Goal: Task Accomplishment & Management: Use online tool/utility

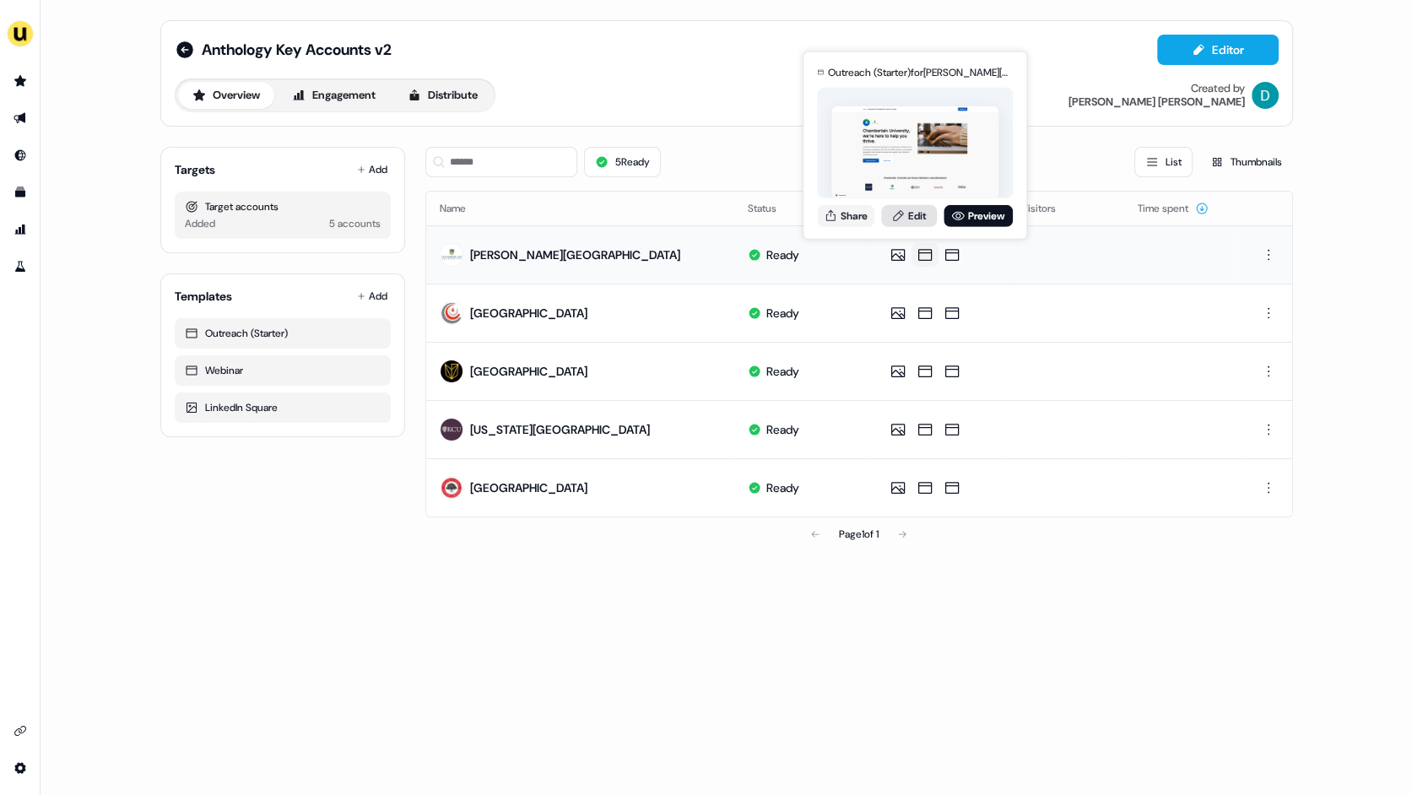
click at [917, 215] on link "Edit" at bounding box center [909, 215] width 56 height 22
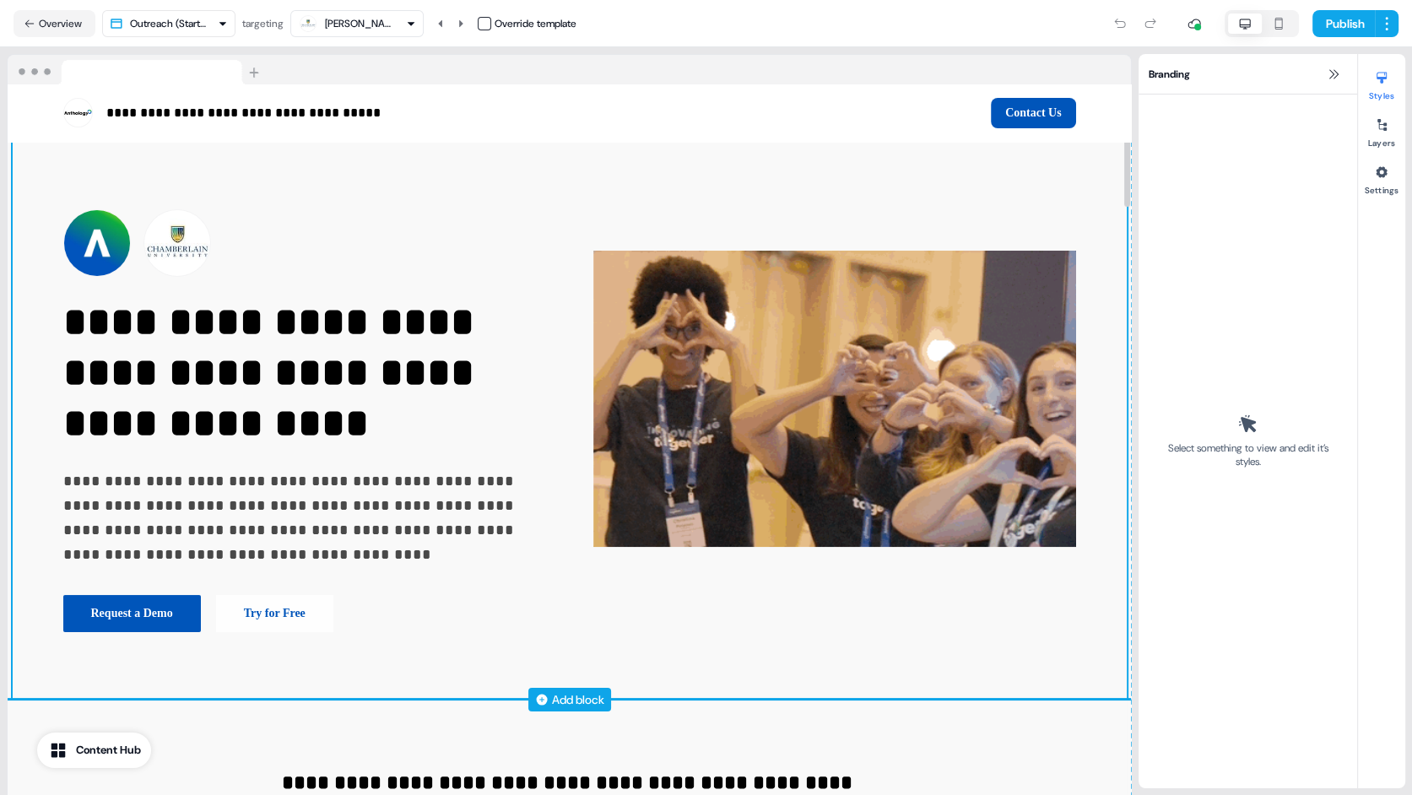
click at [927, 634] on div "**********" at bounding box center [570, 421] width 1114 height 558
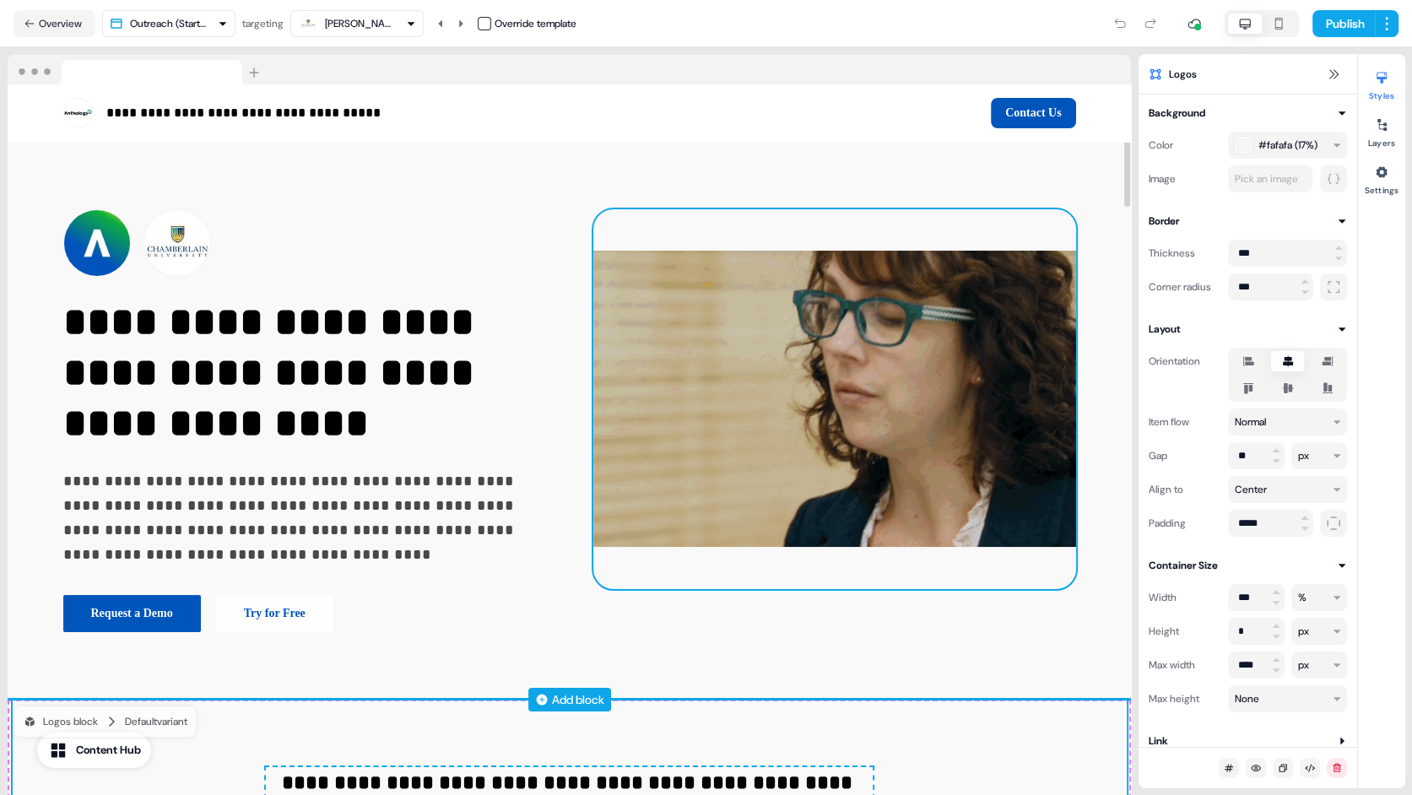
click at [945, 426] on img at bounding box center [834, 399] width 483 height 380
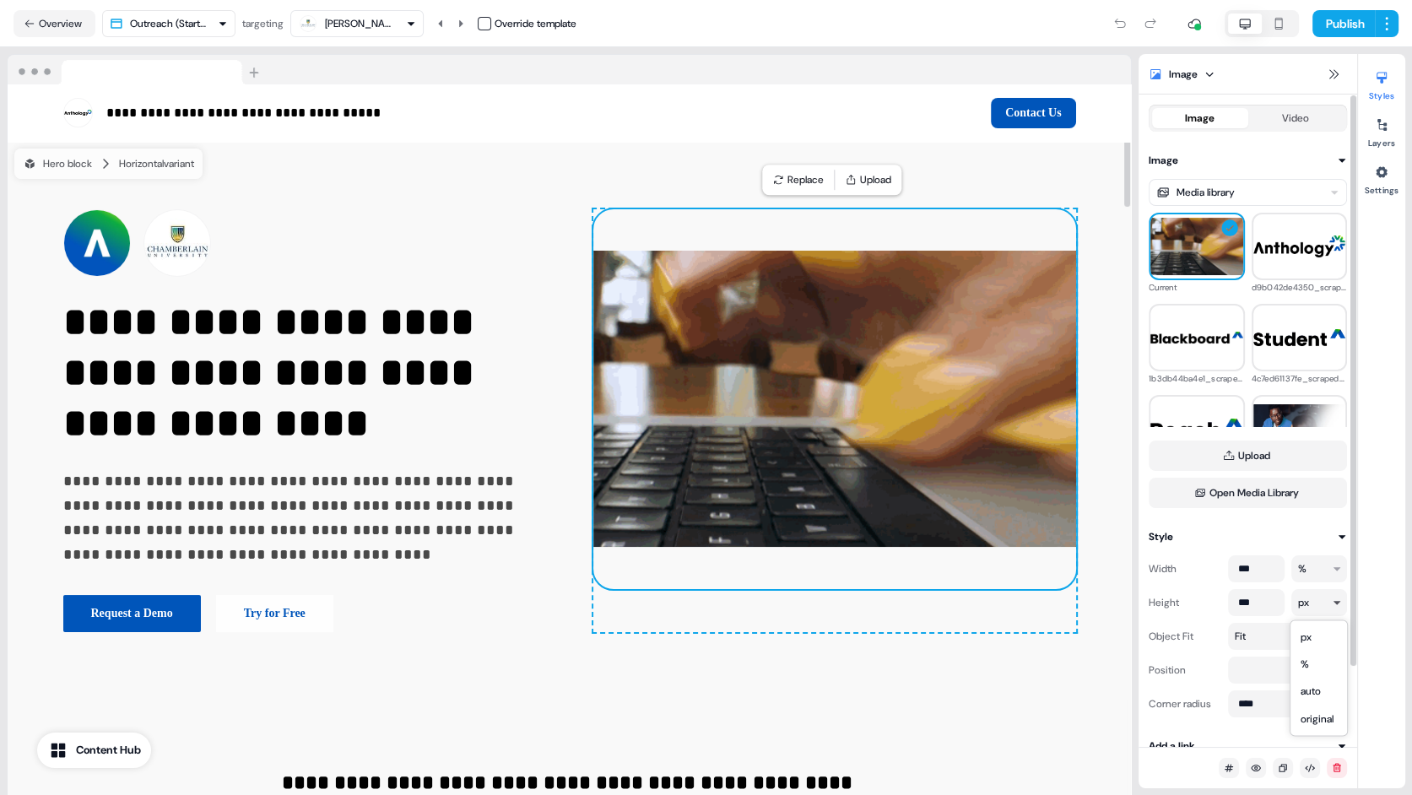
click at [1308, 604] on html "**********" at bounding box center [706, 397] width 1412 height 795
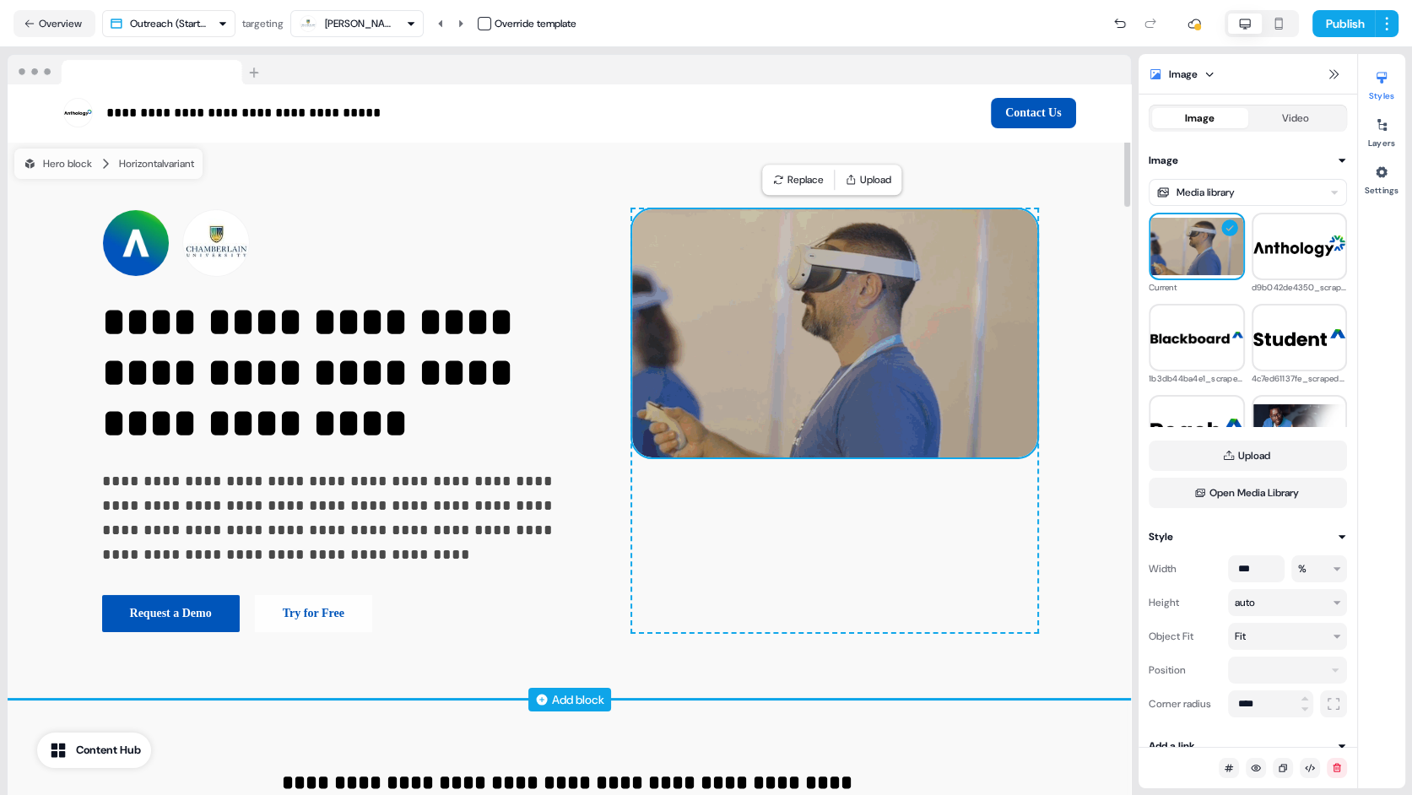
click at [986, 534] on div "To pick up a draggable item, press the space bar. While dragging, use the arrow…" at bounding box center [834, 420] width 405 height 423
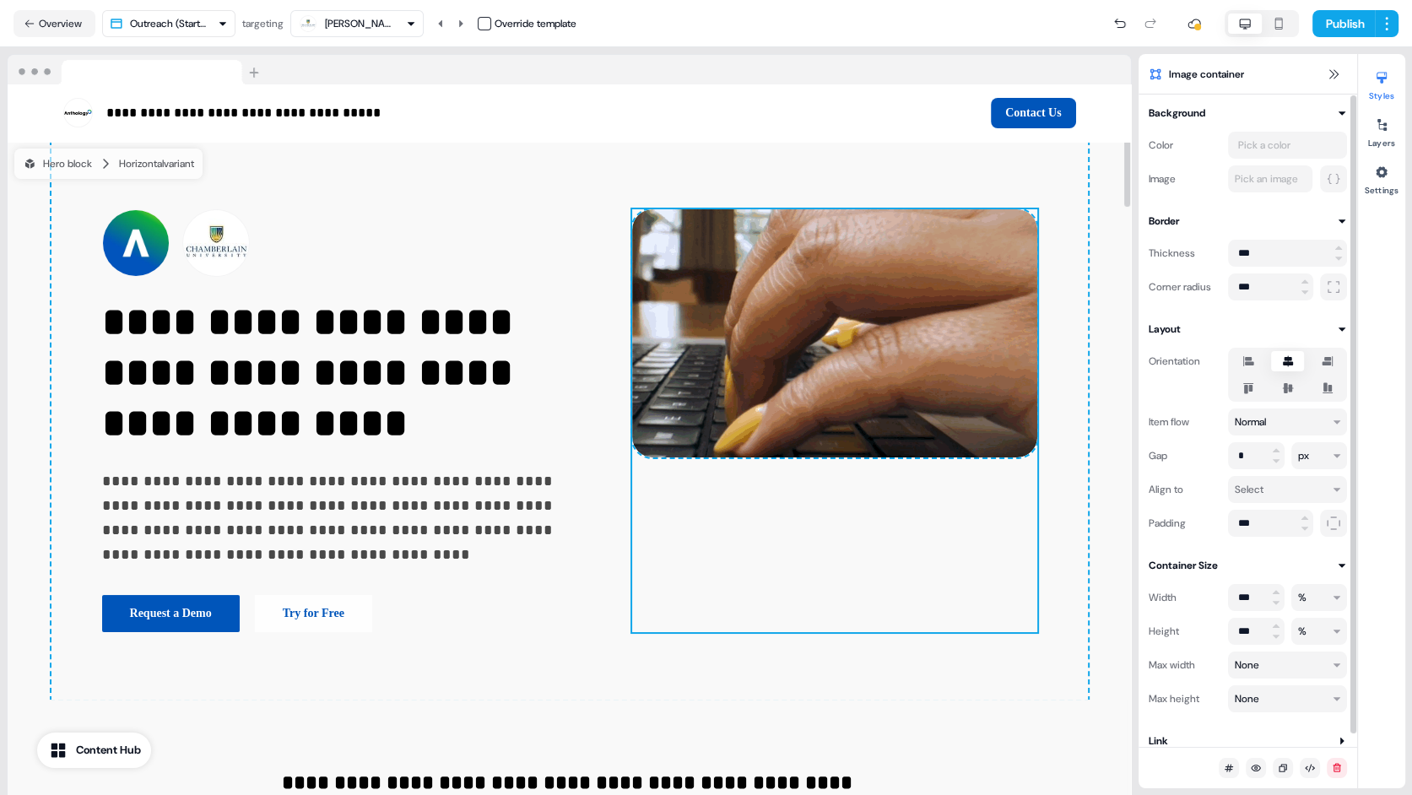
click at [1291, 393] on icon at bounding box center [1288, 388] width 20 height 14
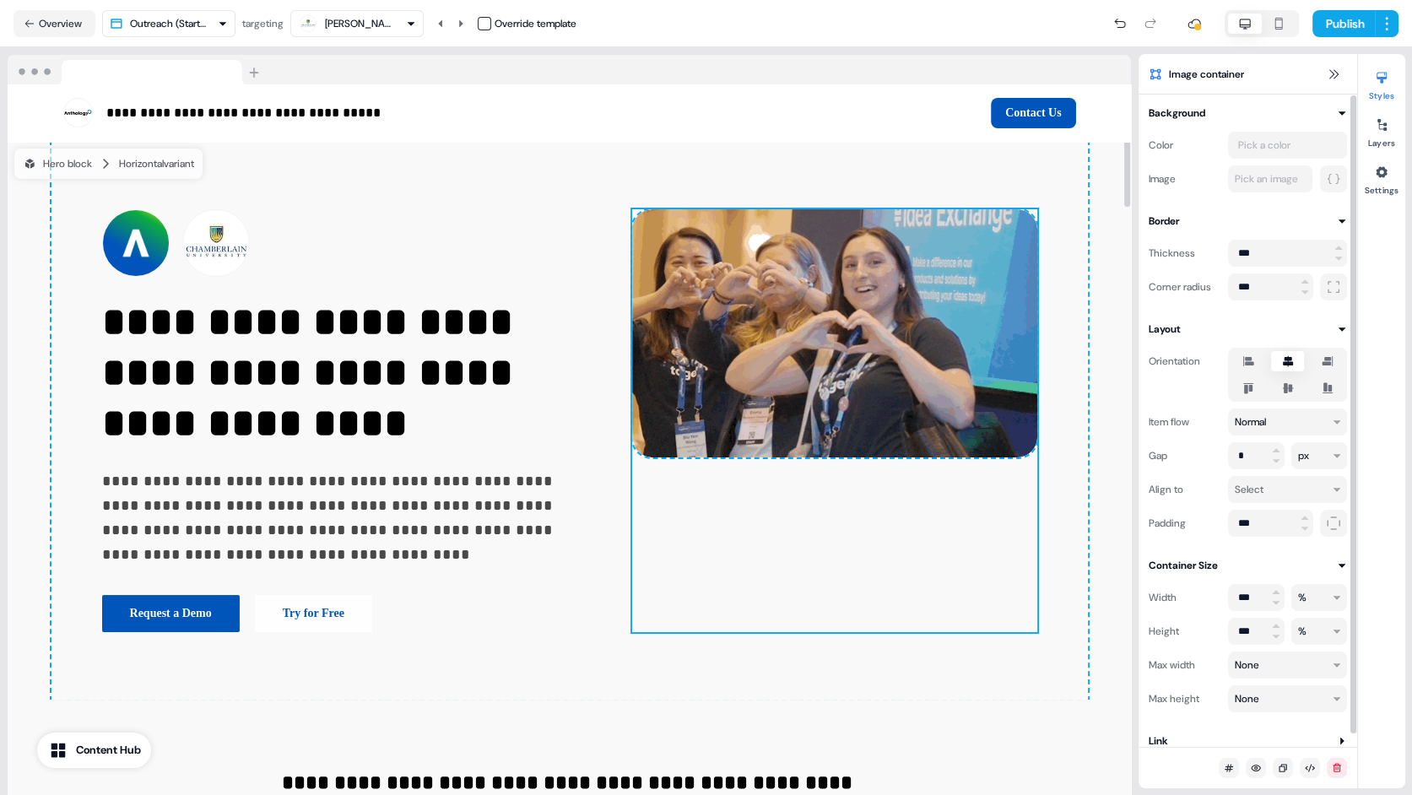
click at [1291, 393] on button "button" at bounding box center [1288, 388] width 14 height 14
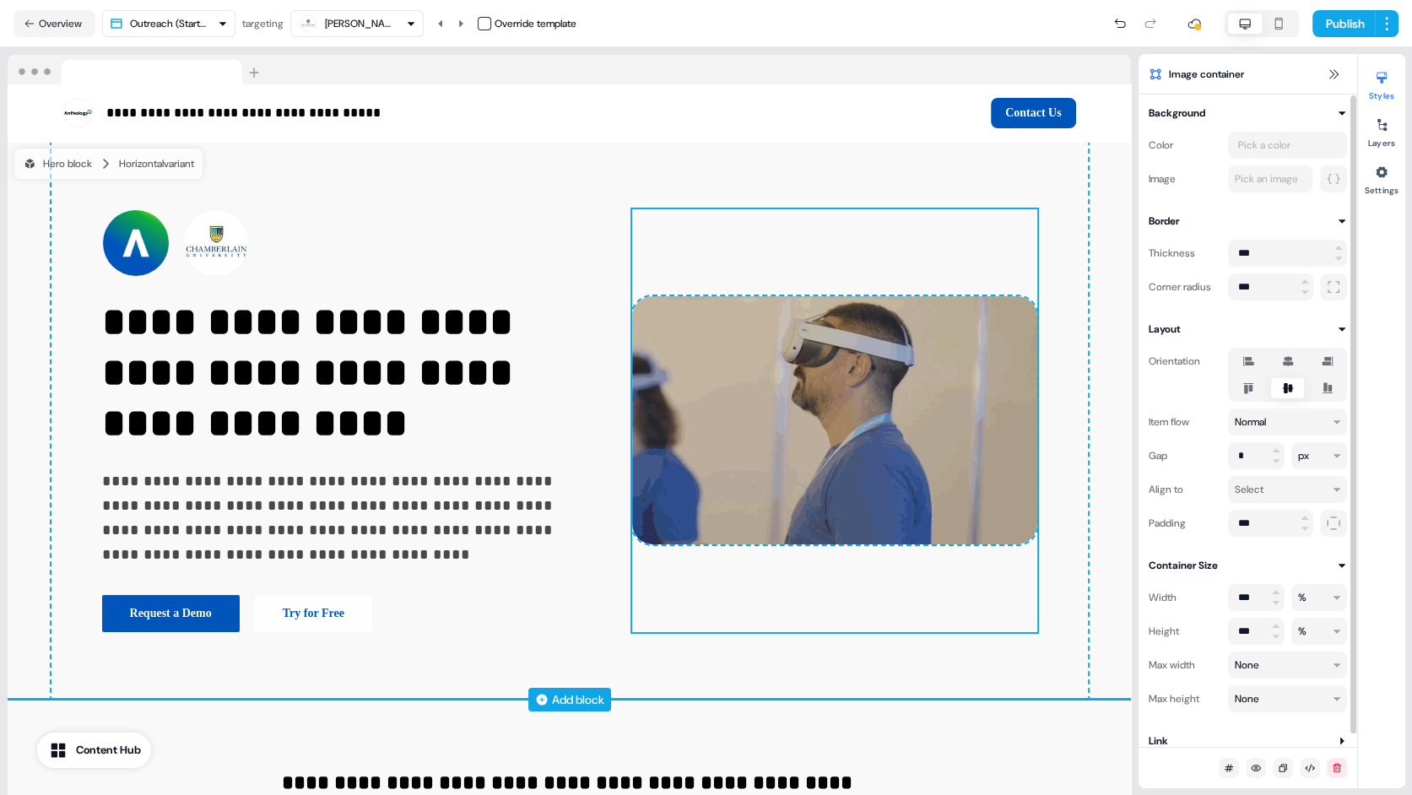
click at [984, 606] on div "To pick up a draggable item, press the space bar. While dragging, use the arrow…" at bounding box center [834, 420] width 405 height 423
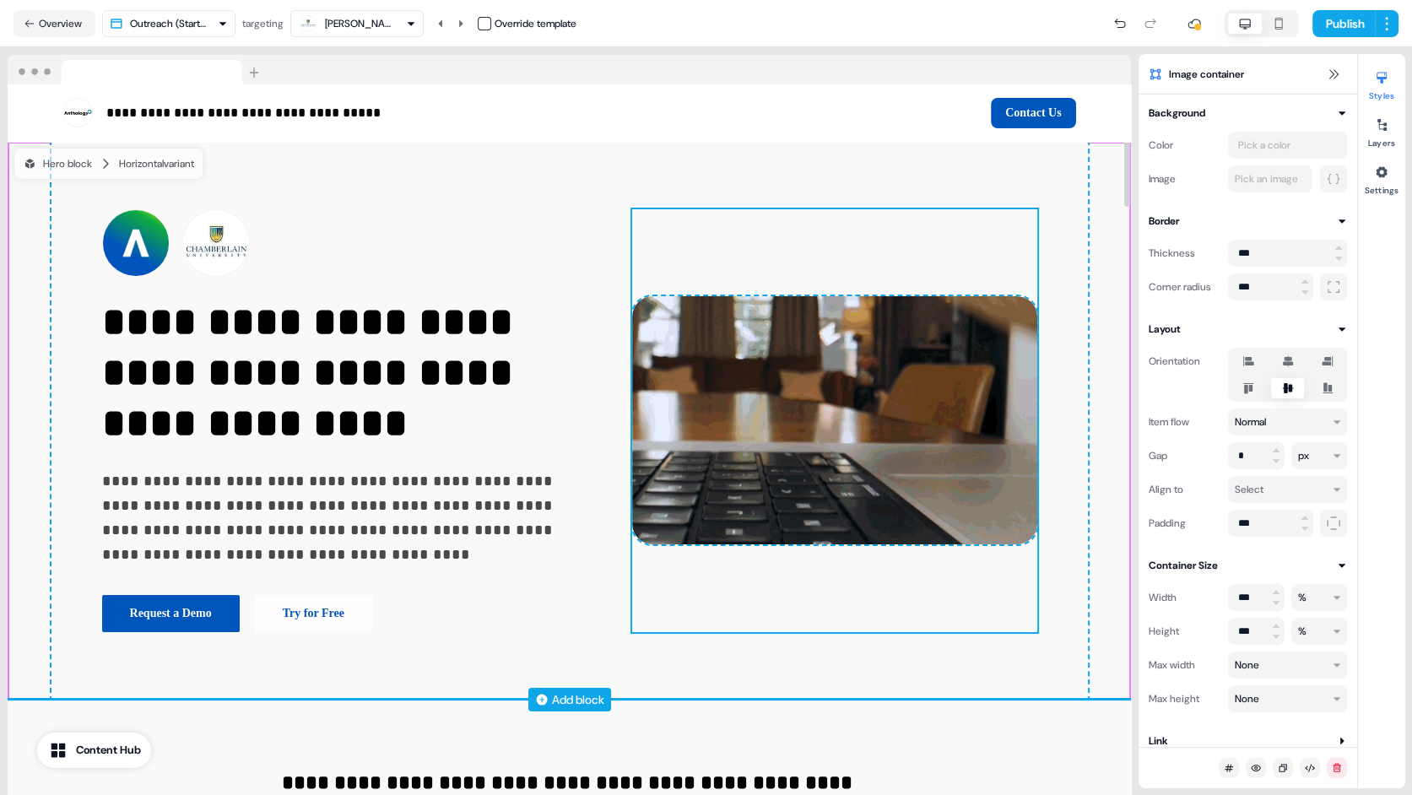
click at [992, 692] on div "Add block" at bounding box center [569, 699] width 1123 height 17
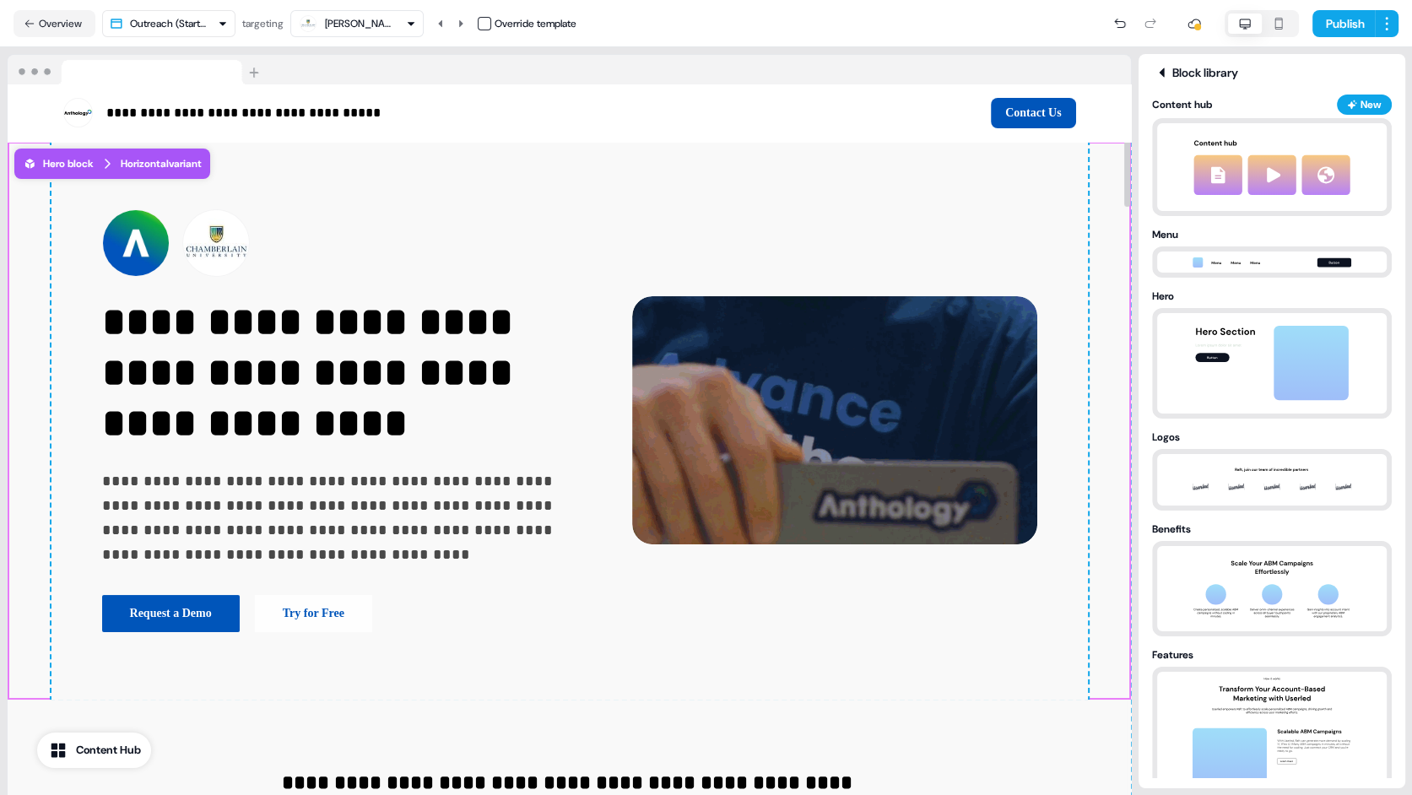
click at [359, 8] on nav "Overview Outreach (Starter) targeting [PERSON_NAME] University Override templat…" at bounding box center [706, 23] width 1412 height 47
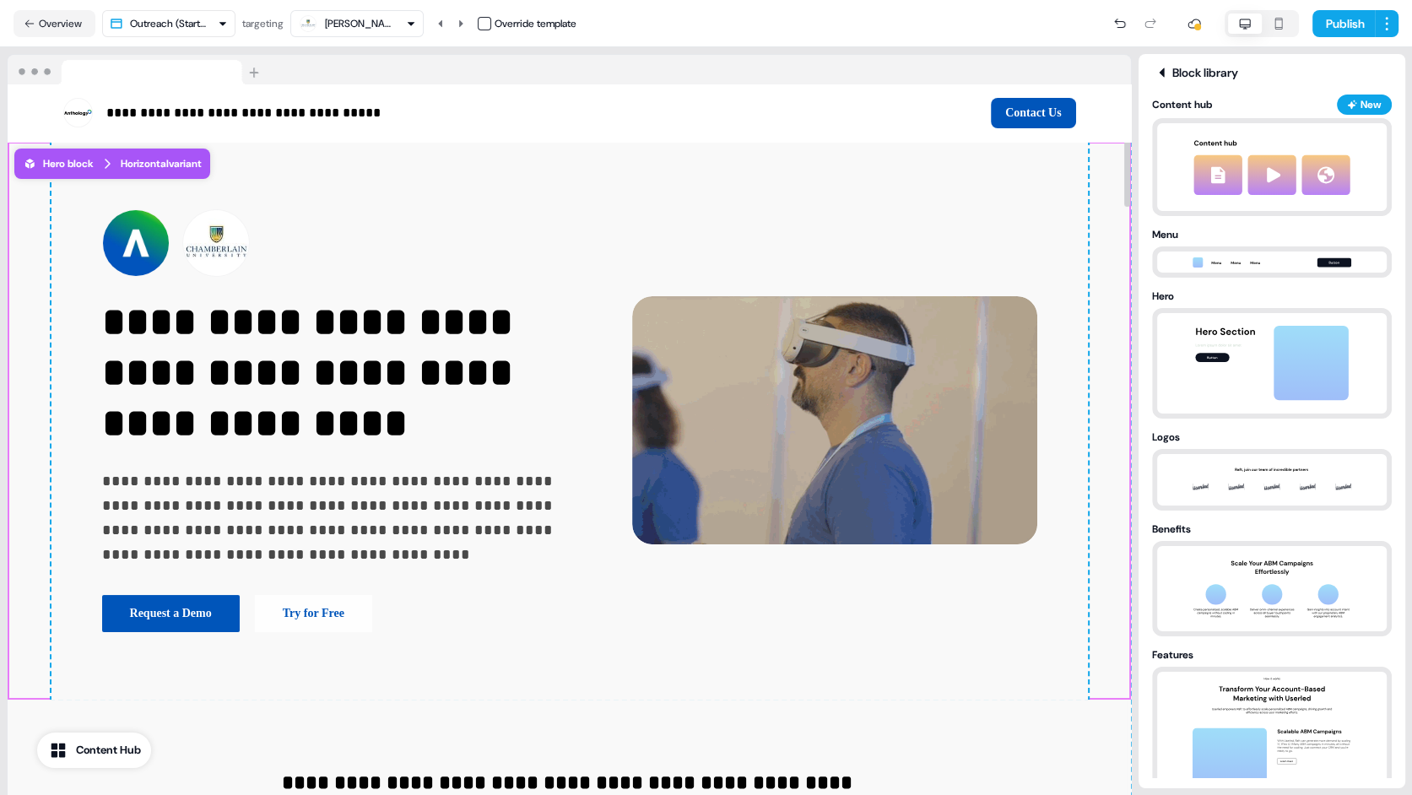
click at [360, 20] on div "[PERSON_NAME][GEOGRAPHIC_DATA]" at bounding box center [359, 23] width 68 height 17
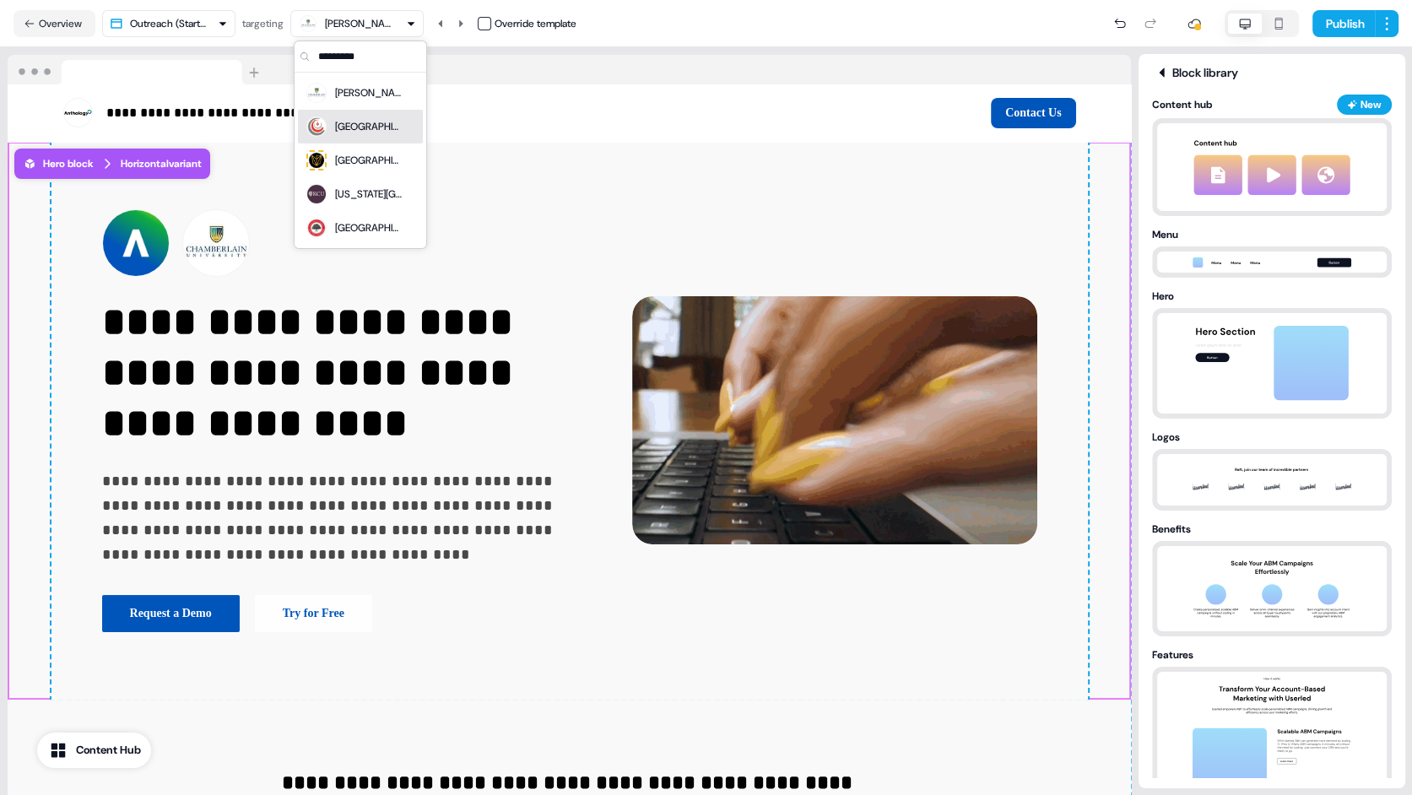
click at [370, 127] on div "[GEOGRAPHIC_DATA]" at bounding box center [369, 126] width 68 height 17
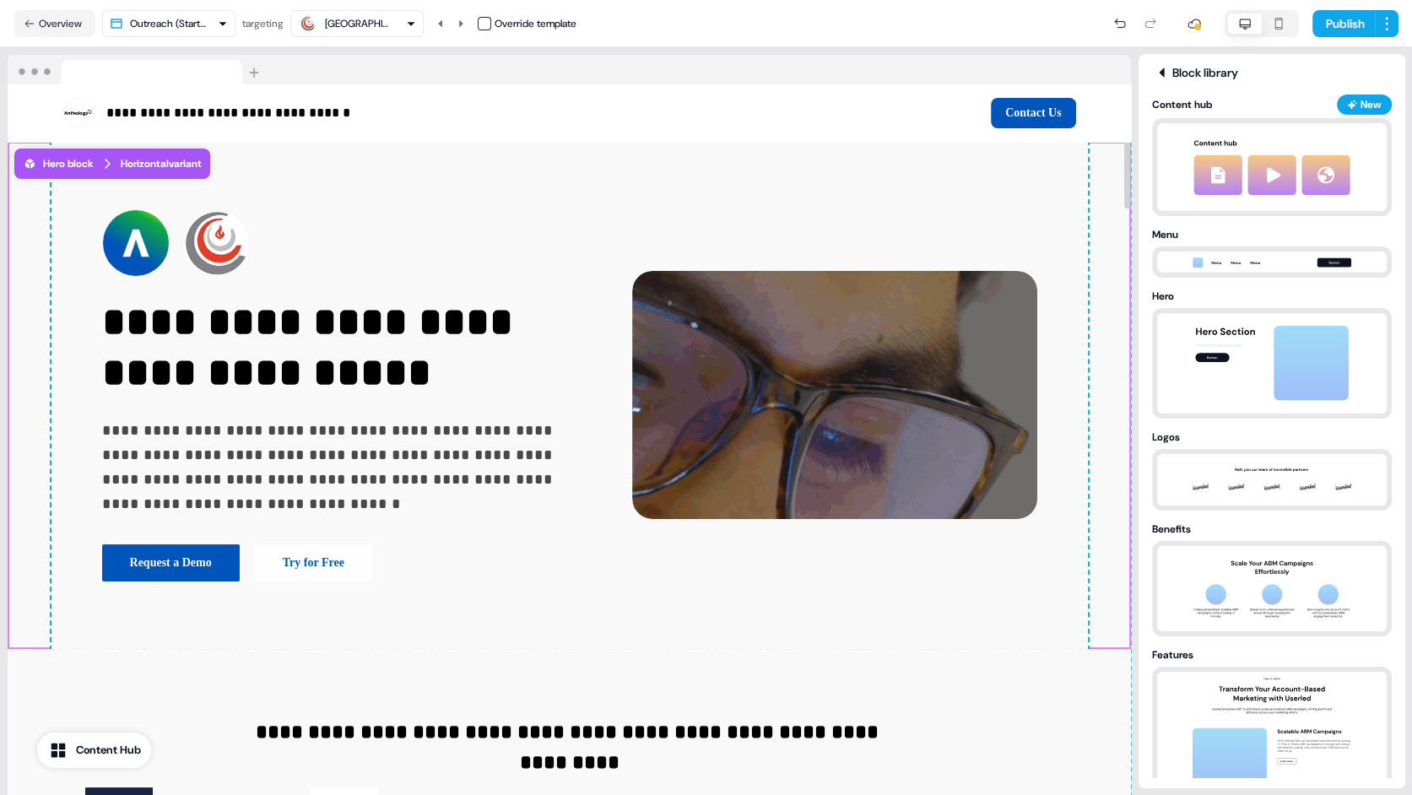
click at [388, 30] on div "[GEOGRAPHIC_DATA]" at bounding box center [359, 23] width 68 height 17
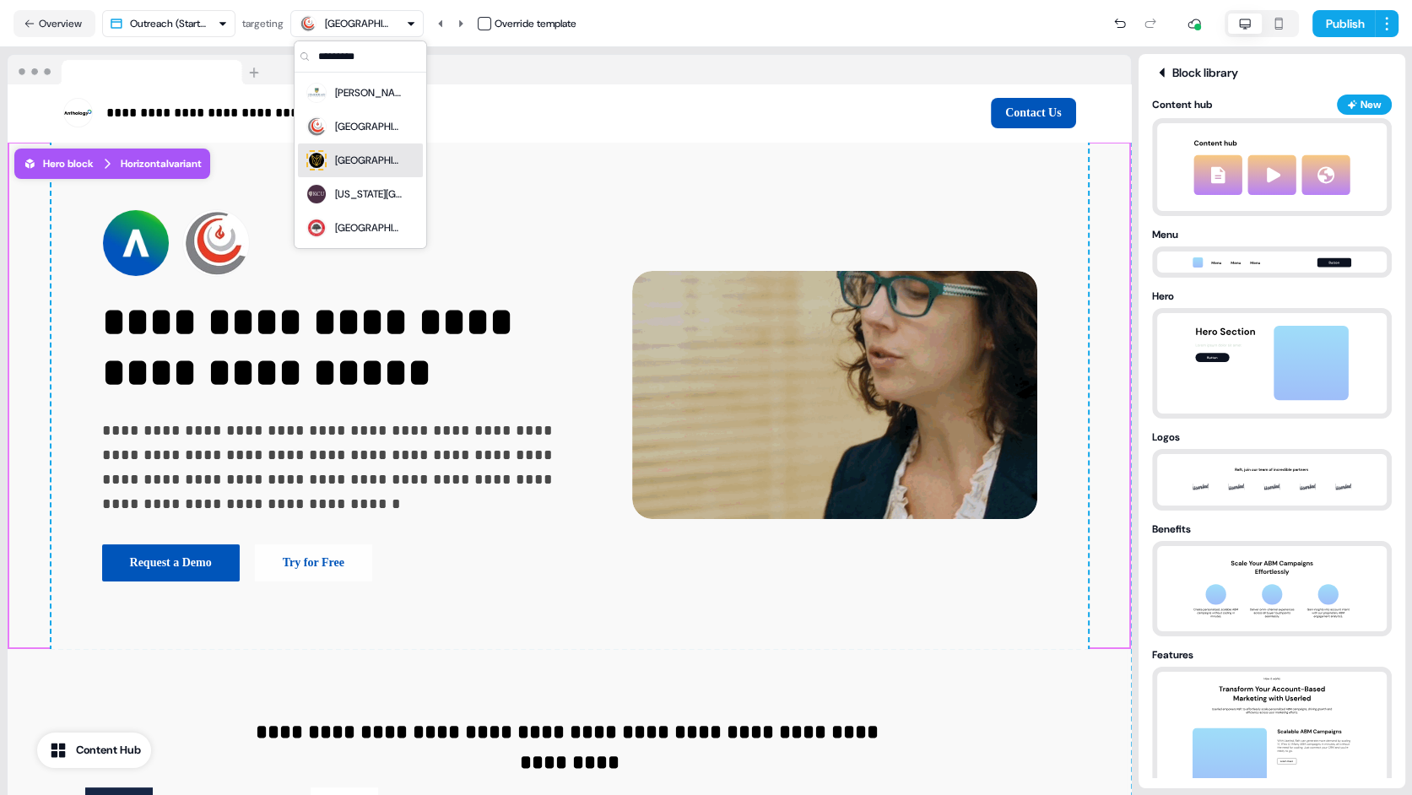
click at [381, 164] on div "[GEOGRAPHIC_DATA]" at bounding box center [369, 160] width 68 height 17
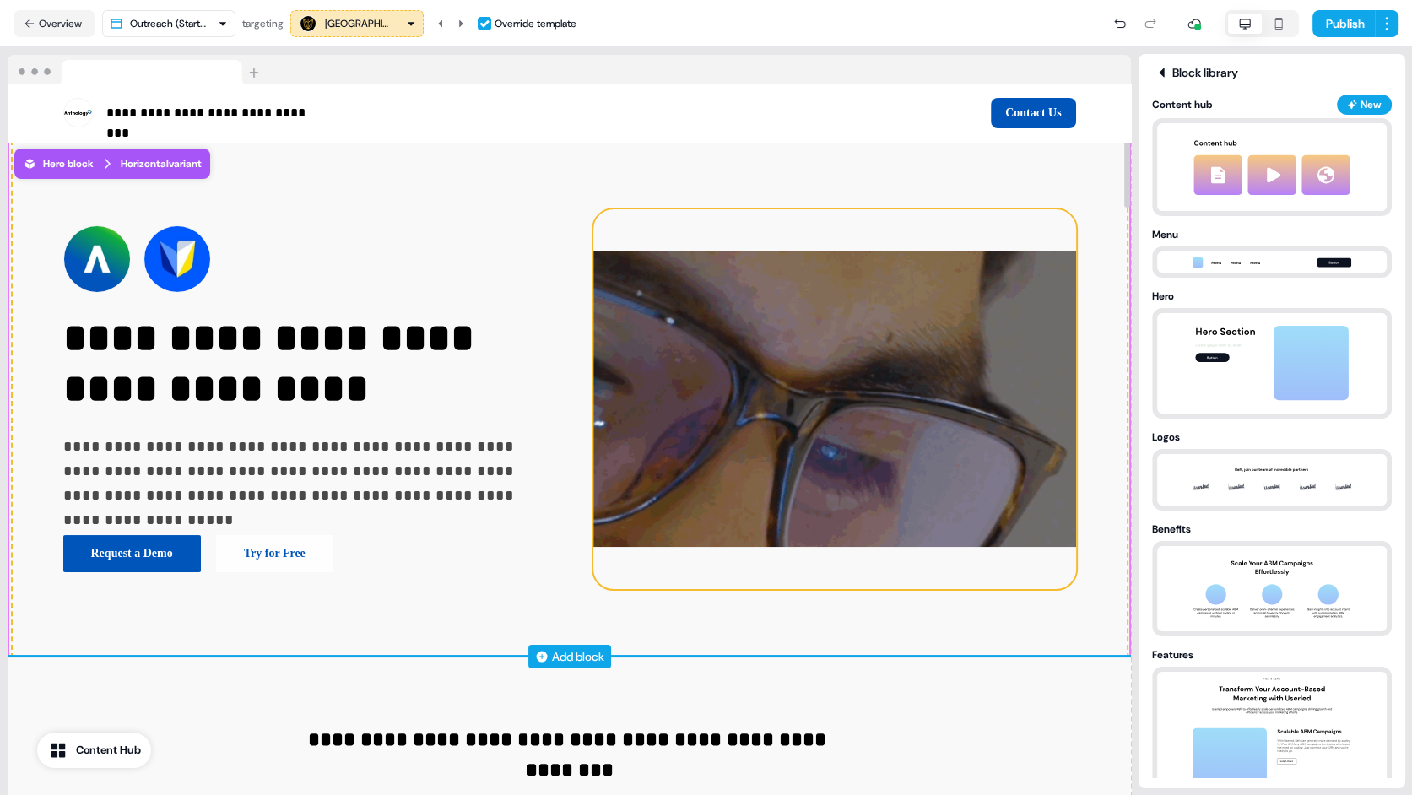
click at [897, 544] on img at bounding box center [834, 399] width 483 height 380
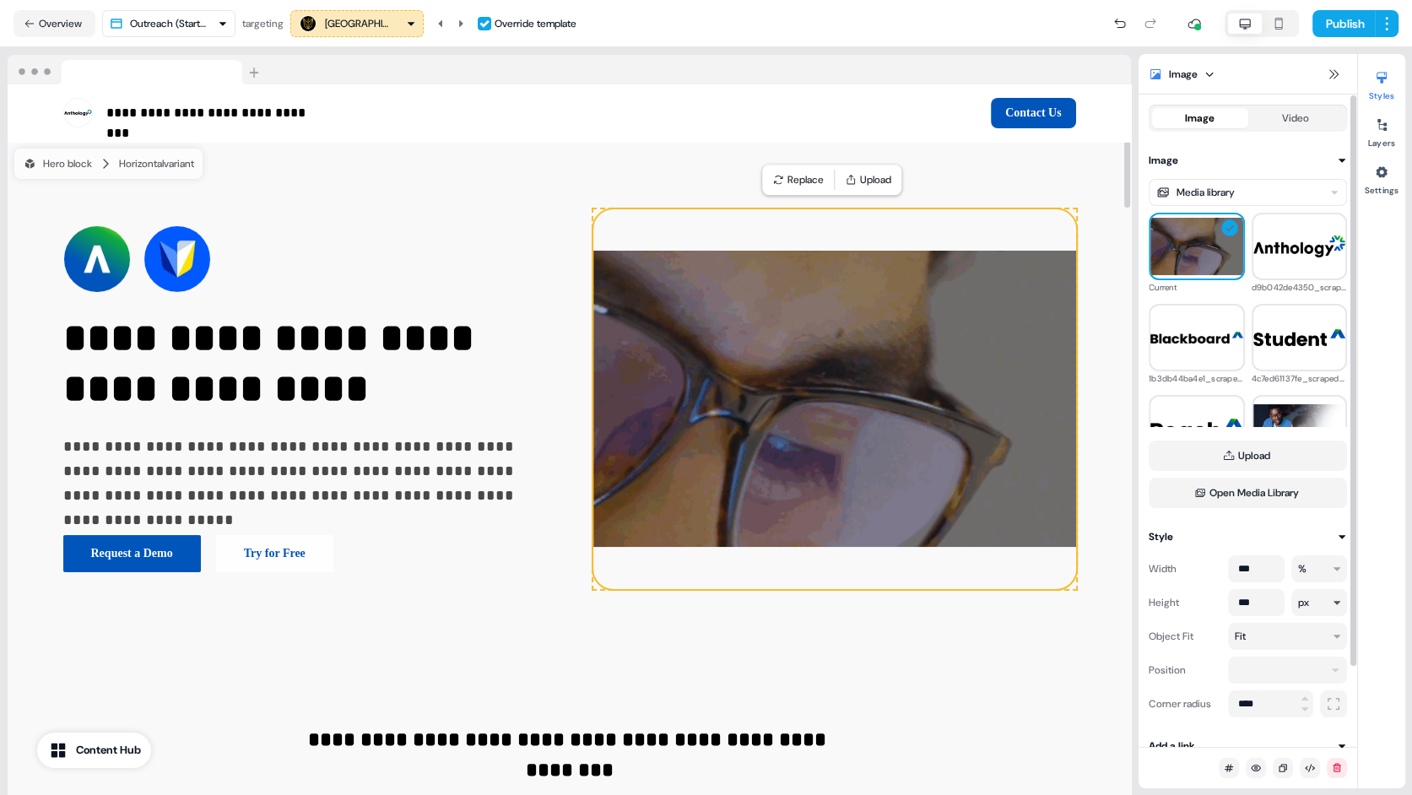
click at [1314, 603] on html "**********" at bounding box center [706, 397] width 1412 height 795
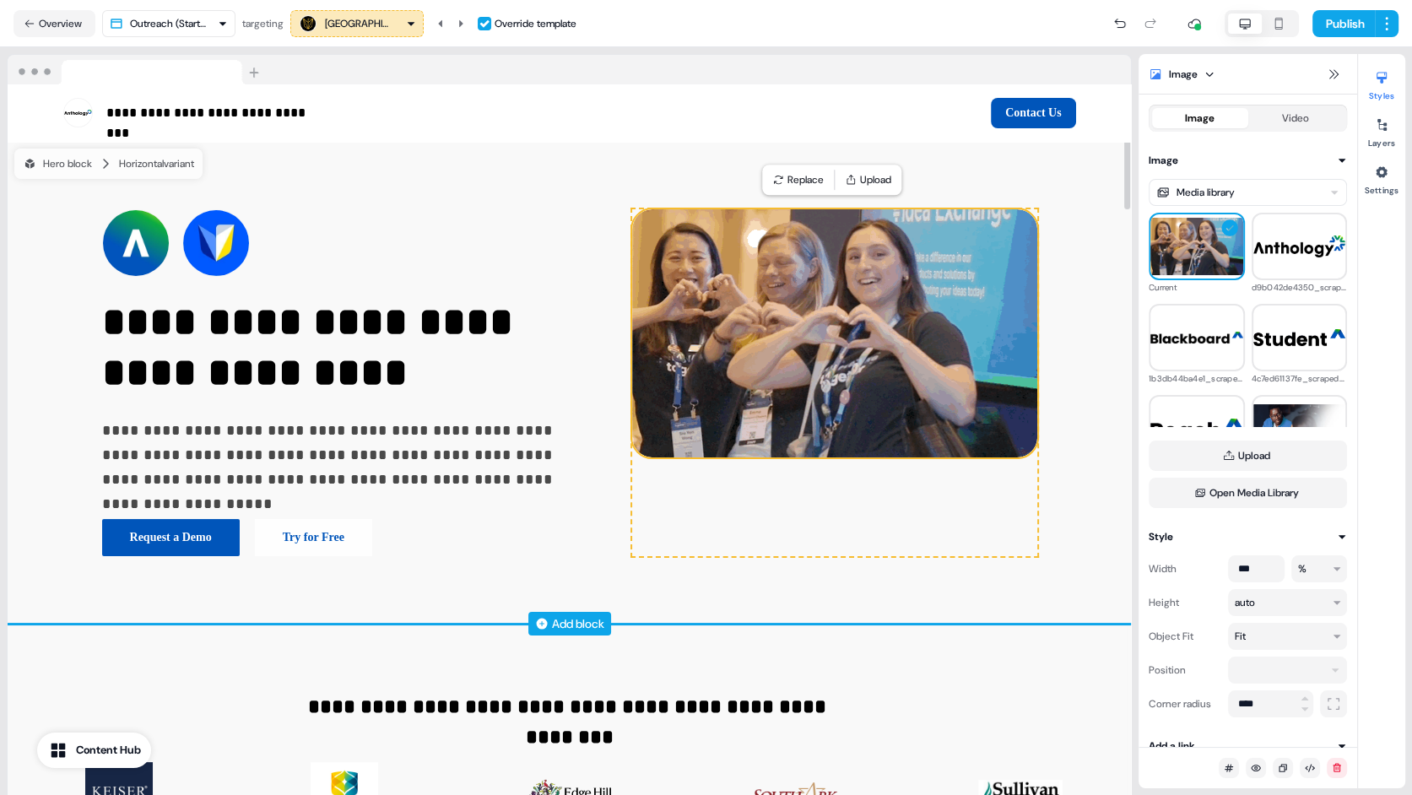
click at [934, 536] on div "To pick up a draggable item, press the space bar. While dragging, use the arrow…" at bounding box center [834, 383] width 405 height 348
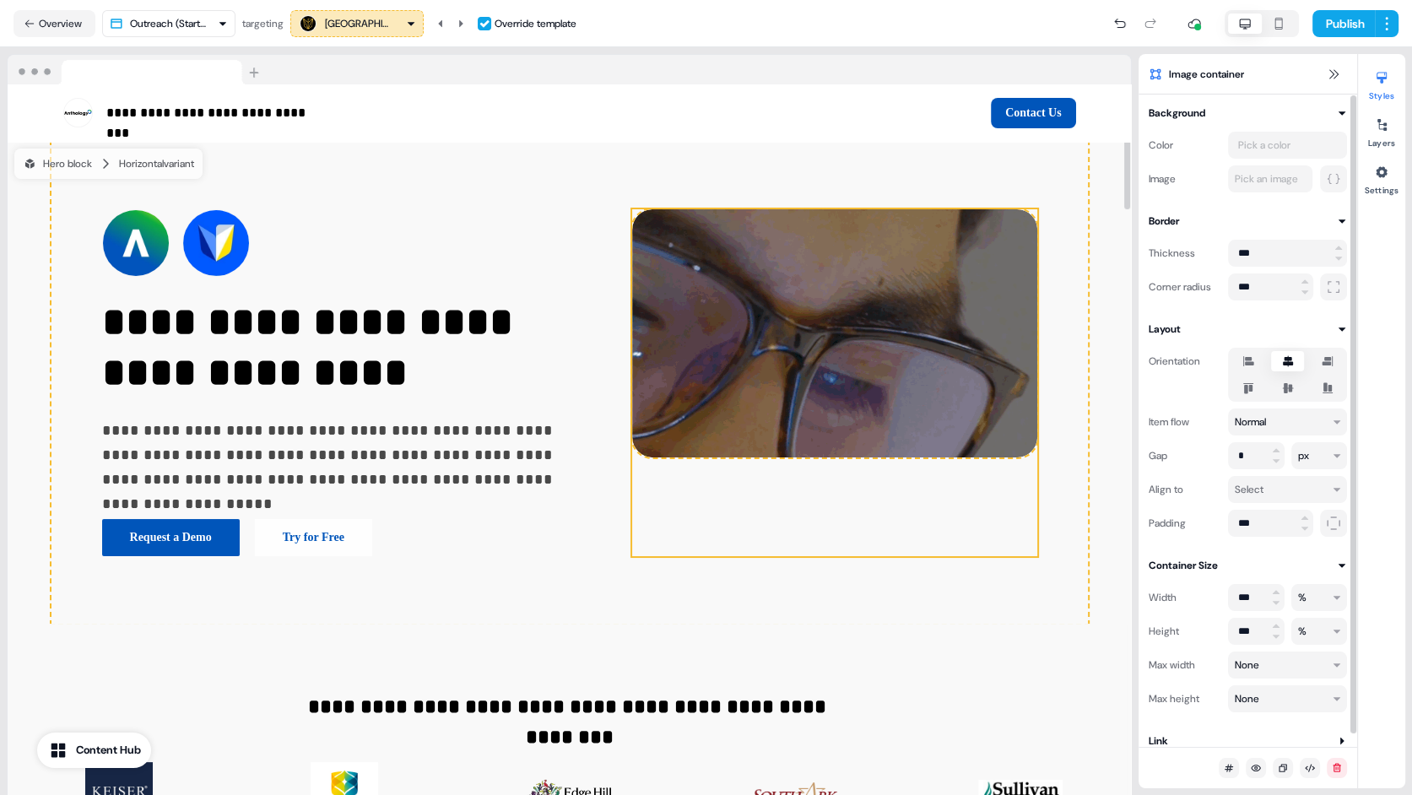
click at [1291, 386] on icon at bounding box center [1288, 388] width 20 height 14
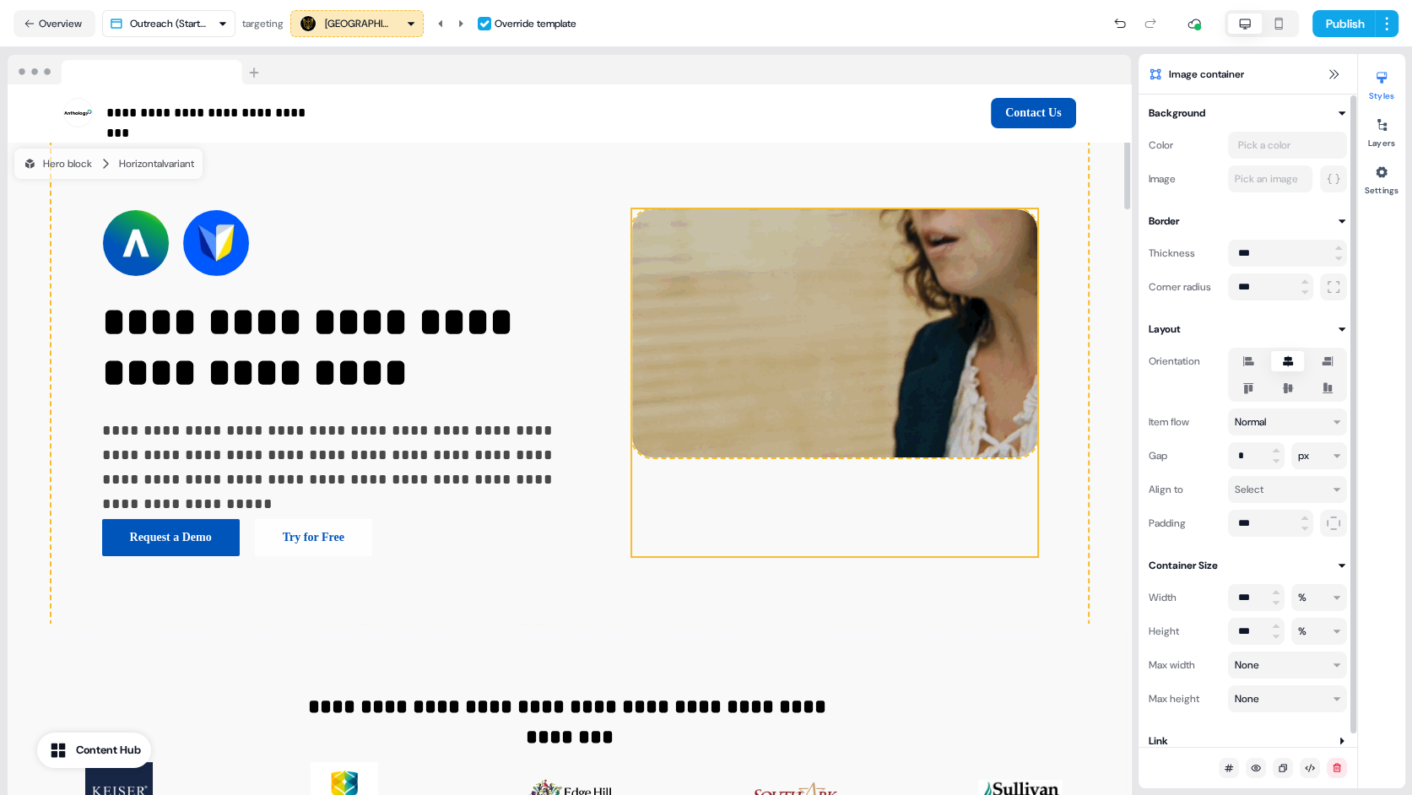
click at [1291, 386] on button "button" at bounding box center [1288, 388] width 14 height 14
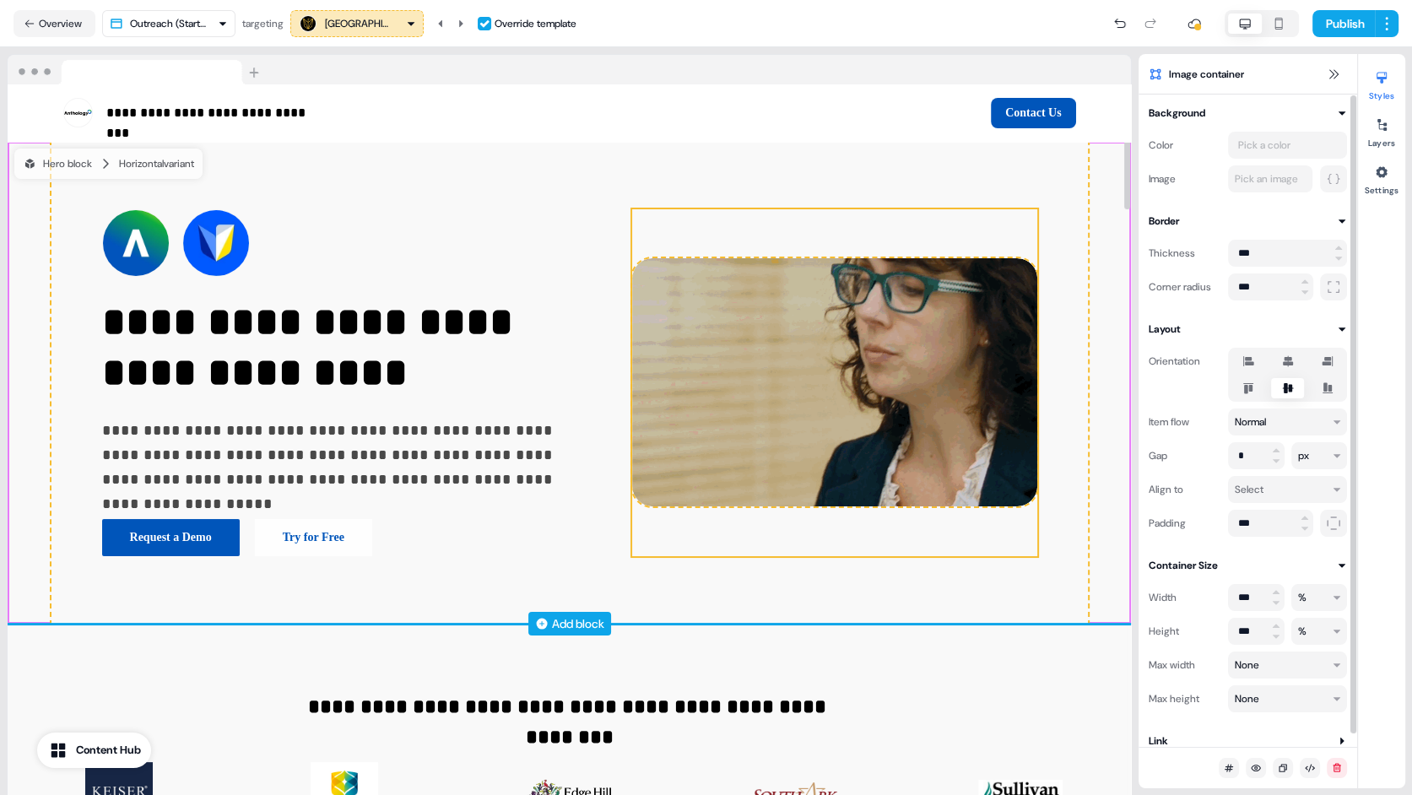
click at [980, 630] on div "Add block" at bounding box center [569, 623] width 1123 height 17
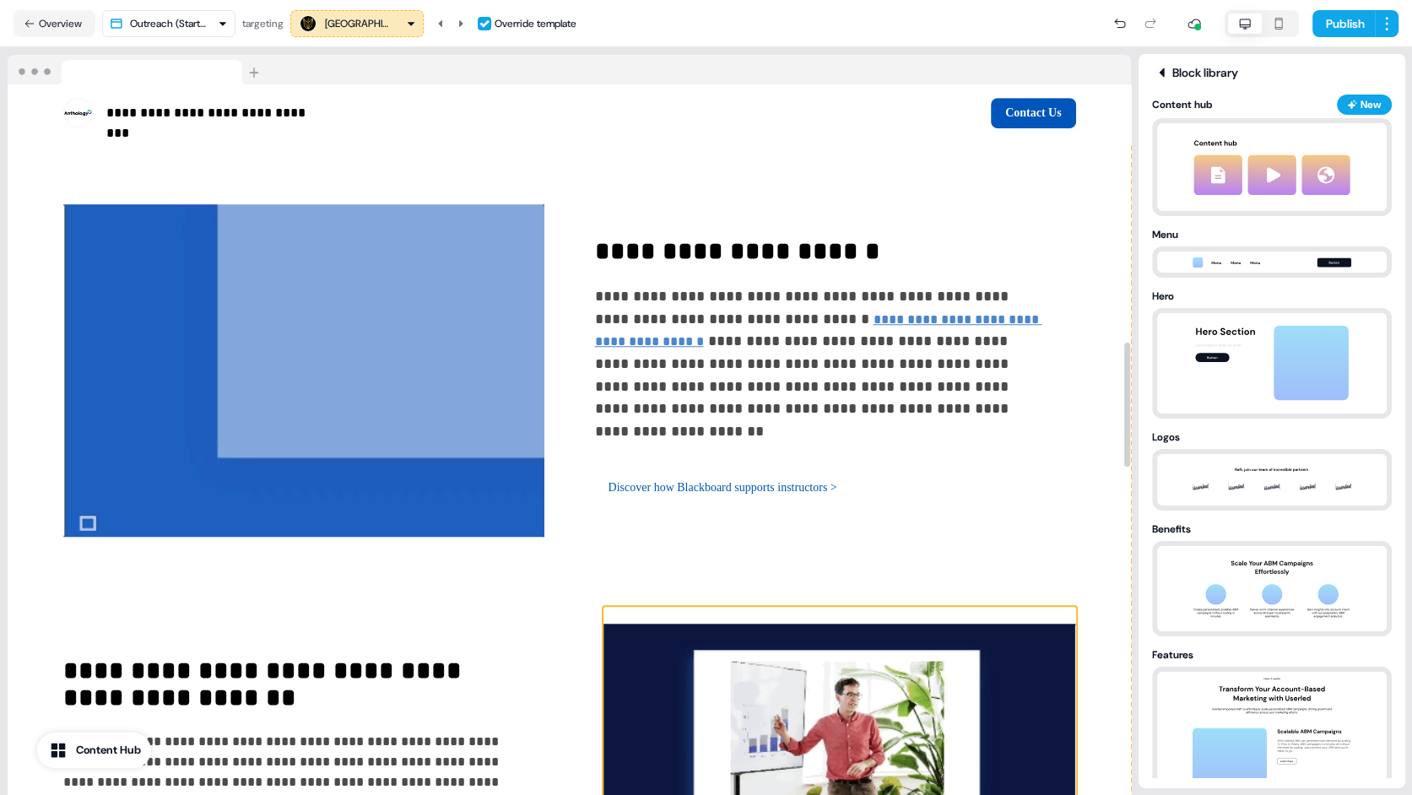
scroll to position [1425, 0]
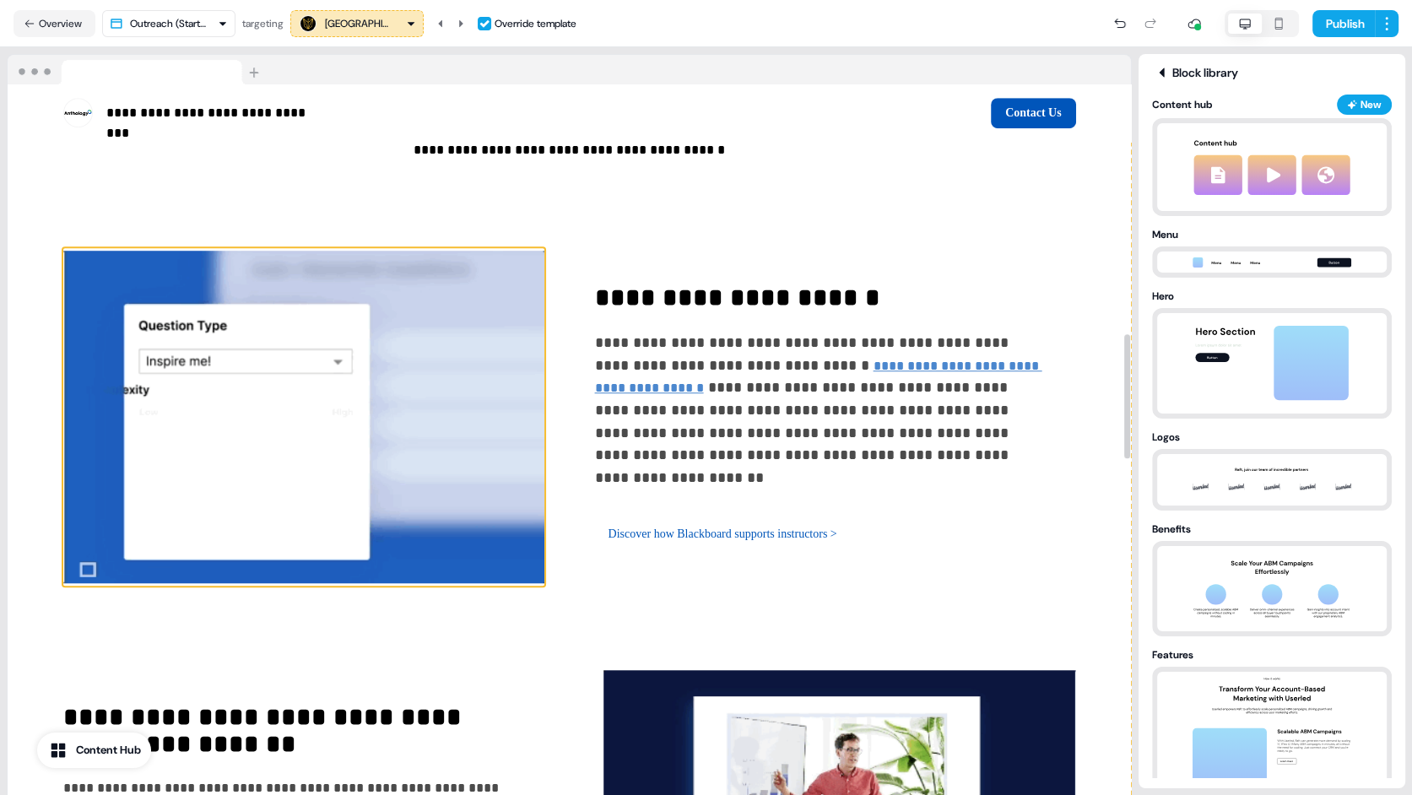
click at [514, 343] on img at bounding box center [303, 417] width 481 height 338
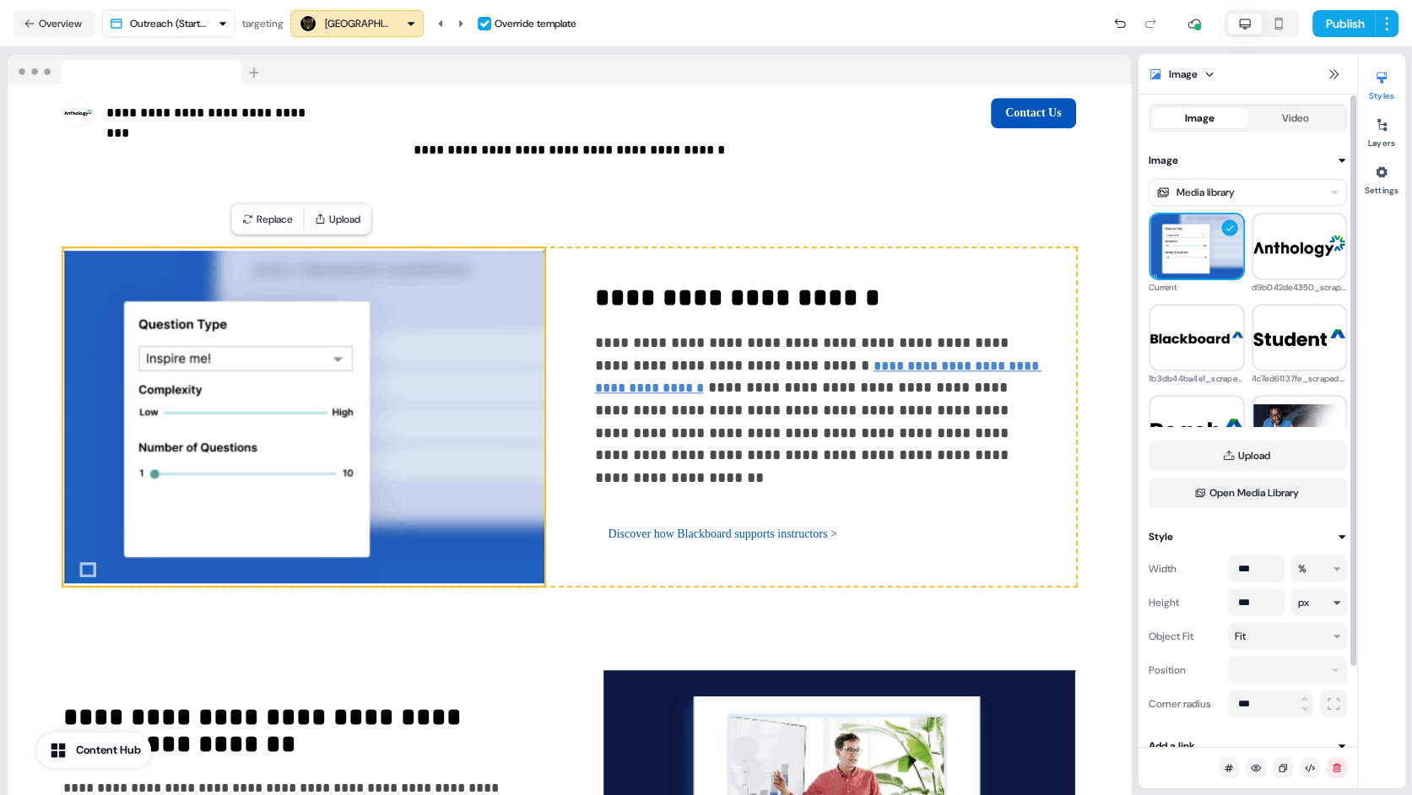
click at [1316, 602] on html "**********" at bounding box center [706, 397] width 1412 height 795
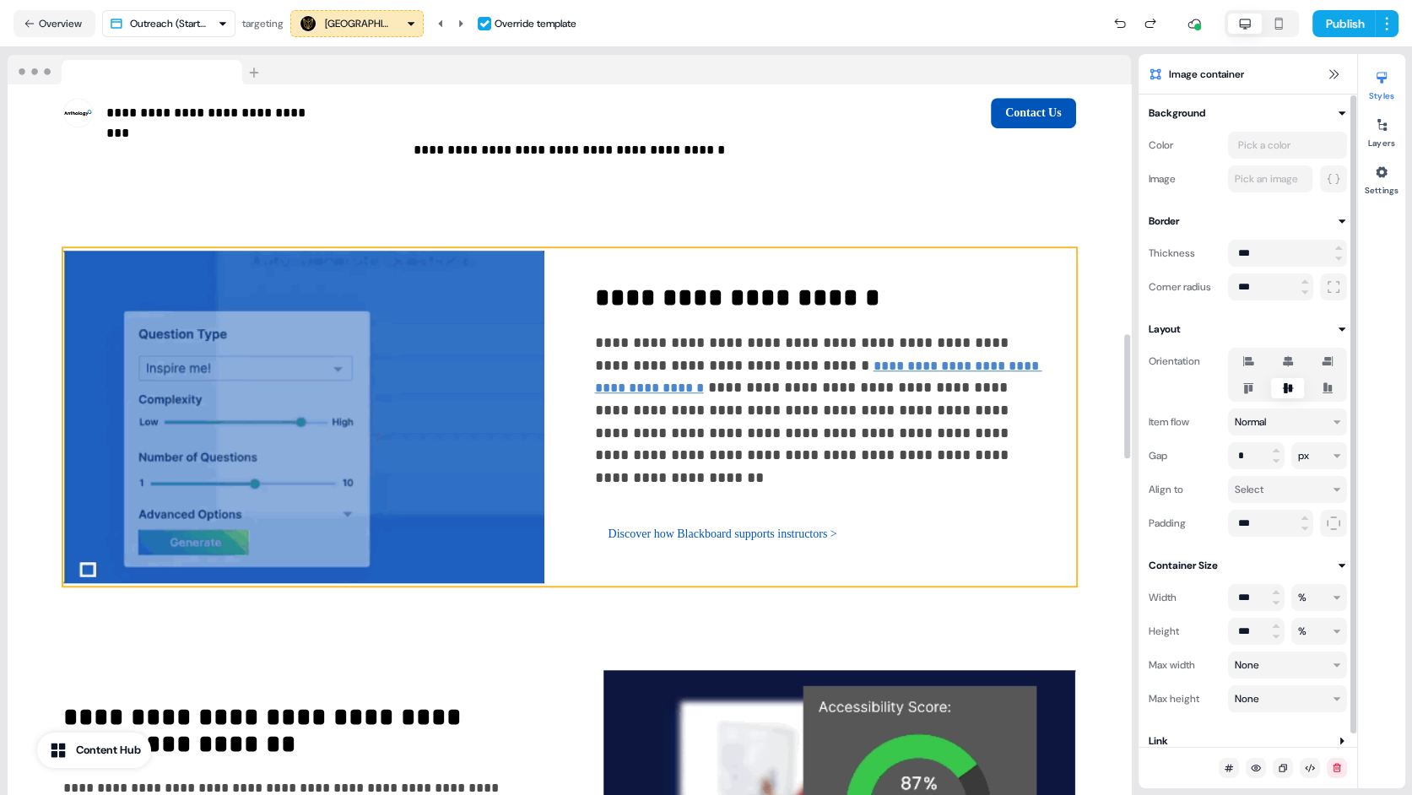
click at [1027, 559] on div "**********" at bounding box center [569, 417] width 1013 height 338
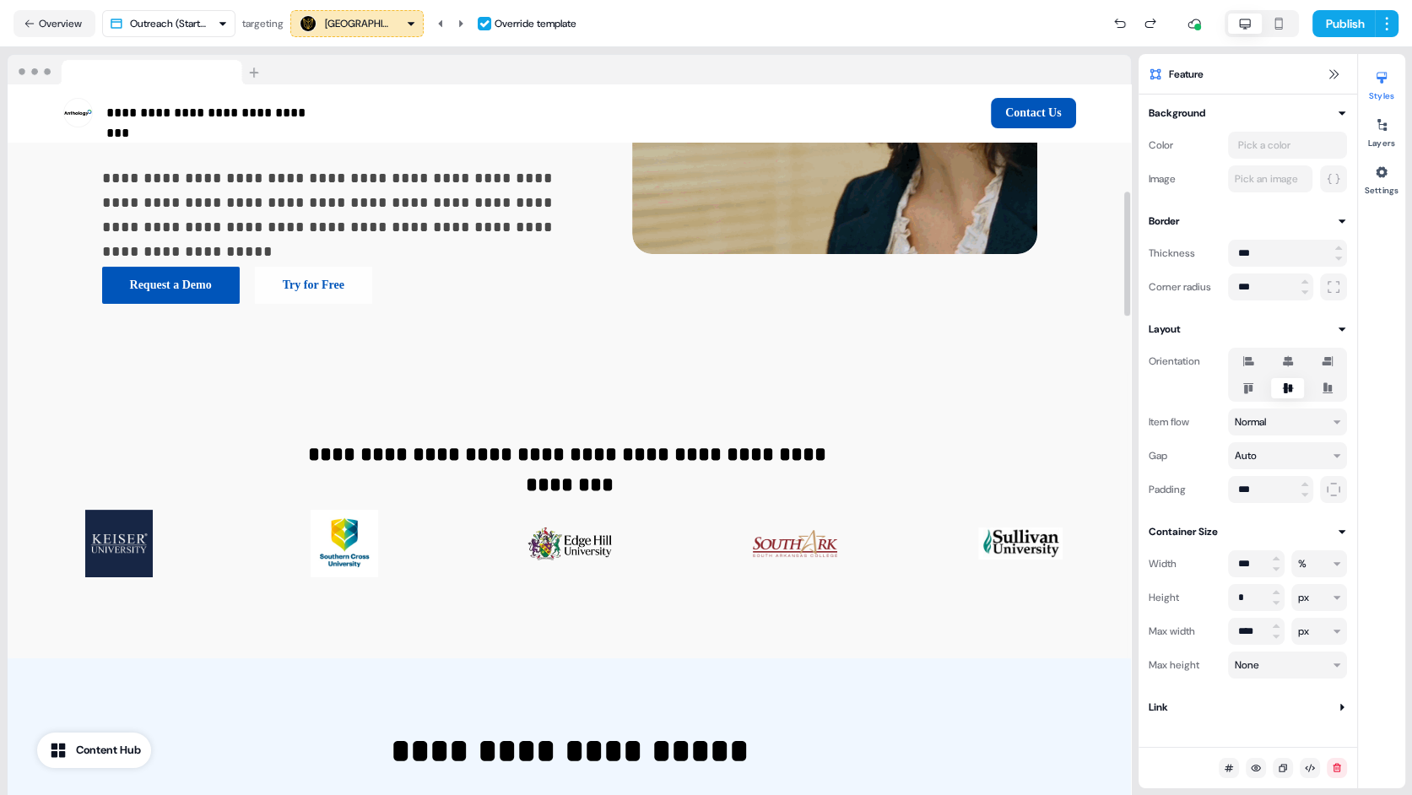
scroll to position [0, 0]
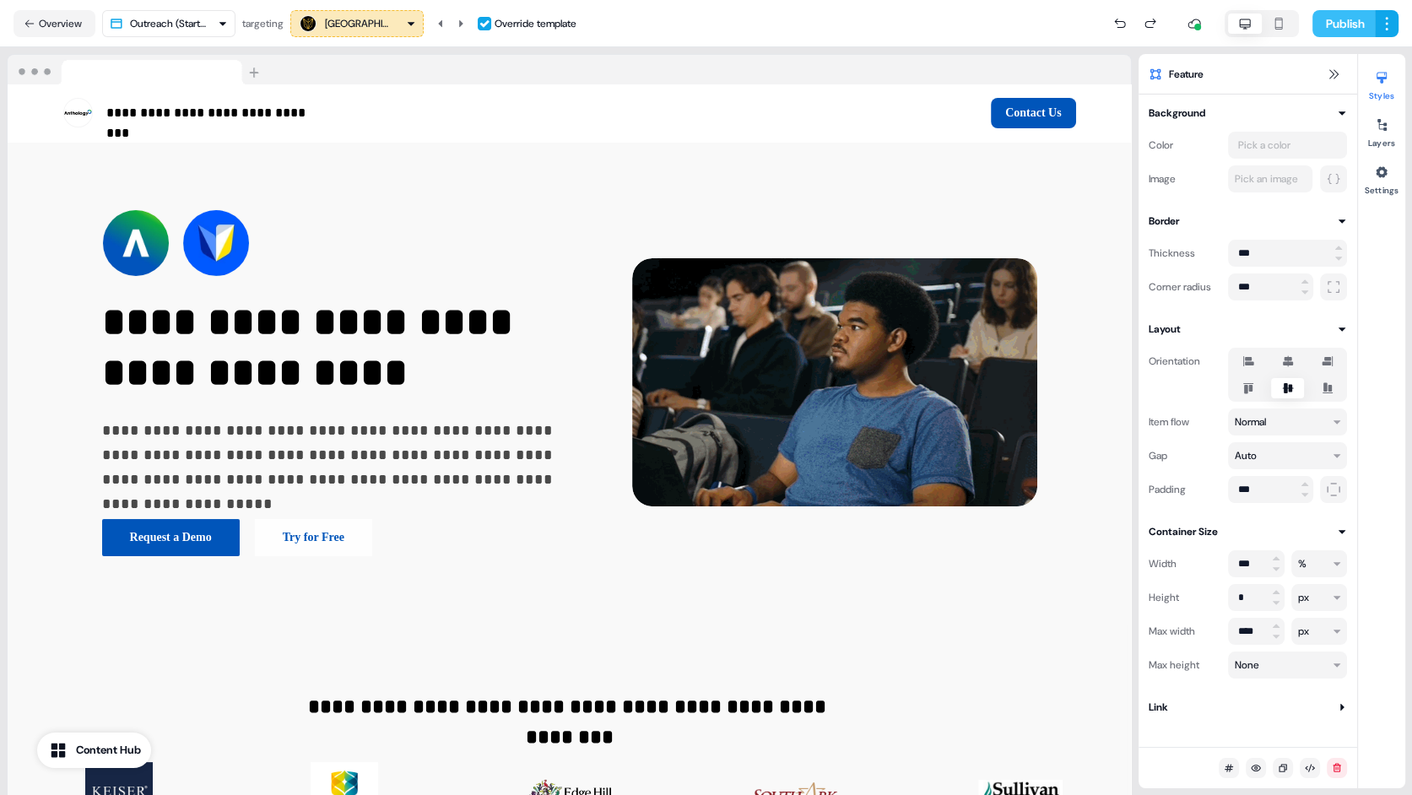
click at [1339, 24] on button "Publish" at bounding box center [1343, 23] width 62 height 27
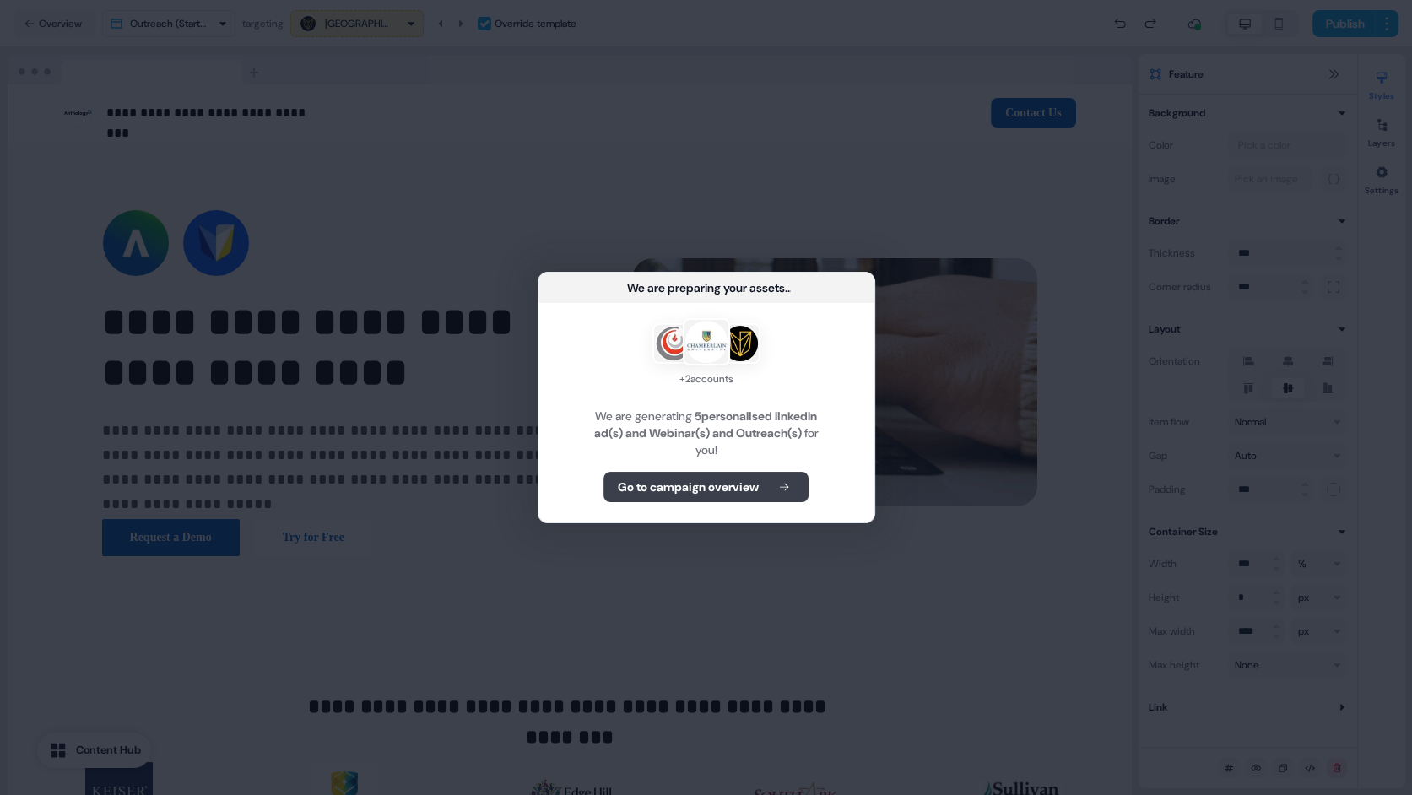
click at [697, 494] on b "Go to campaign overview" at bounding box center [688, 487] width 141 height 17
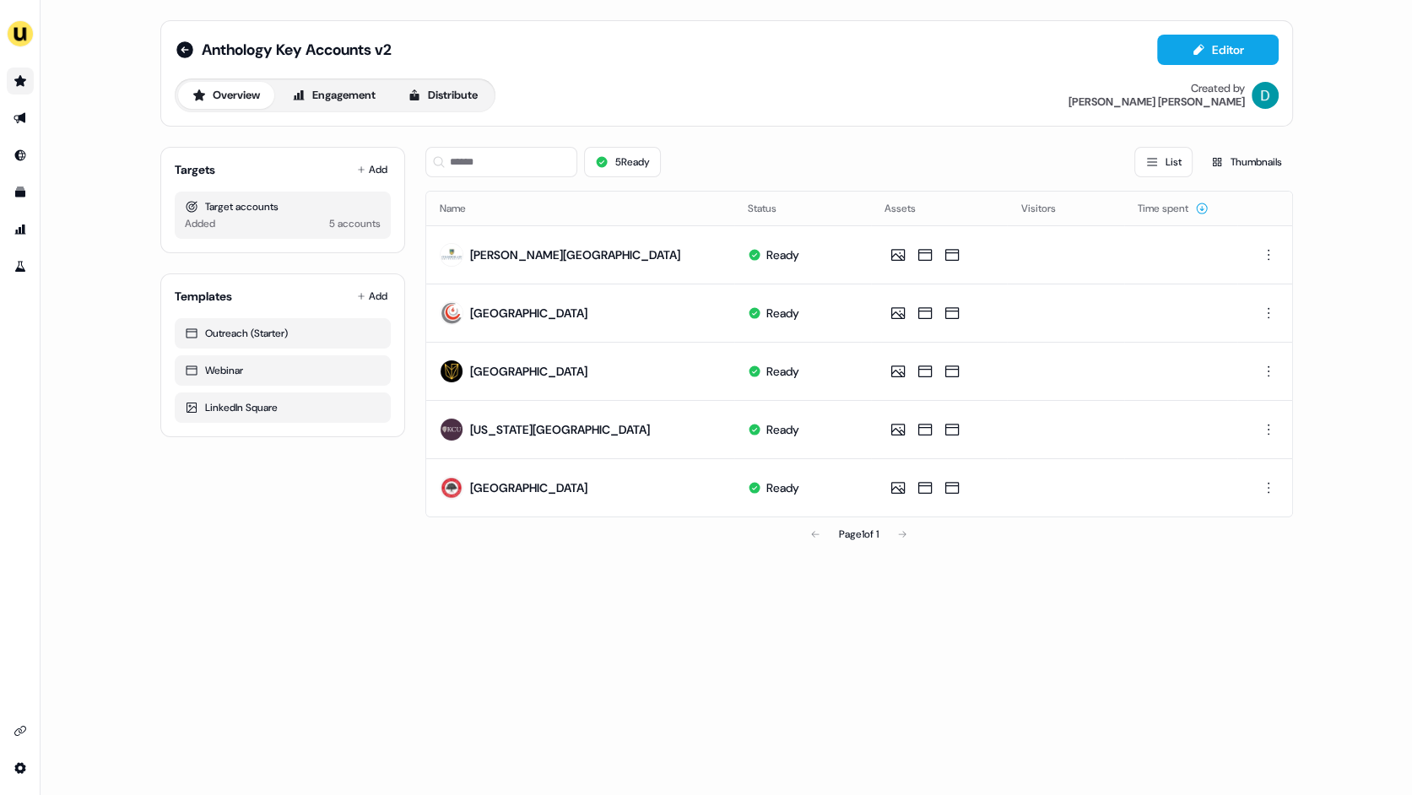
click at [15, 86] on icon "Go to prospects" at bounding box center [21, 81] width 14 height 14
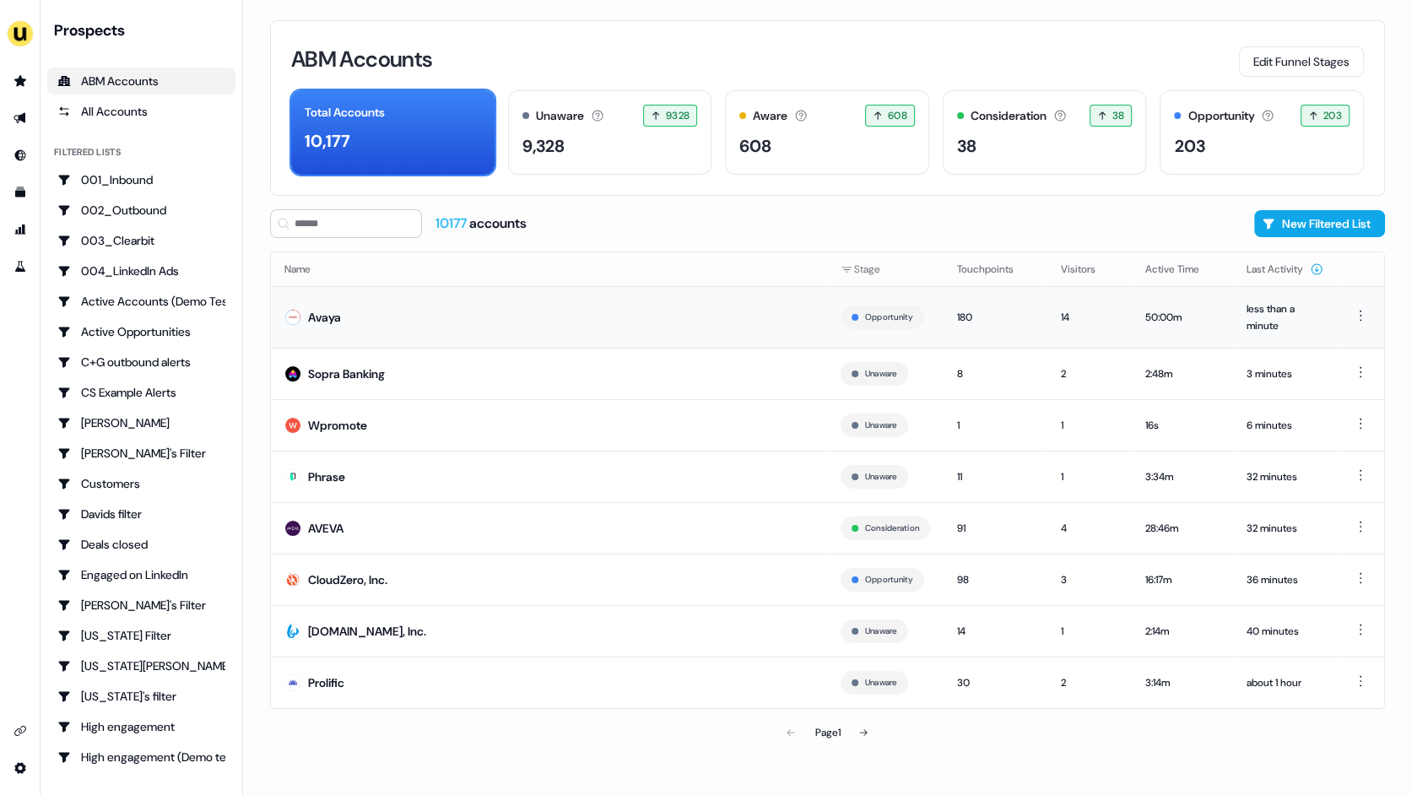
click at [410, 320] on td "Avaya" at bounding box center [549, 317] width 556 height 62
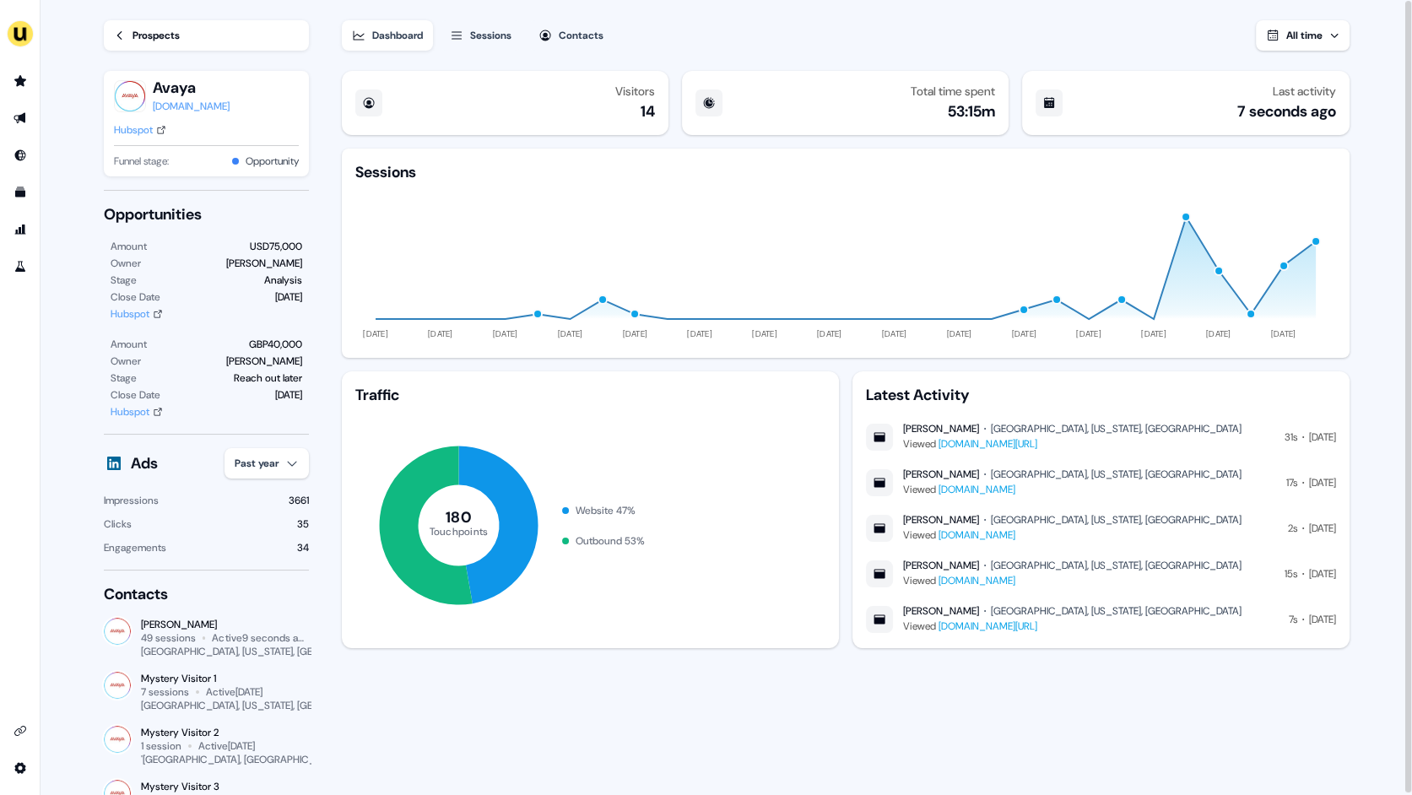
click at [495, 38] on div "Sessions" at bounding box center [490, 35] width 41 height 17
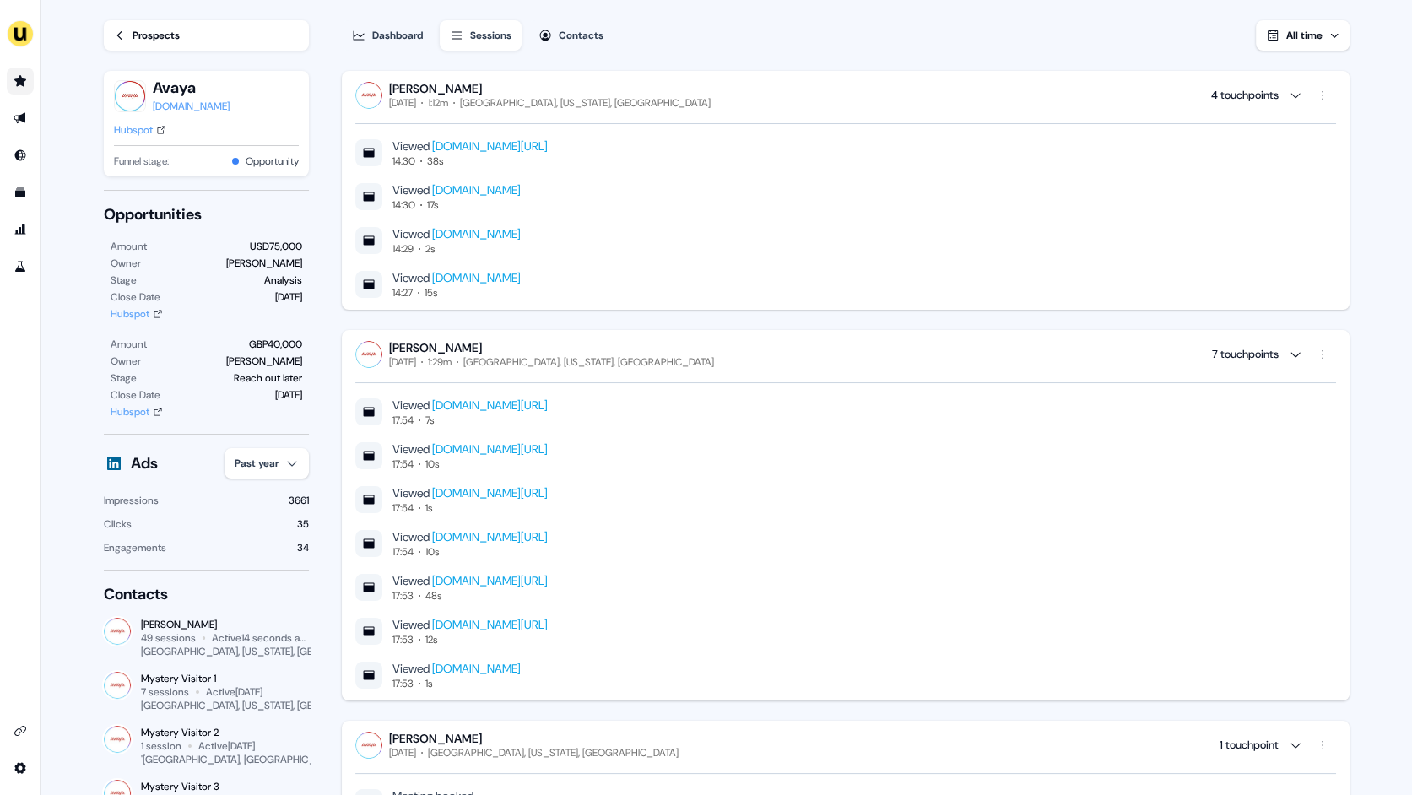
click at [18, 83] on icon "Go to prospects" at bounding box center [20, 80] width 12 height 11
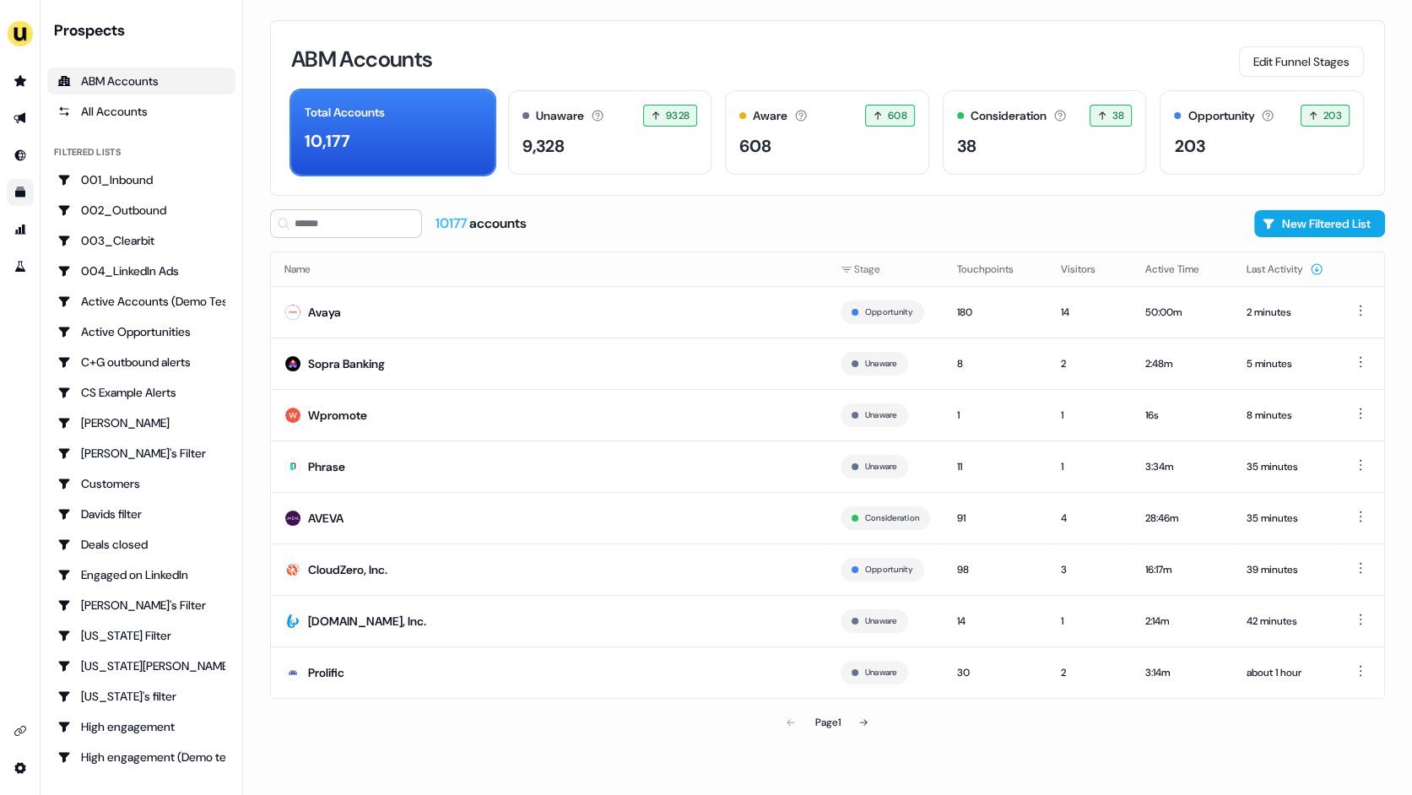
click at [20, 194] on icon "Go to templates" at bounding box center [20, 192] width 10 height 10
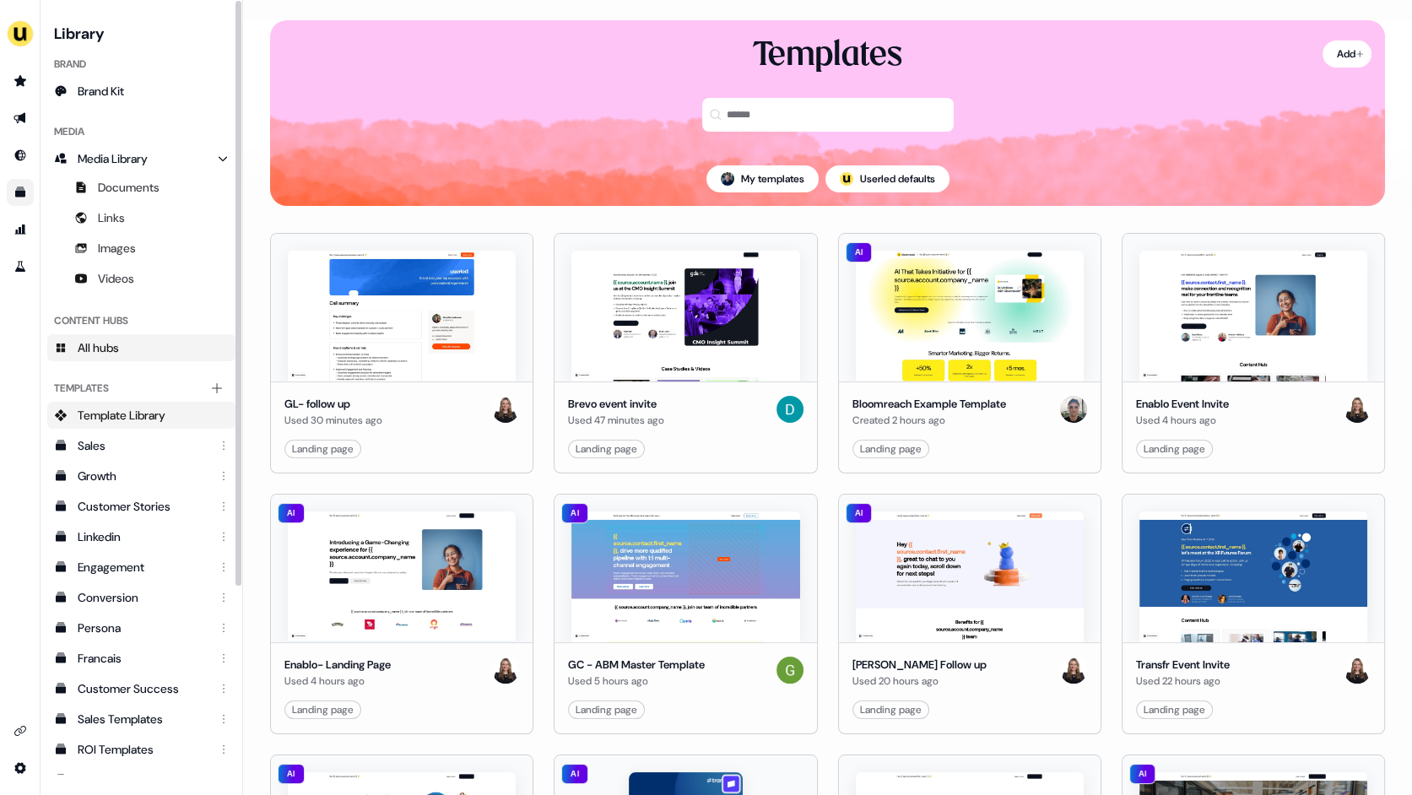
click at [119, 350] on span "All hubs" at bounding box center [98, 347] width 41 height 17
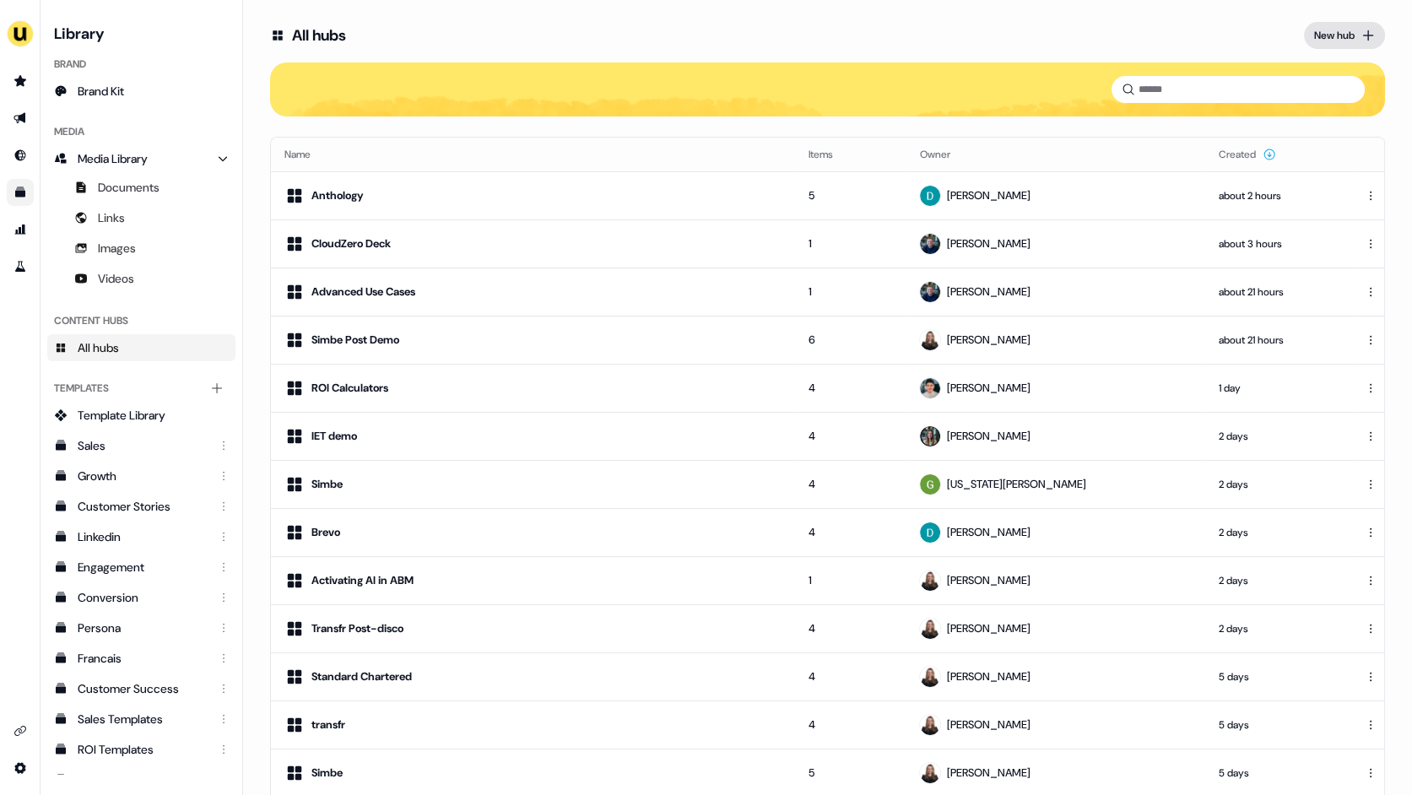
click at [1328, 36] on div "New hub" at bounding box center [1334, 35] width 41 height 17
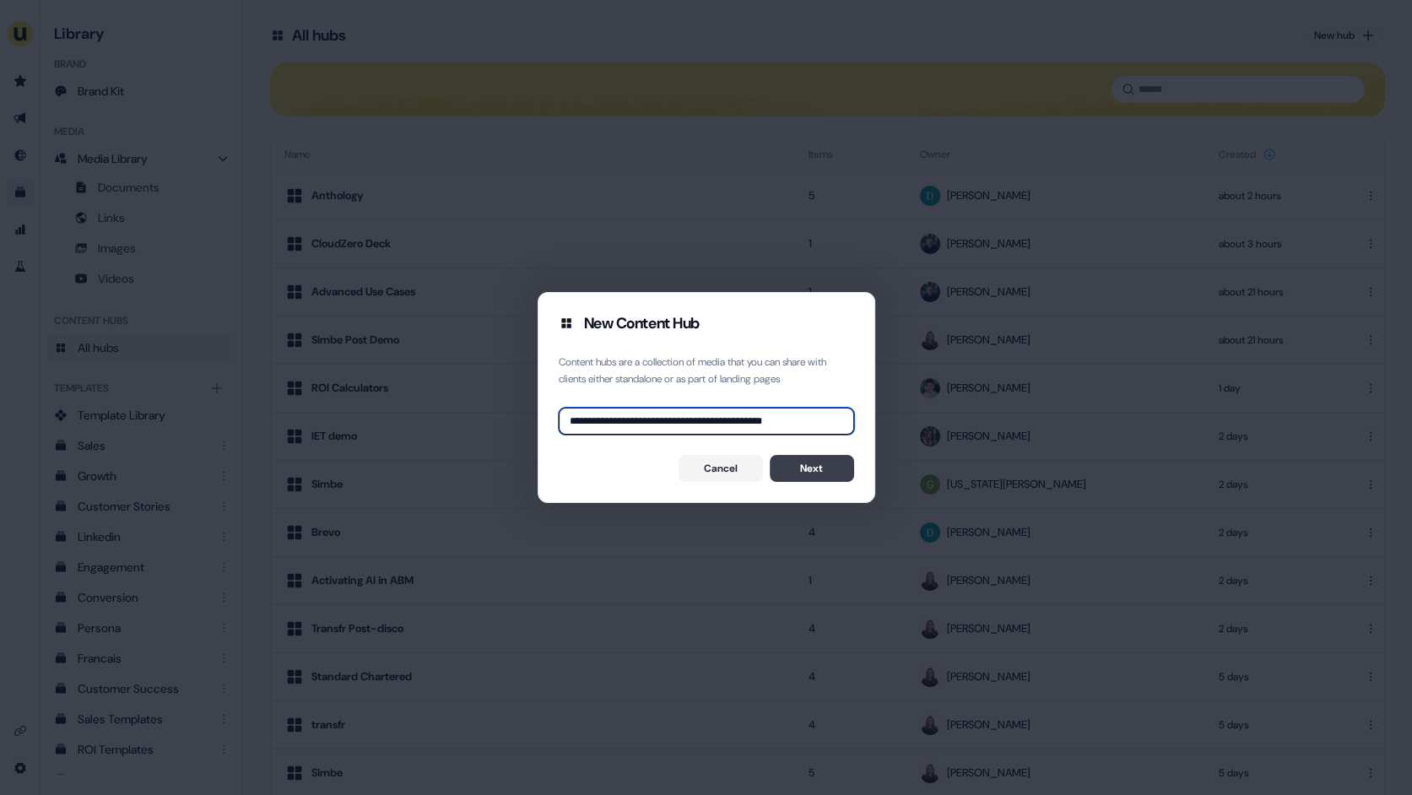
type input "**********"
click at [832, 472] on button "Next" at bounding box center [812, 468] width 84 height 27
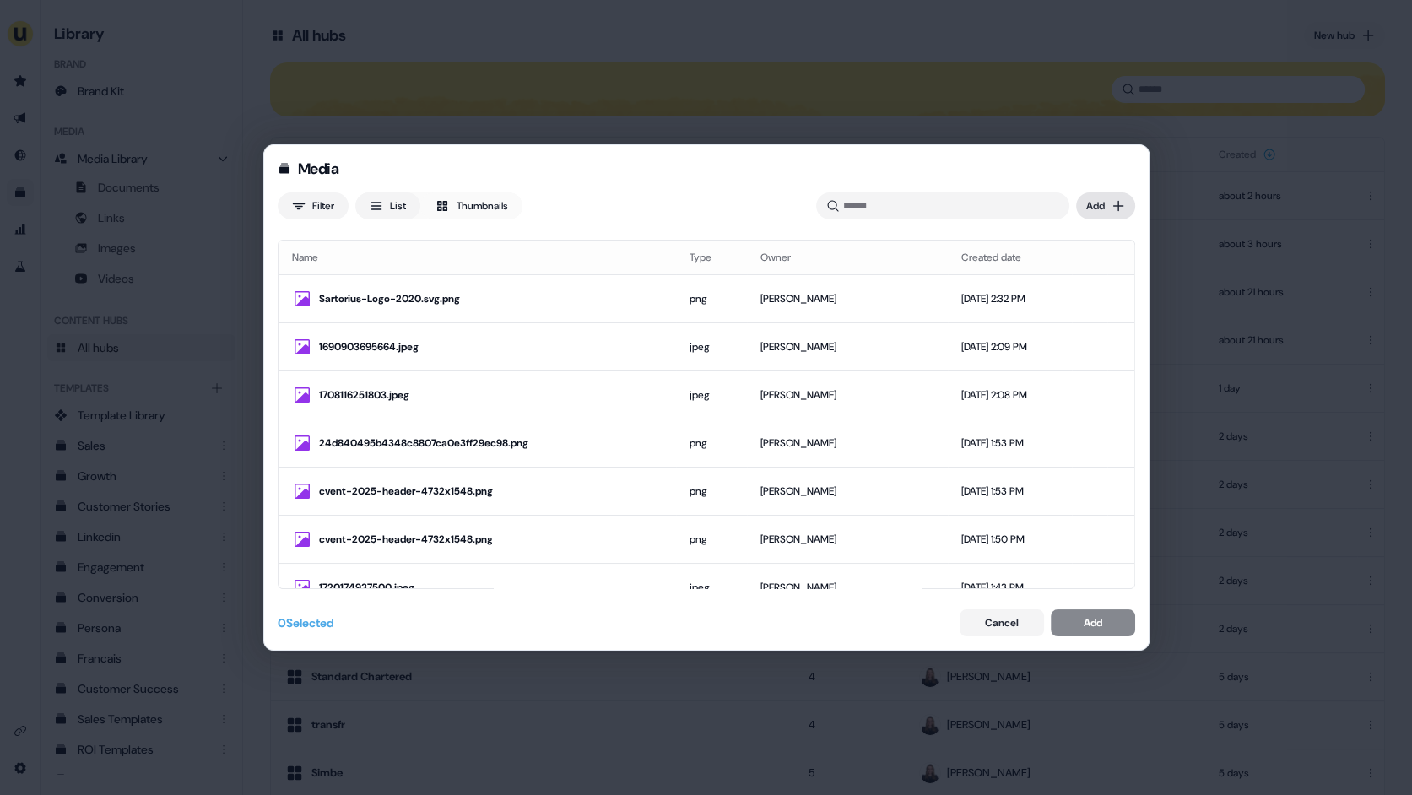
click at [1113, 205] on div "Media Filter List Thumbnails Uploaded Add Name Type Owner Created date Sartoriu…" at bounding box center [706, 397] width 1412 height 795
click at [1078, 237] on div "Upload files" at bounding box center [1081, 240] width 100 height 27
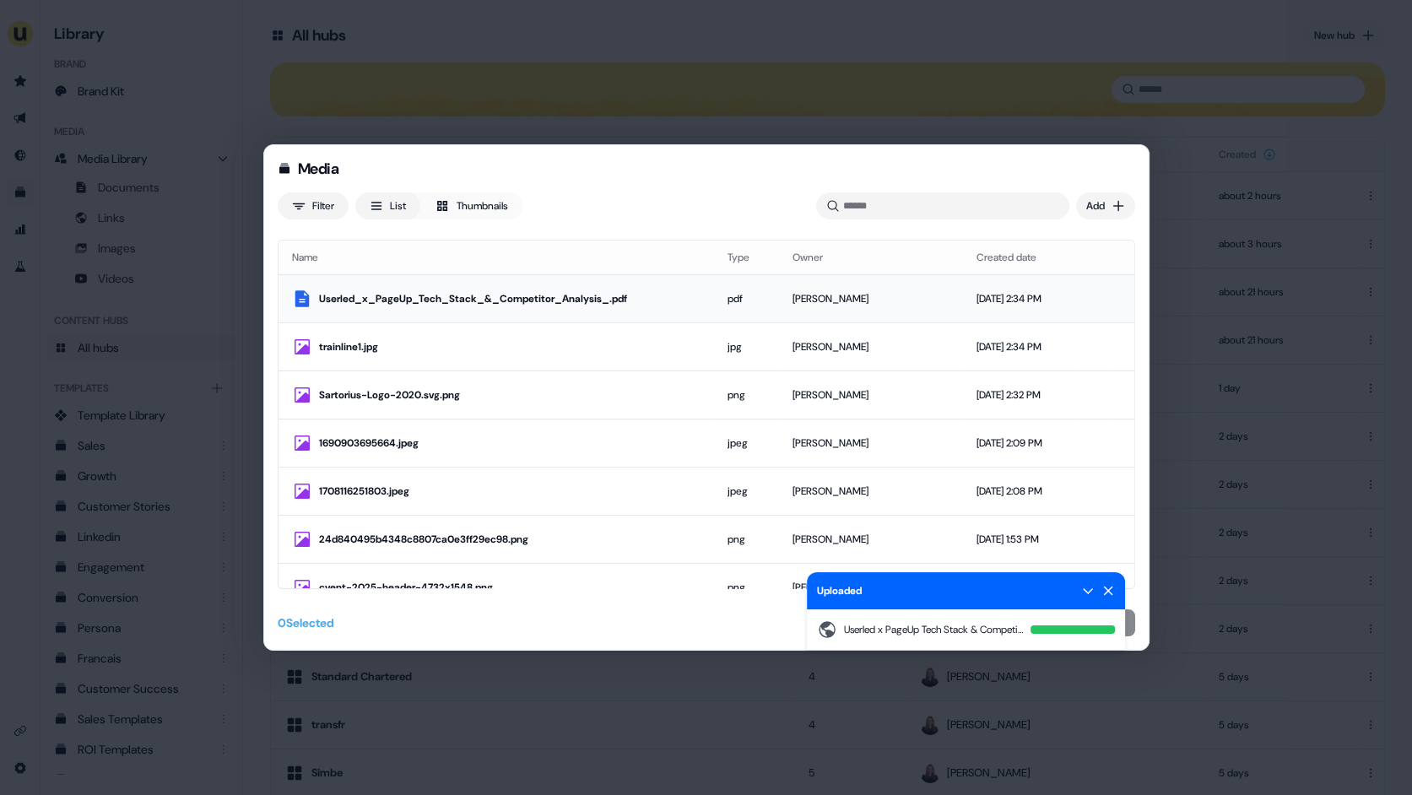
click at [657, 291] on div "Userled_x_PageUp_Tech_Stack_&_Competitor_Analysis_.pdf" at bounding box center [509, 298] width 381 height 17
click at [1107, 590] on icon at bounding box center [1107, 591] width 9 height 9
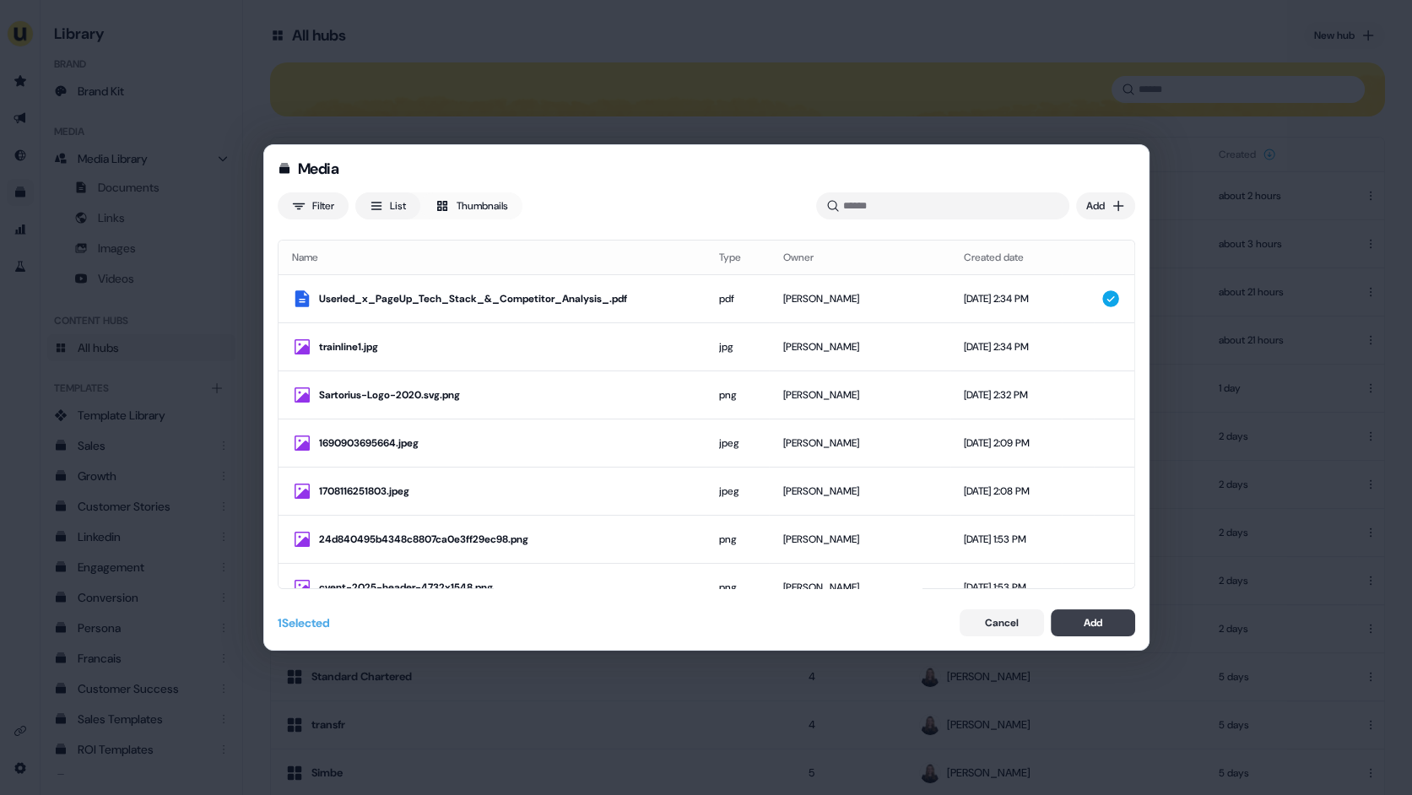
click at [1102, 619] on button "Add" at bounding box center [1093, 622] width 84 height 27
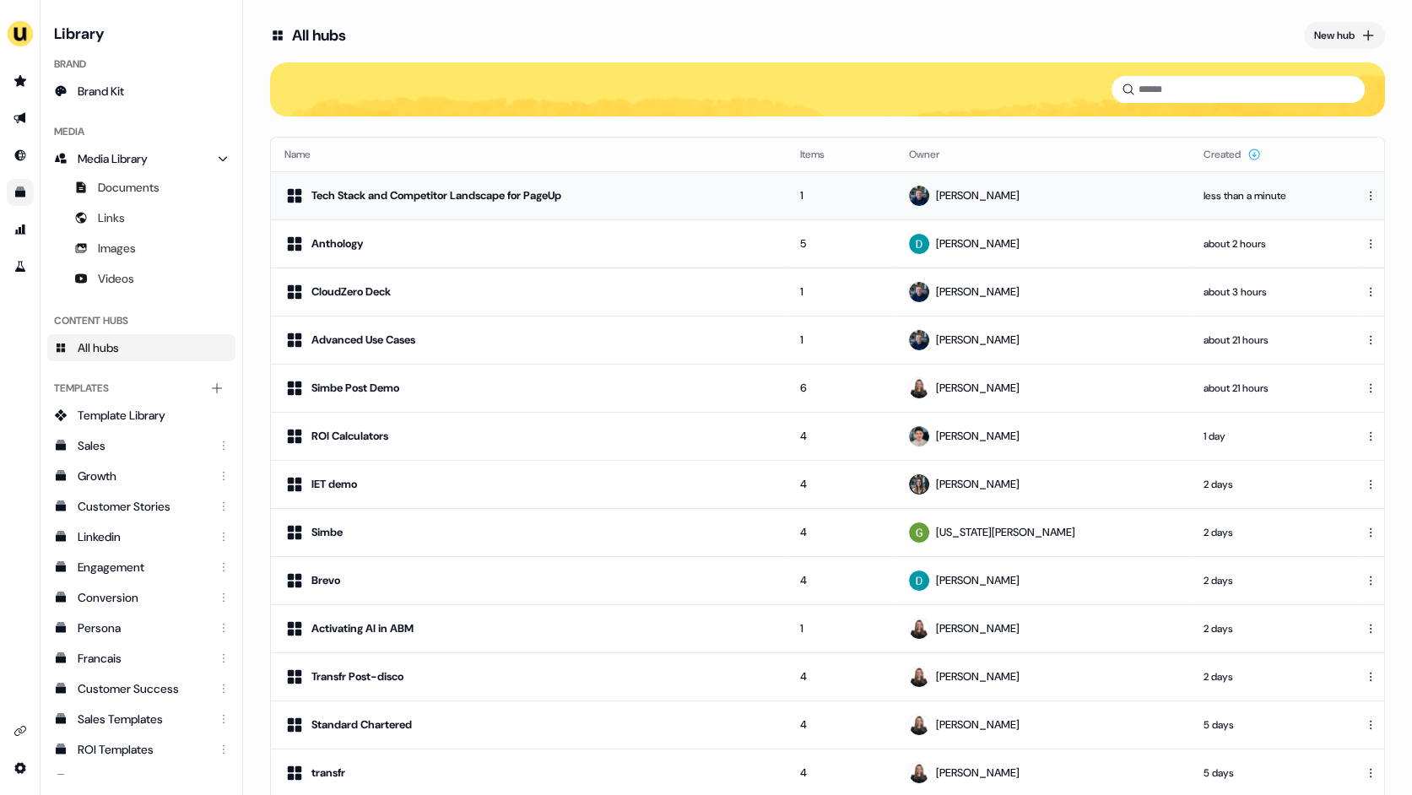
click at [642, 206] on td "Tech Stack and Competitor Landscape for PageUp" at bounding box center [529, 195] width 516 height 48
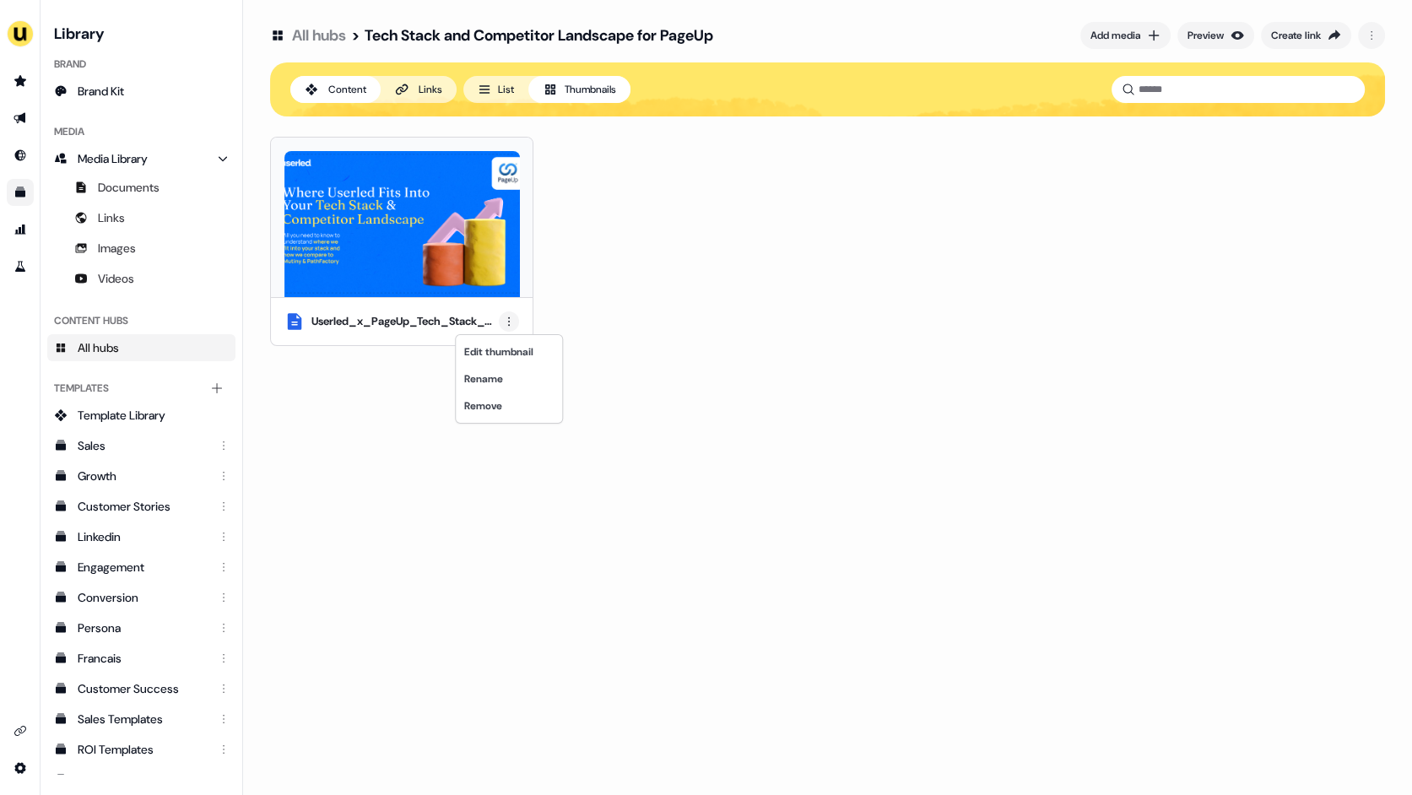
click at [511, 316] on html "For the best experience switch devices to a bigger screen. Go to [DOMAIN_NAME] …" at bounding box center [706, 397] width 1412 height 795
click at [514, 371] on div "Rename" at bounding box center [509, 378] width 100 height 27
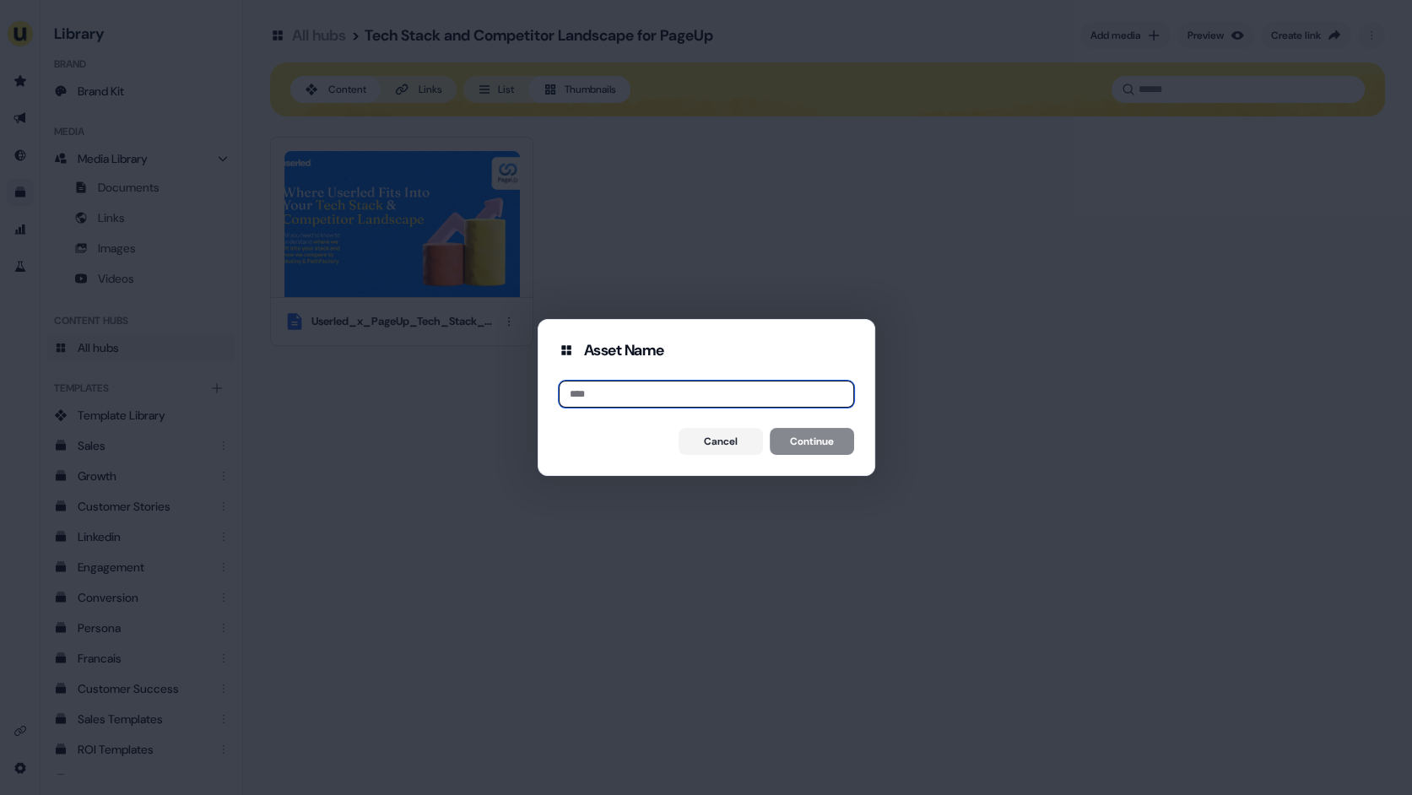
paste input "**********"
type input "**********"
click at [790, 437] on button "Continue" at bounding box center [812, 441] width 84 height 27
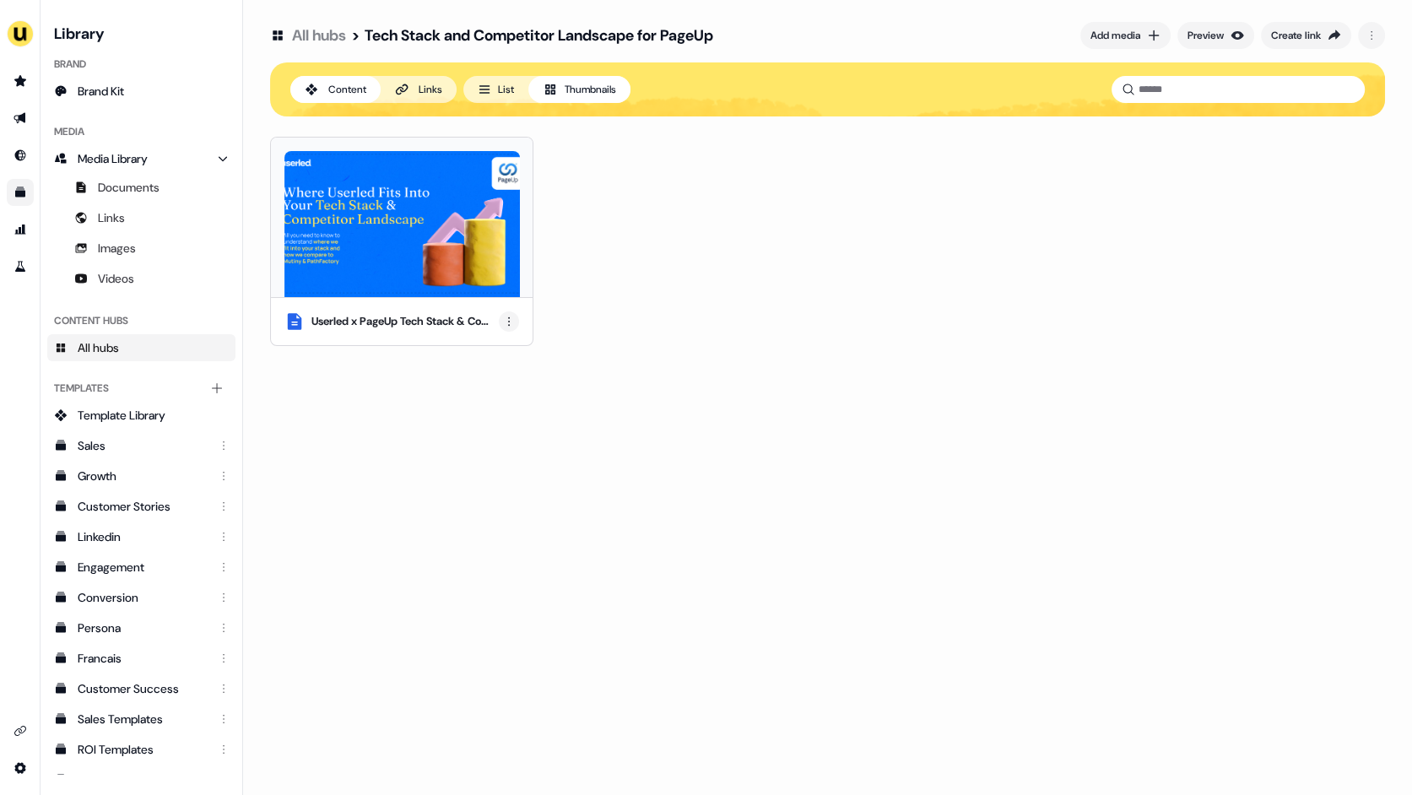
click at [507, 325] on html "For the best experience switch devices to a bigger screen. Go to [DOMAIN_NAME] …" at bounding box center [706, 397] width 1412 height 795
click at [503, 352] on div "Edit thumbnail" at bounding box center [509, 351] width 100 height 27
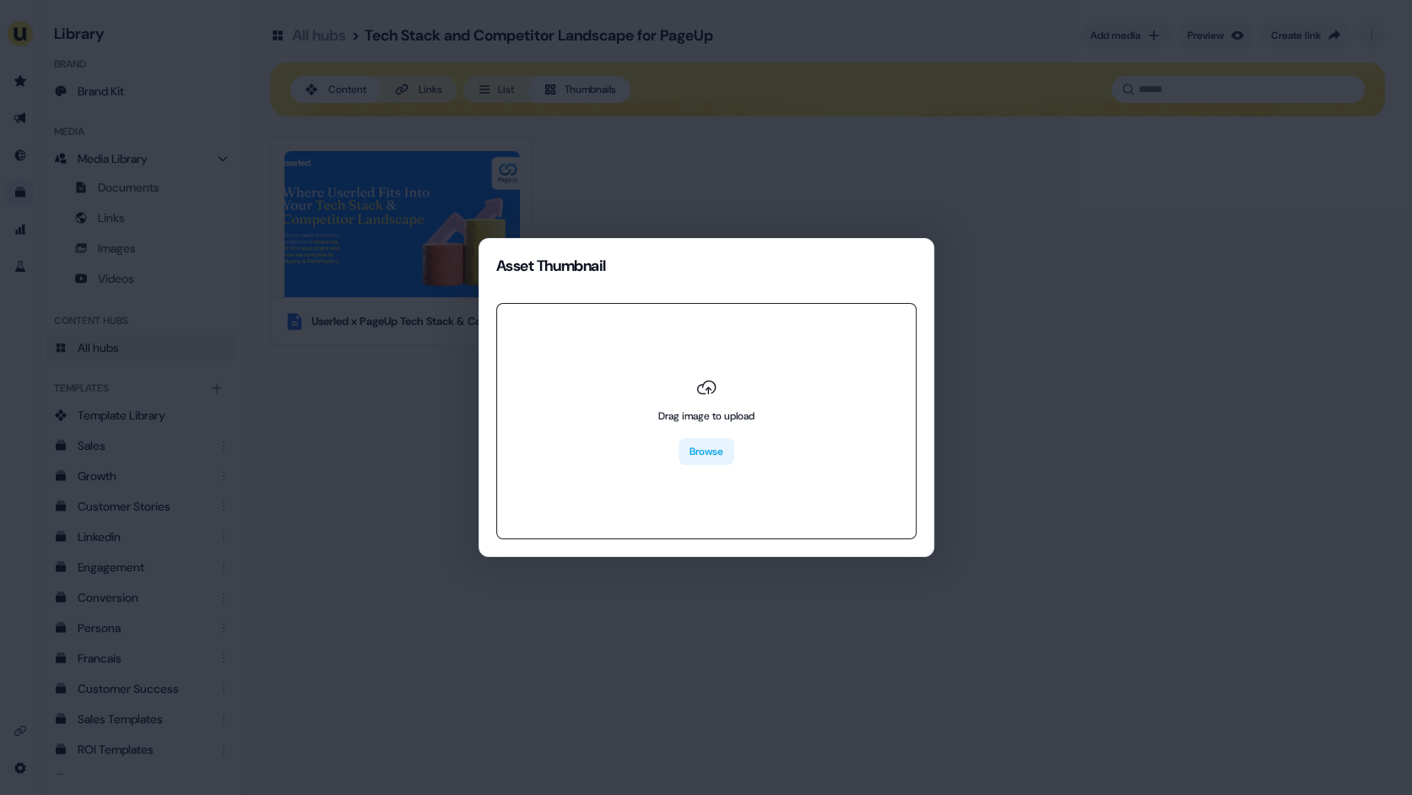
click at [702, 444] on button "Browse" at bounding box center [707, 451] width 56 height 27
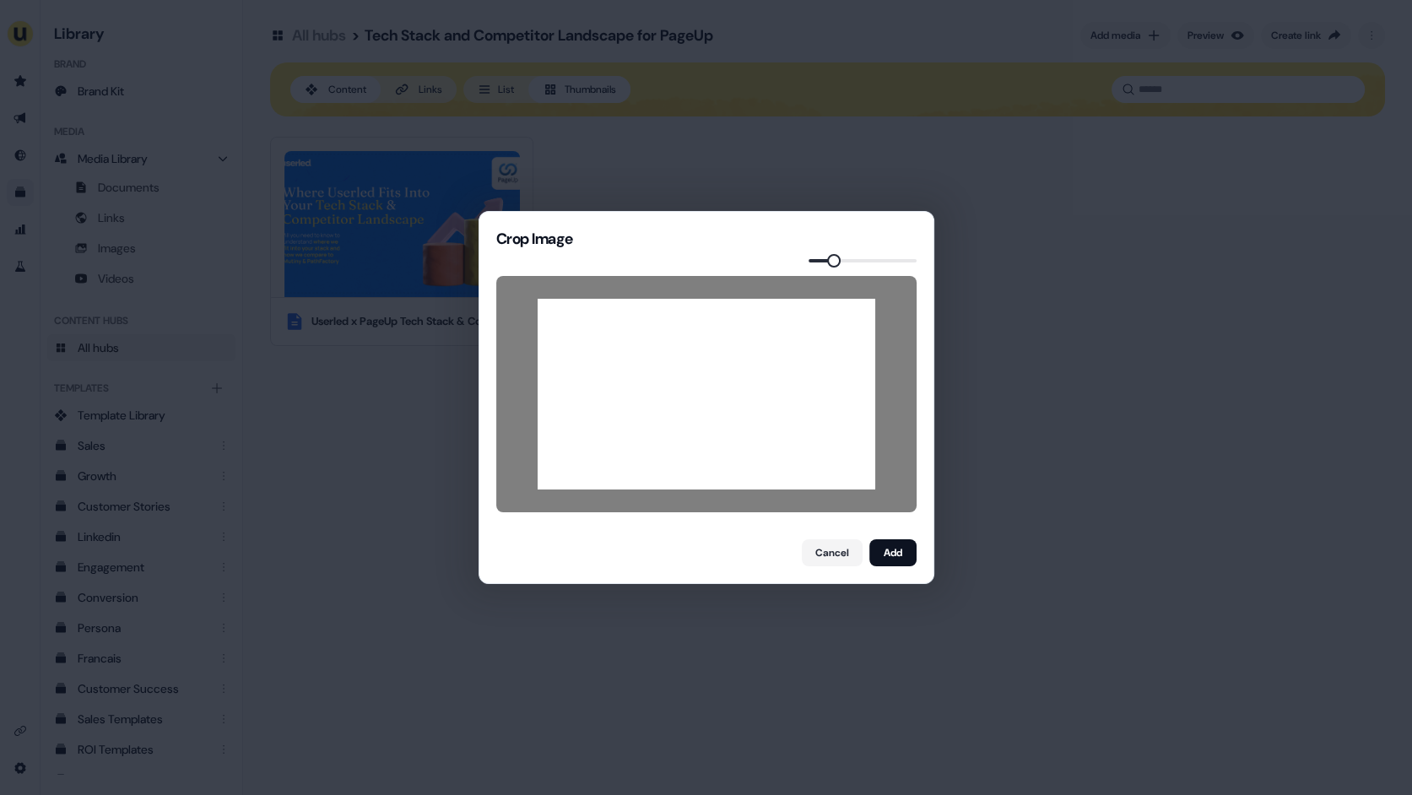
click at [828, 262] on span at bounding box center [834, 261] width 14 height 14
click at [1065, 451] on div "Crop Image Cancel Add" at bounding box center [706, 397] width 1412 height 795
click at [828, 556] on button "Cancel" at bounding box center [832, 552] width 61 height 27
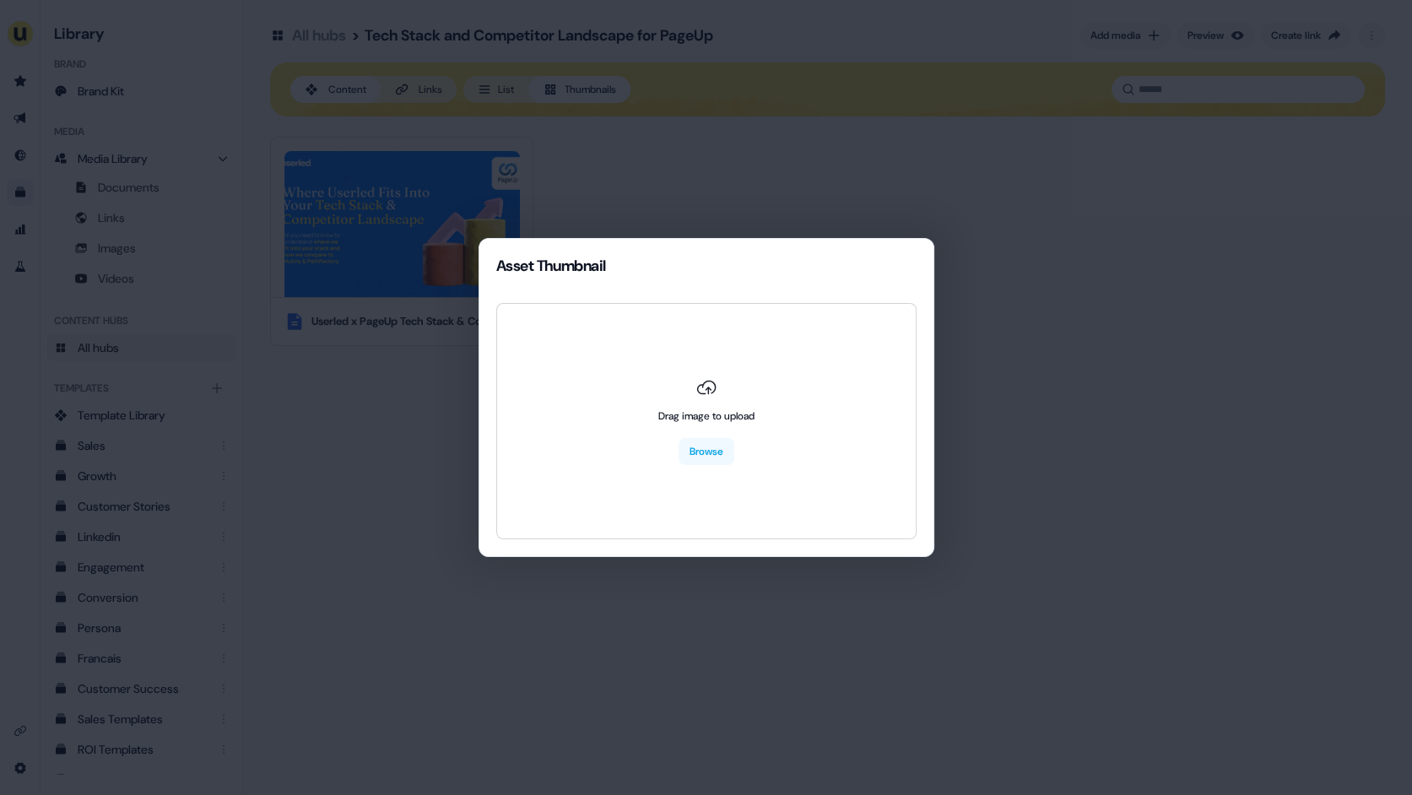
click at [433, 522] on div "Asset Thumbnail Drag image to upload Browse" at bounding box center [706, 397] width 1412 height 795
click at [616, 657] on div "Asset Thumbnail Drag image to upload Browse" at bounding box center [706, 397] width 1412 height 795
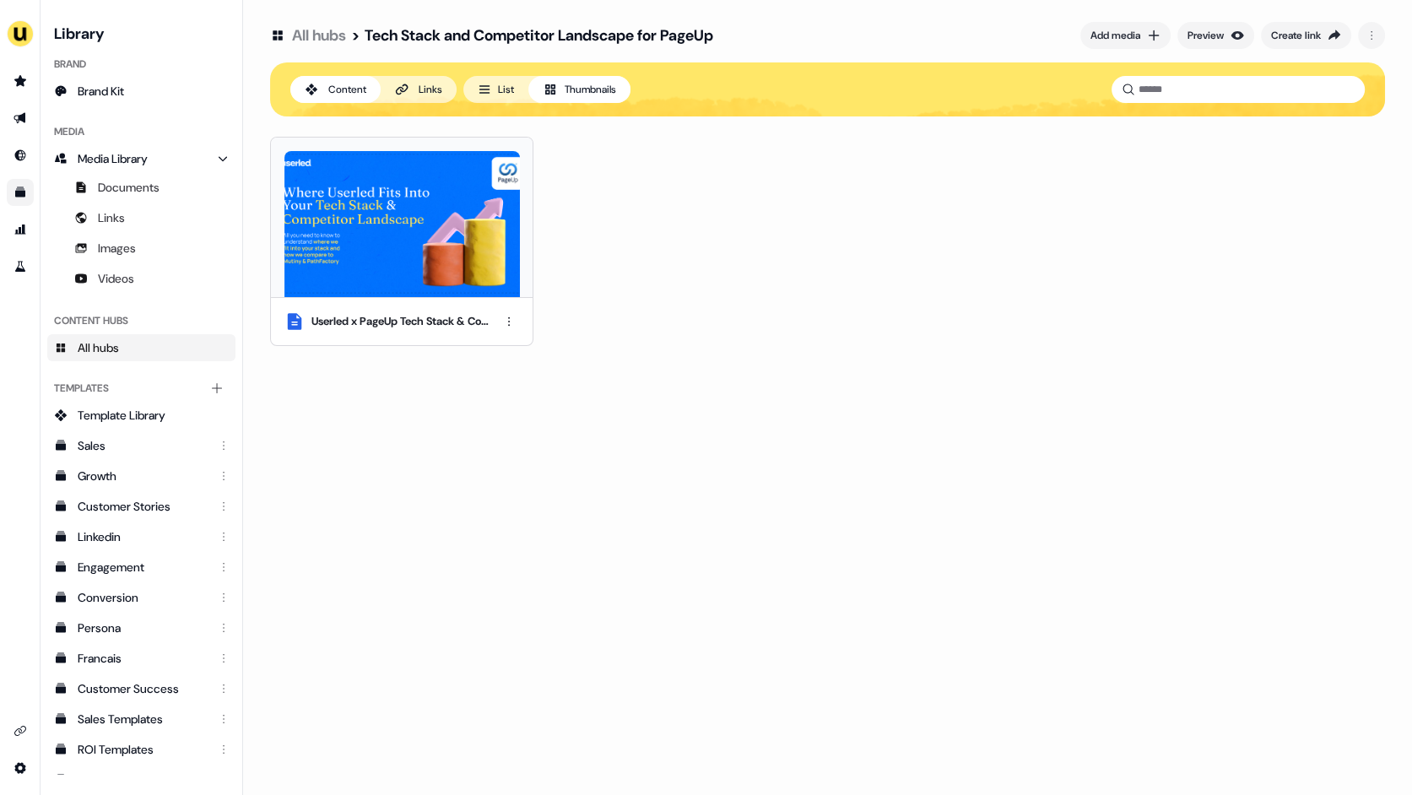
click at [459, 255] on img at bounding box center [401, 224] width 235 height 146
click at [511, 322] on html "For the best experience switch devices to a bigger screen. Go to [DOMAIN_NAME] …" at bounding box center [706, 397] width 1412 height 795
click at [505, 349] on div "Edit thumbnail" at bounding box center [509, 351] width 100 height 27
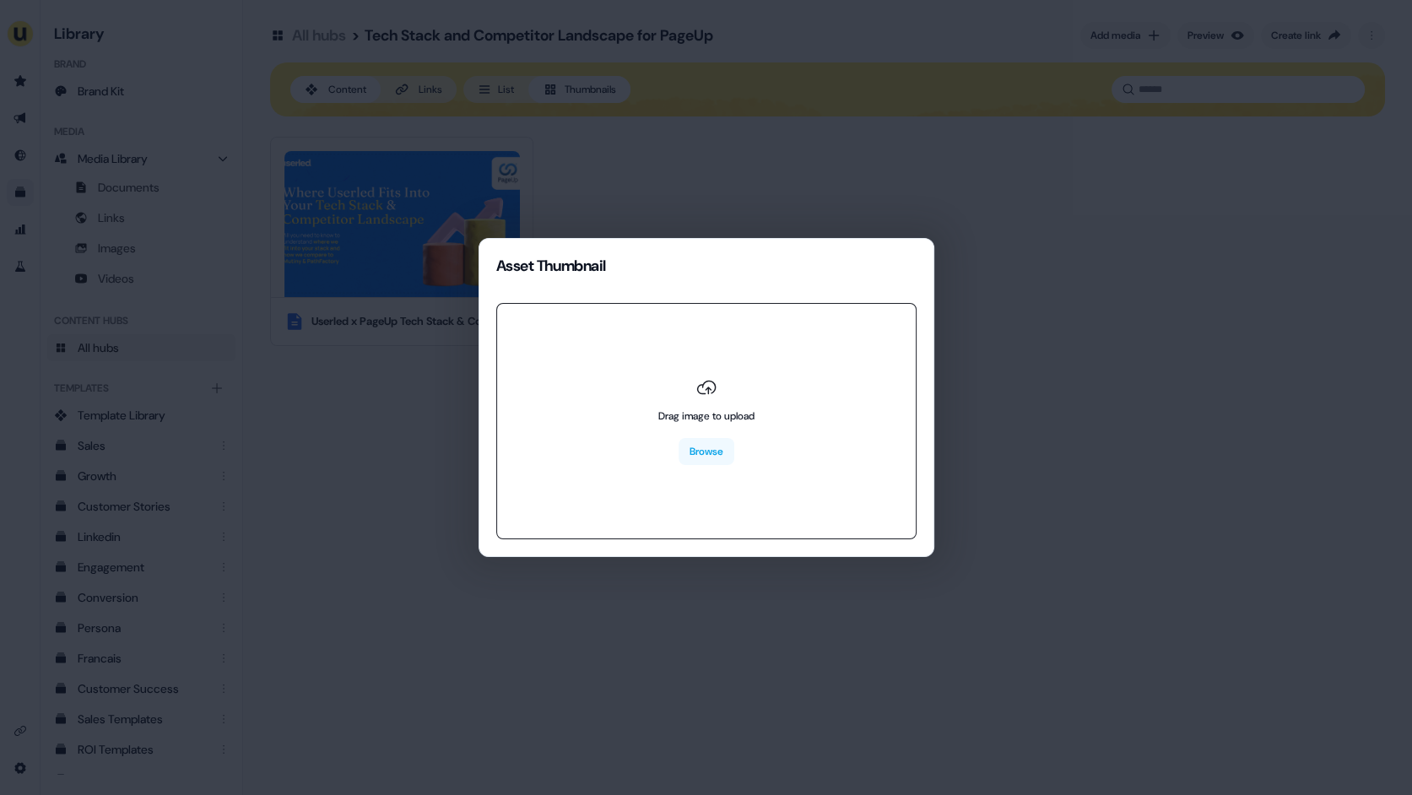
click at [708, 429] on div "Drag image to upload Browse" at bounding box center [706, 421] width 96 height 88
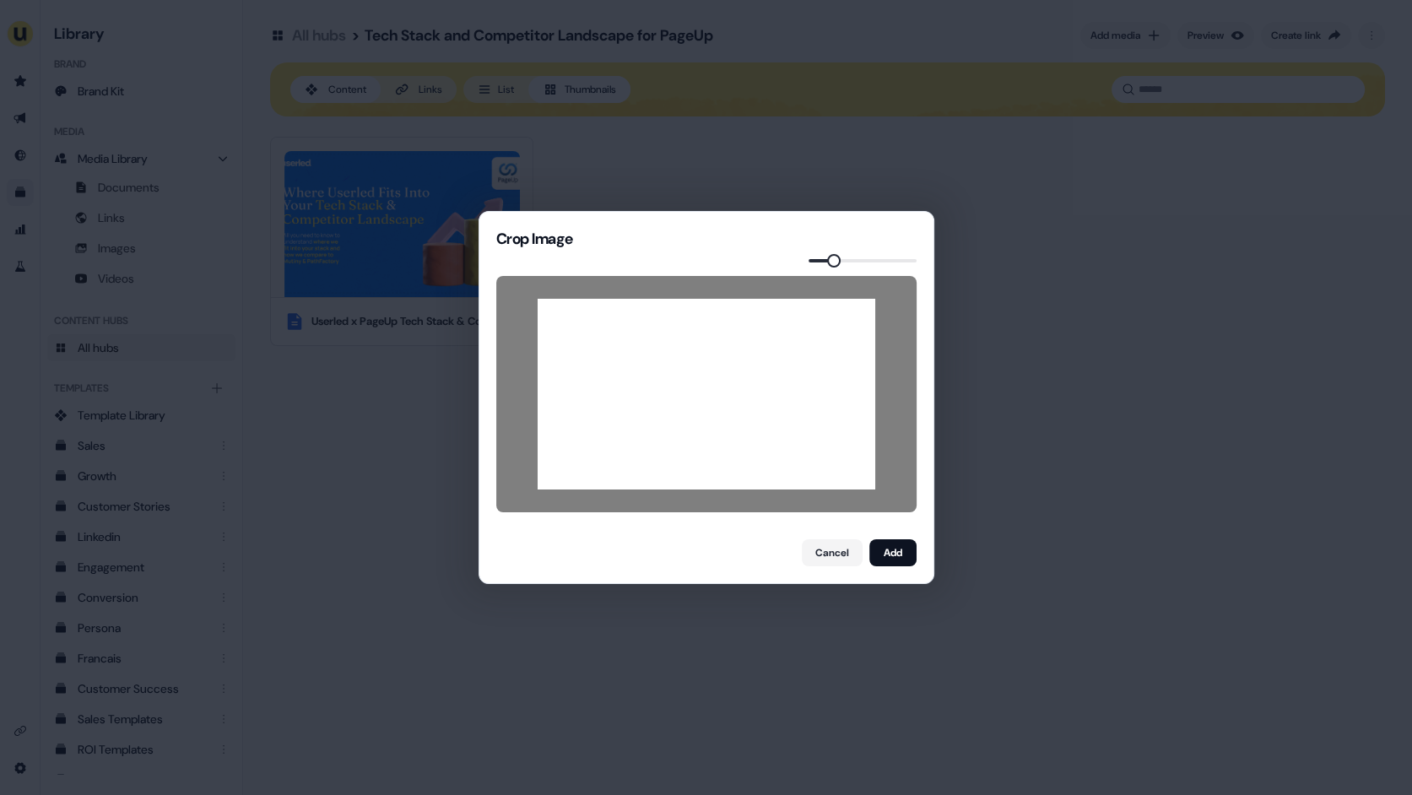
click at [829, 260] on span at bounding box center [834, 261] width 14 height 14
click at [896, 550] on button "Add" at bounding box center [892, 552] width 47 height 27
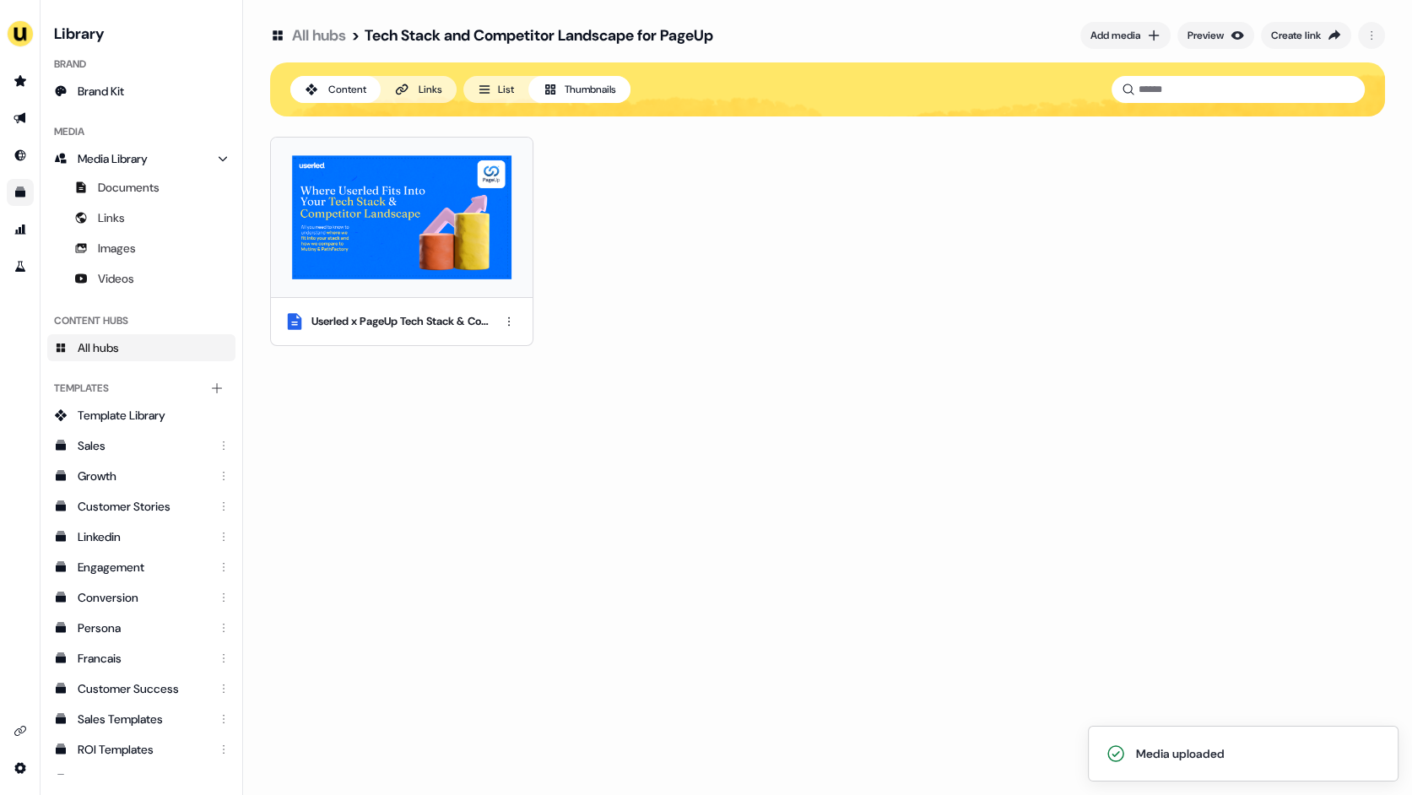
click at [685, 311] on div "Userled x PageUp Tech Stack & Competitor Analysis" at bounding box center [827, 241] width 1115 height 209
click at [1308, 44] on button "Create link" at bounding box center [1306, 35] width 90 height 27
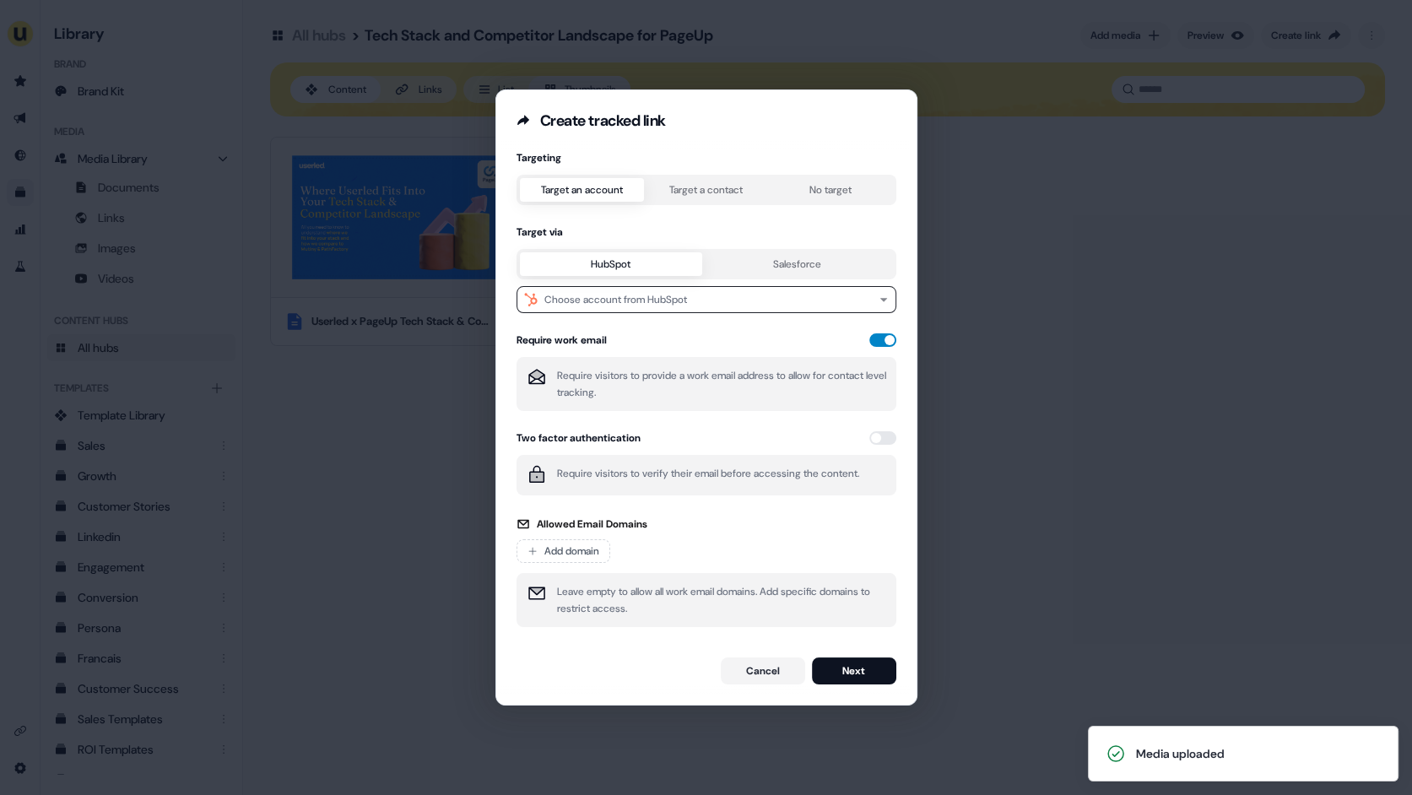
click at [879, 340] on button "button" at bounding box center [882, 340] width 27 height 14
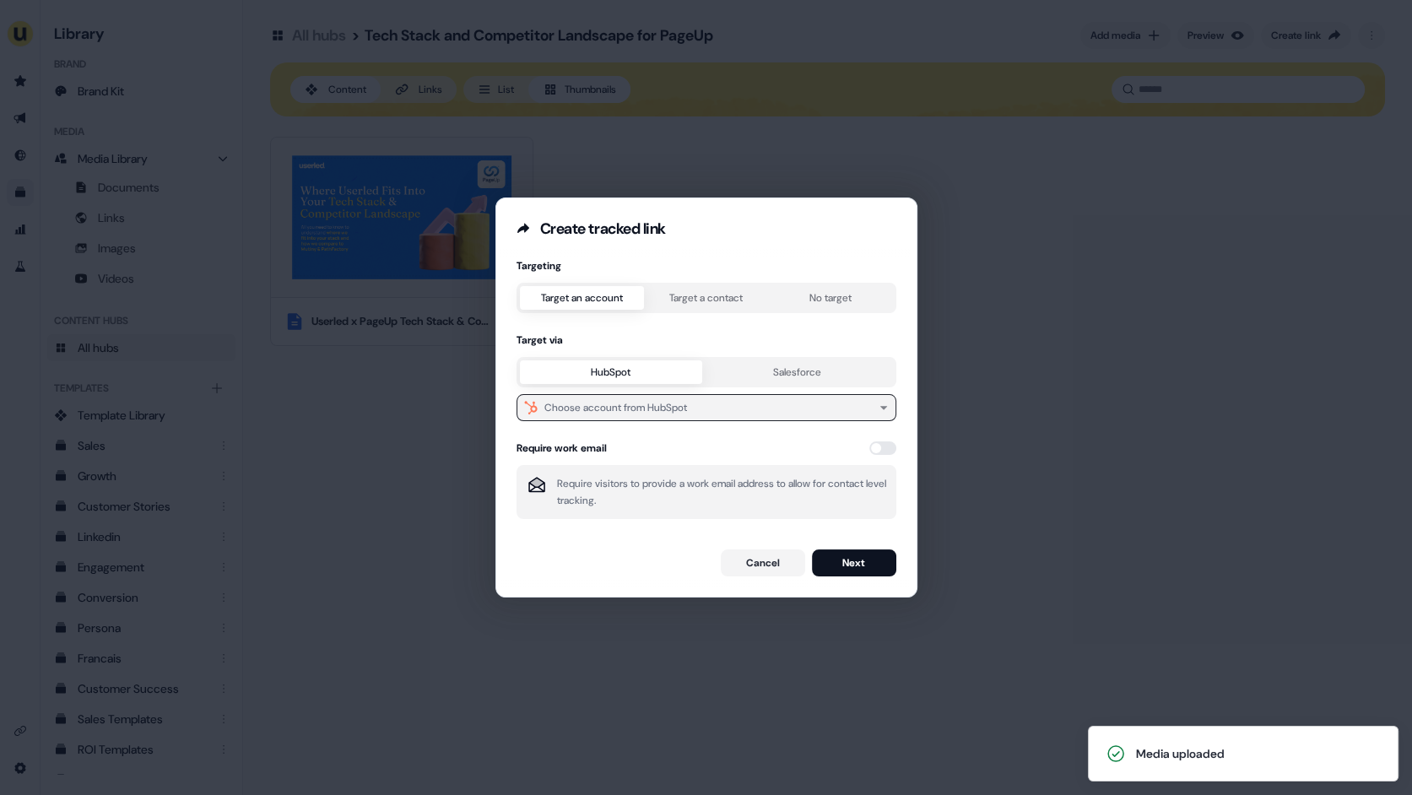
click at [635, 405] on div "Choose account from HubSpot" at bounding box center [615, 407] width 143 height 17
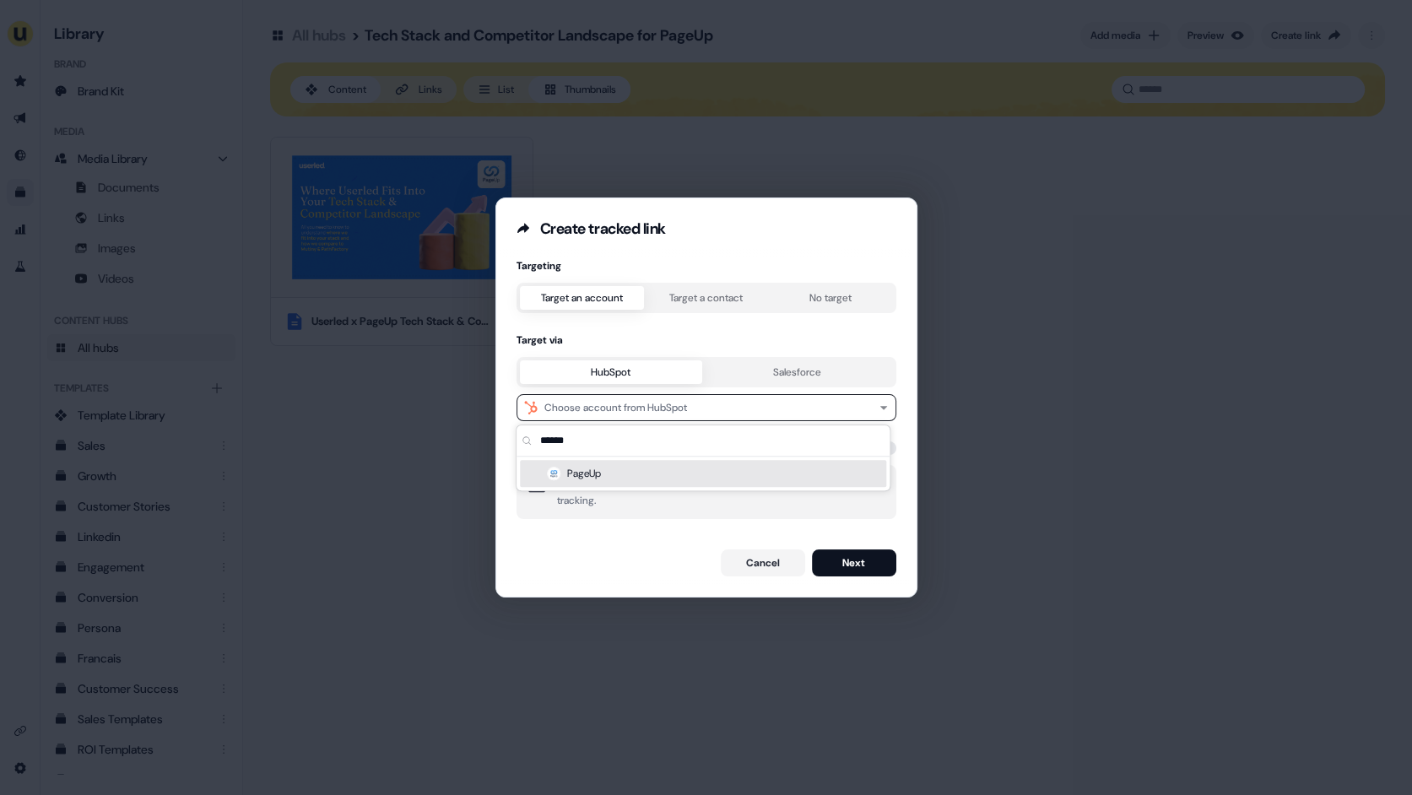
type input "******"
click at [619, 471] on div "PageUp" at bounding box center [703, 473] width 366 height 27
click at [874, 447] on button "button" at bounding box center [882, 448] width 27 height 14
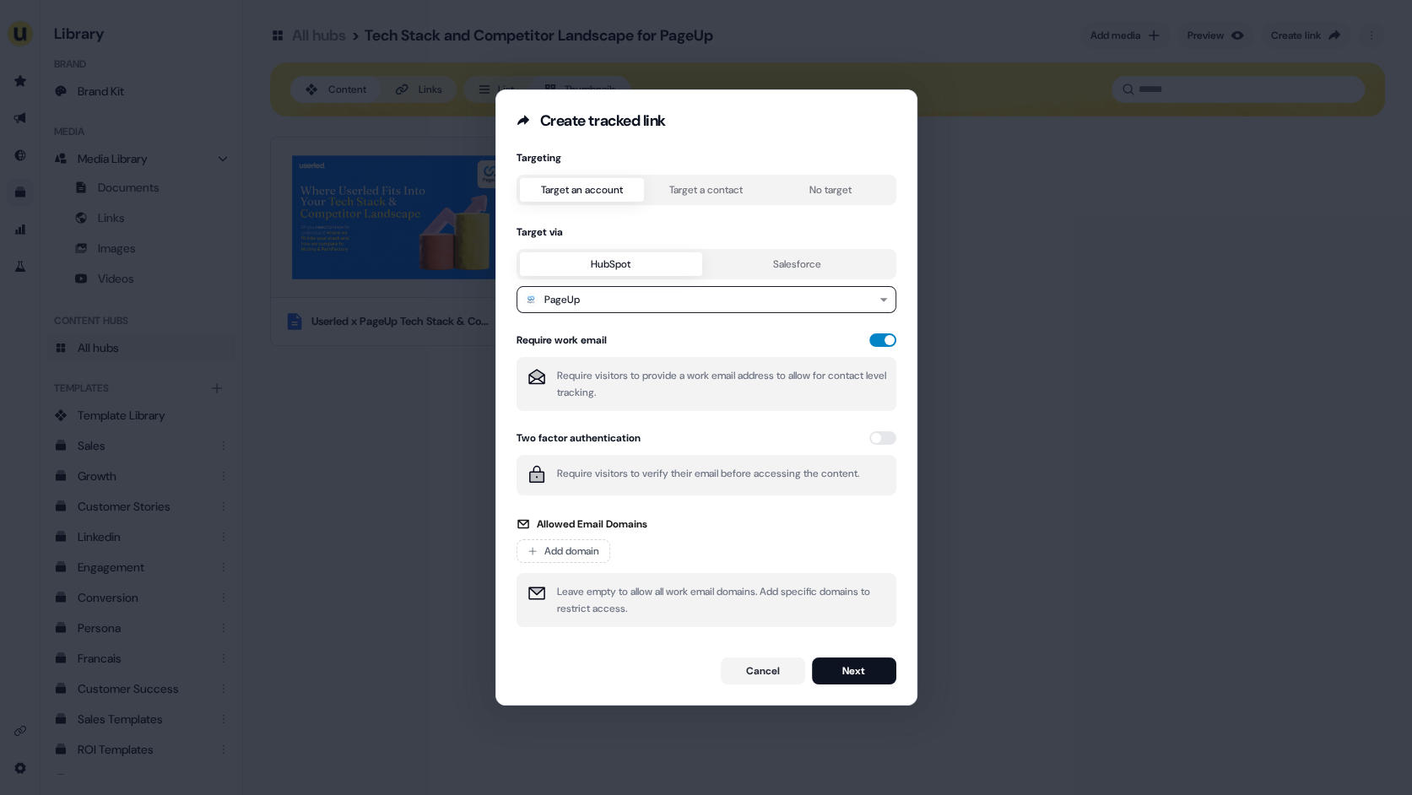
click at [881, 342] on button "button" at bounding box center [882, 340] width 27 height 14
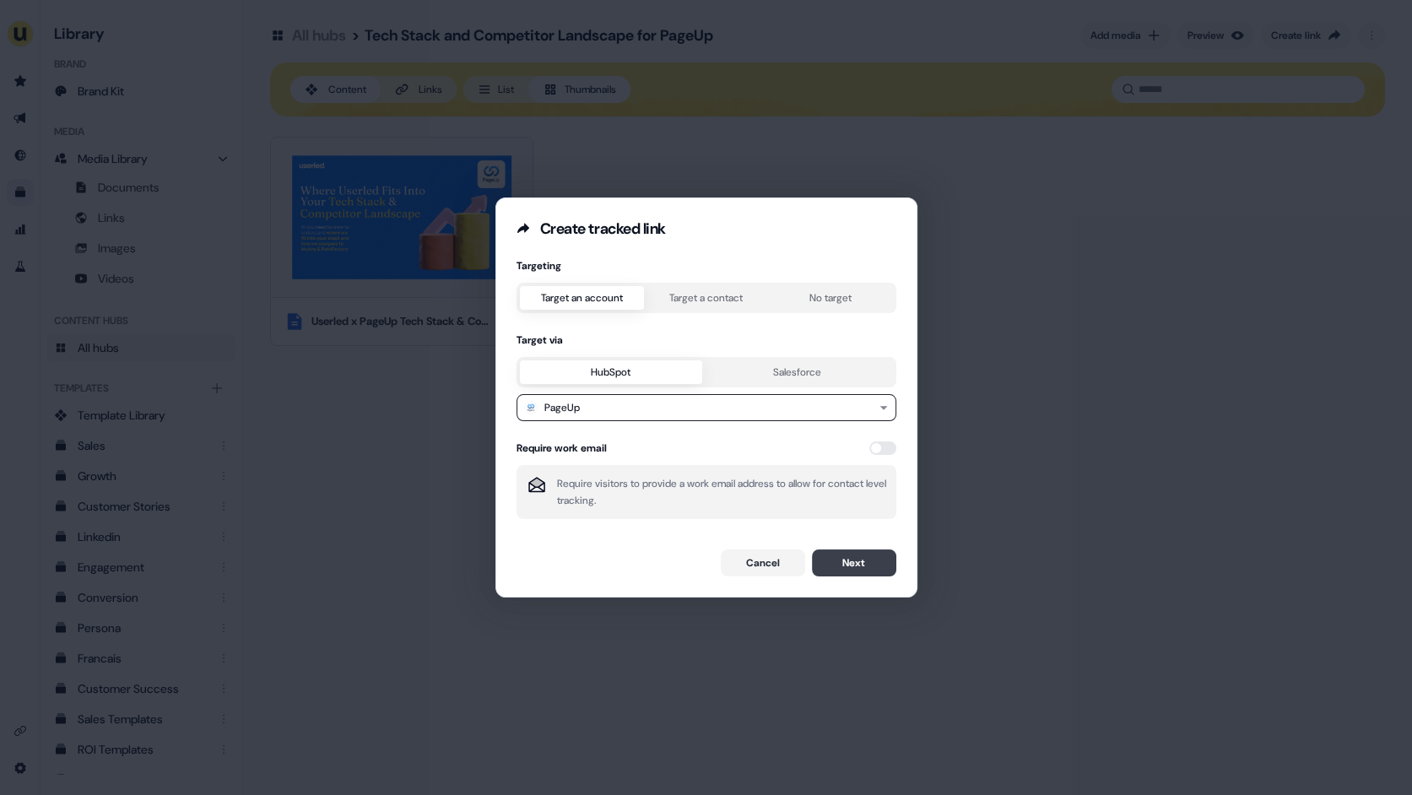
click at [840, 556] on button "Next" at bounding box center [854, 562] width 84 height 27
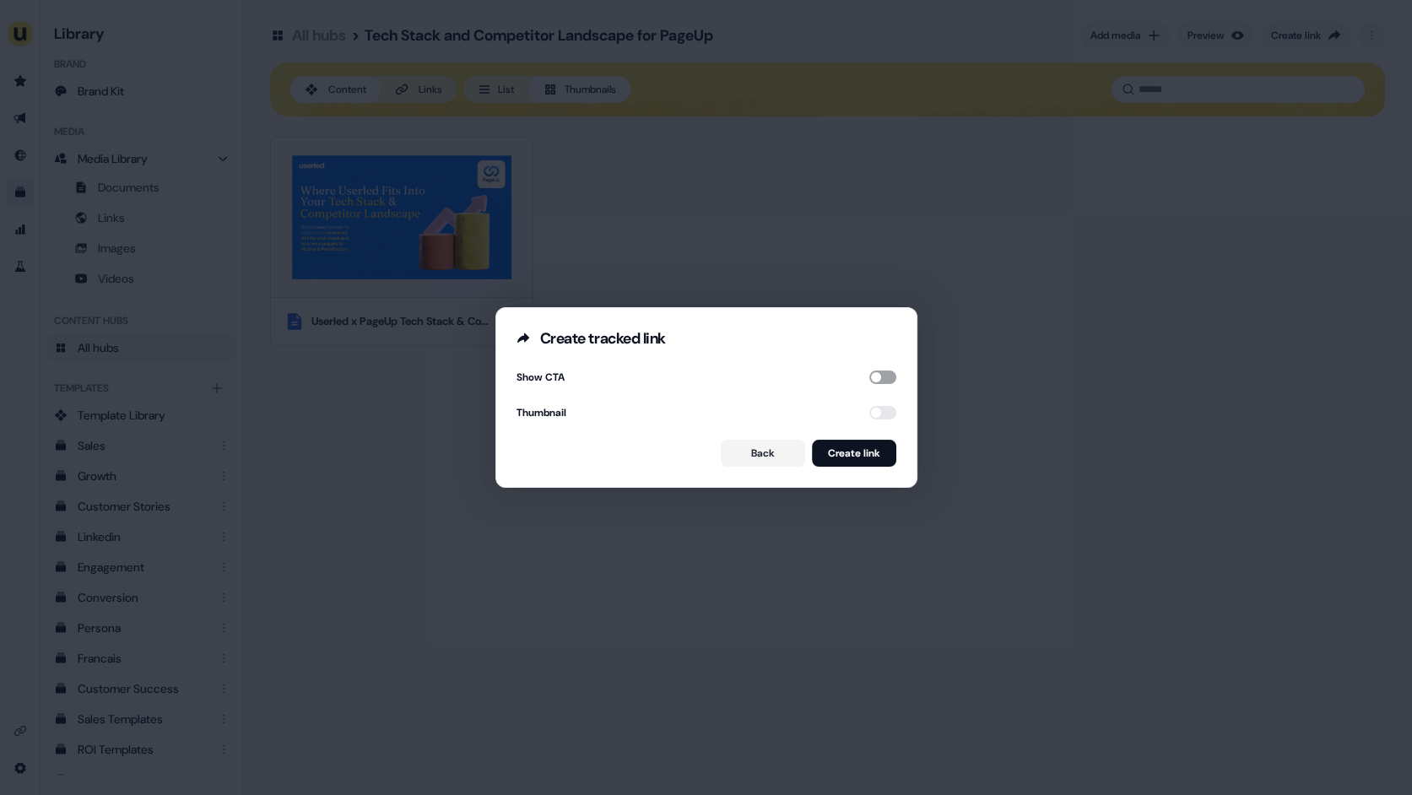
click at [875, 370] on button "button" at bounding box center [882, 377] width 27 height 14
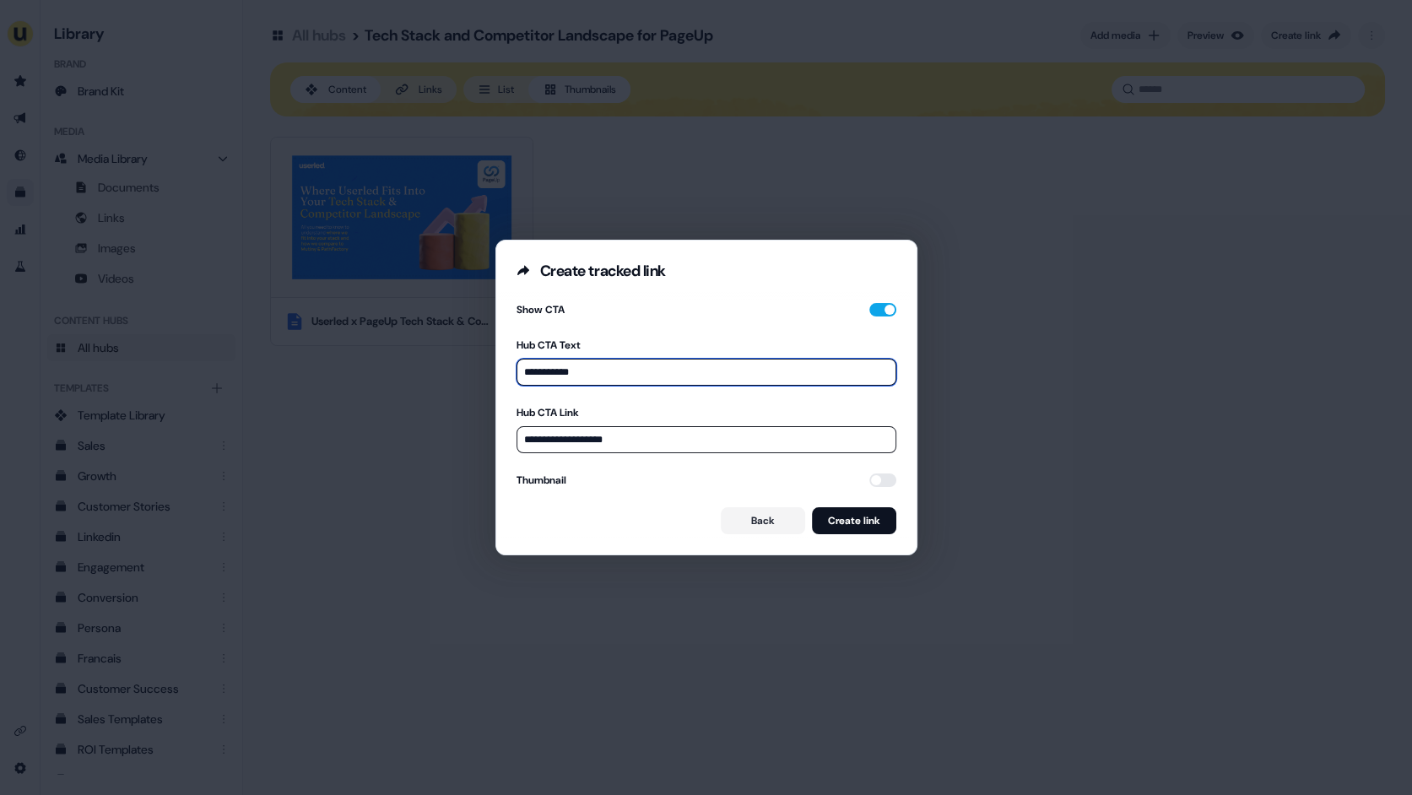
drag, startPoint x: 585, startPoint y: 365, endPoint x: 544, endPoint y: 365, distance: 40.5
click at [544, 365] on input "**********" at bounding box center [707, 372] width 380 height 27
drag, startPoint x: 591, startPoint y: 370, endPoint x: 530, endPoint y: 370, distance: 60.8
click at [530, 370] on input "**********" at bounding box center [707, 372] width 380 height 27
type input "*"
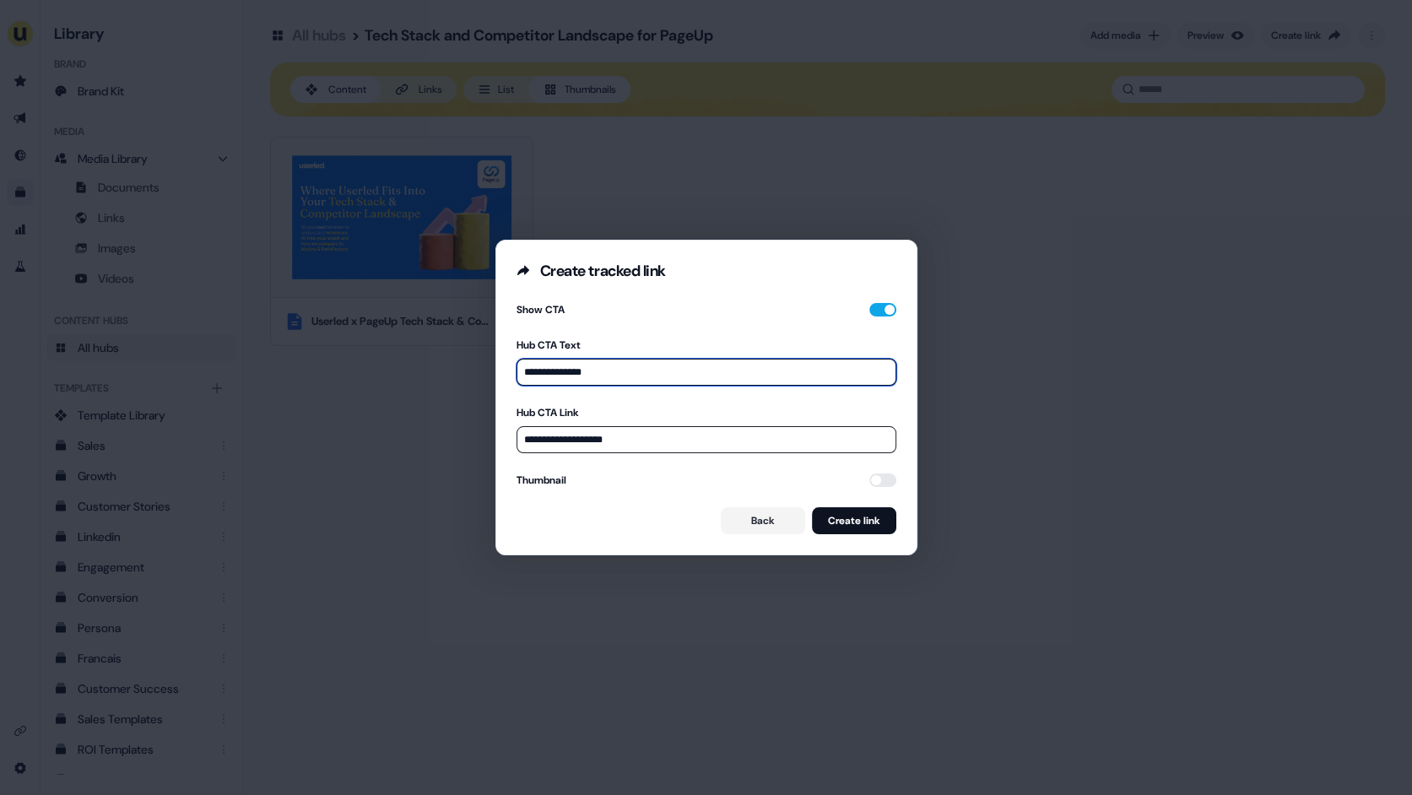
type input "**********"
click at [643, 436] on input "**********" at bounding box center [707, 439] width 380 height 27
drag, startPoint x: 634, startPoint y: 439, endPoint x: 522, endPoint y: 437, distance: 112.3
click at [522, 438] on input "**********" at bounding box center [707, 439] width 380 height 27
paste input "**********"
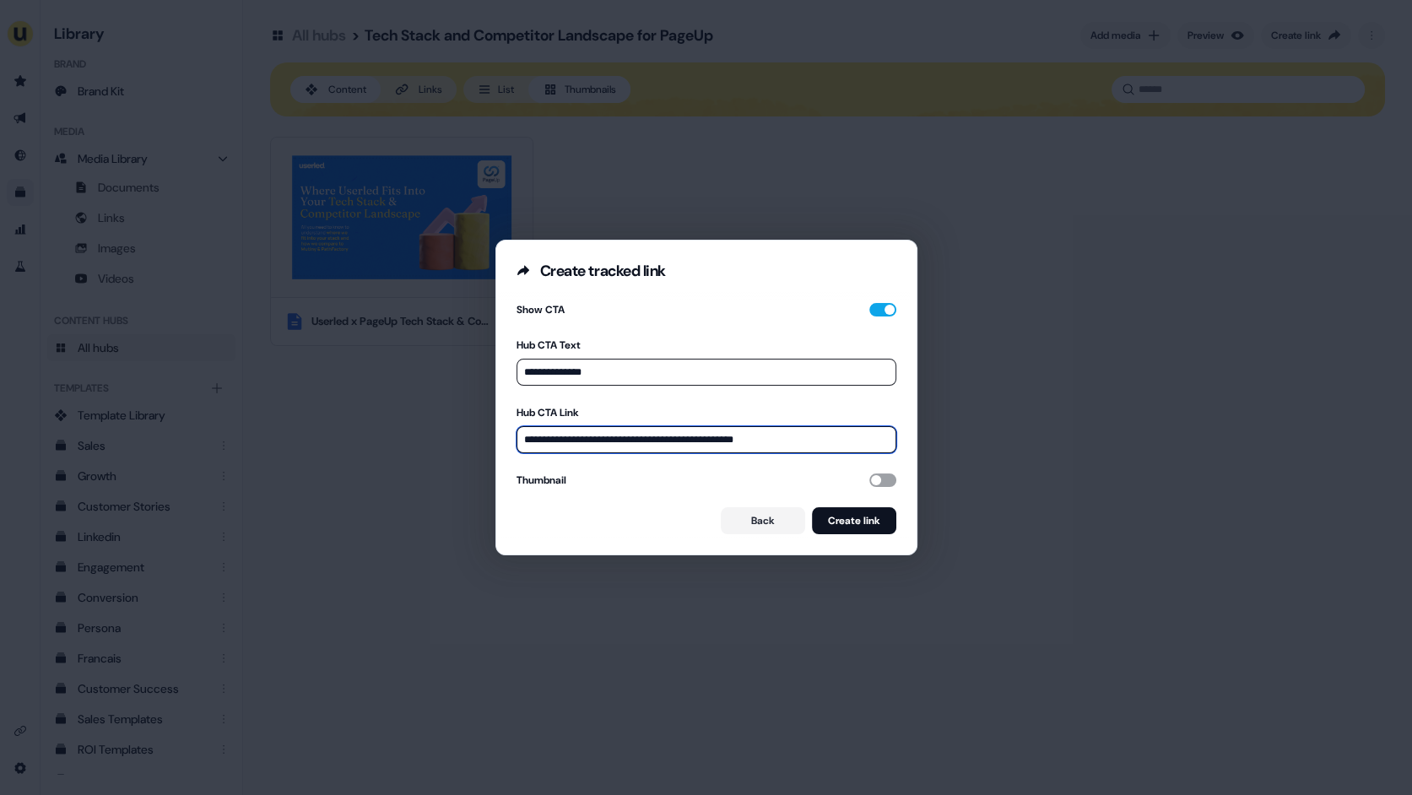
type input "**********"
click at [876, 479] on button "button" at bounding box center [882, 480] width 27 height 14
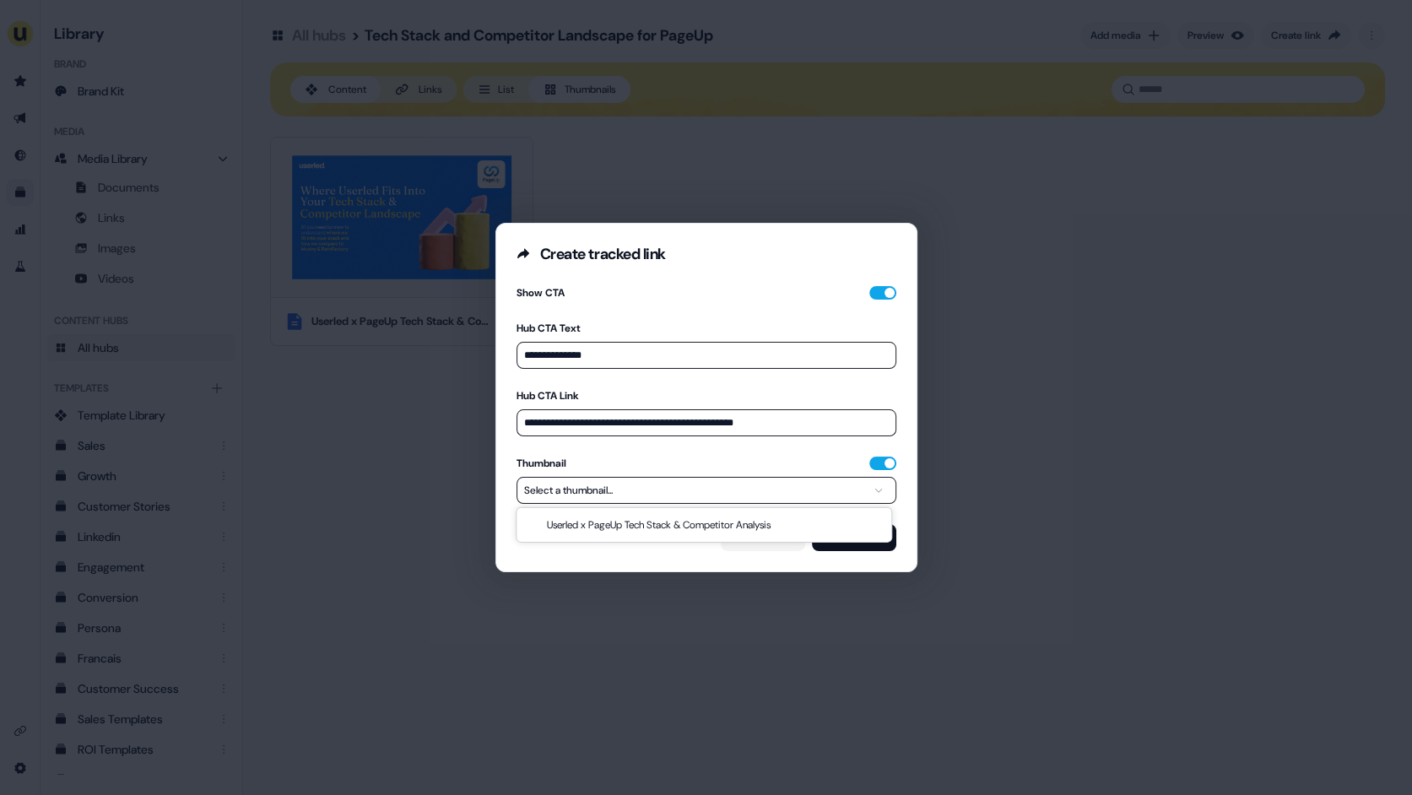
click at [819, 487] on button "Select a thumbnail..." at bounding box center [707, 490] width 380 height 27
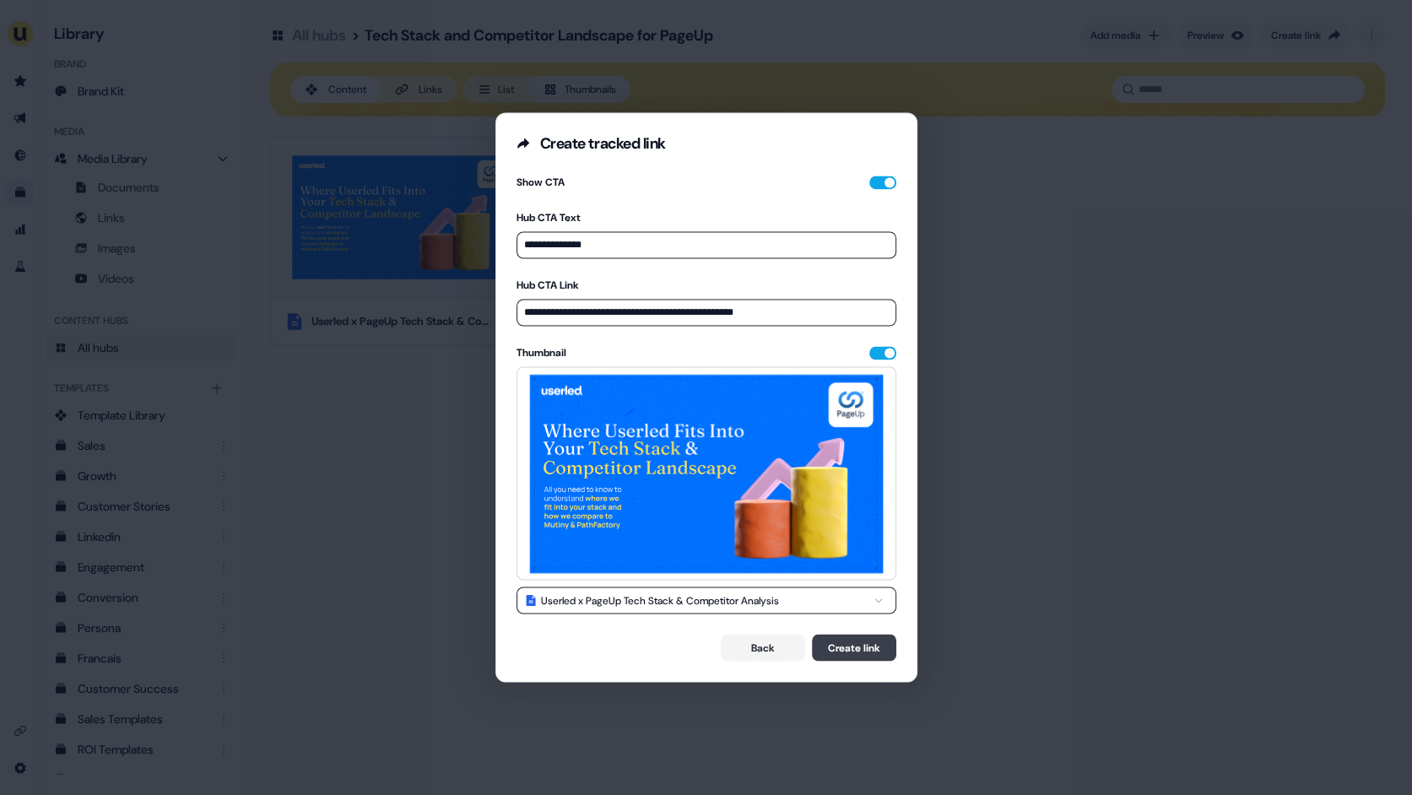
click at [856, 643] on button "Create link" at bounding box center [854, 648] width 84 height 27
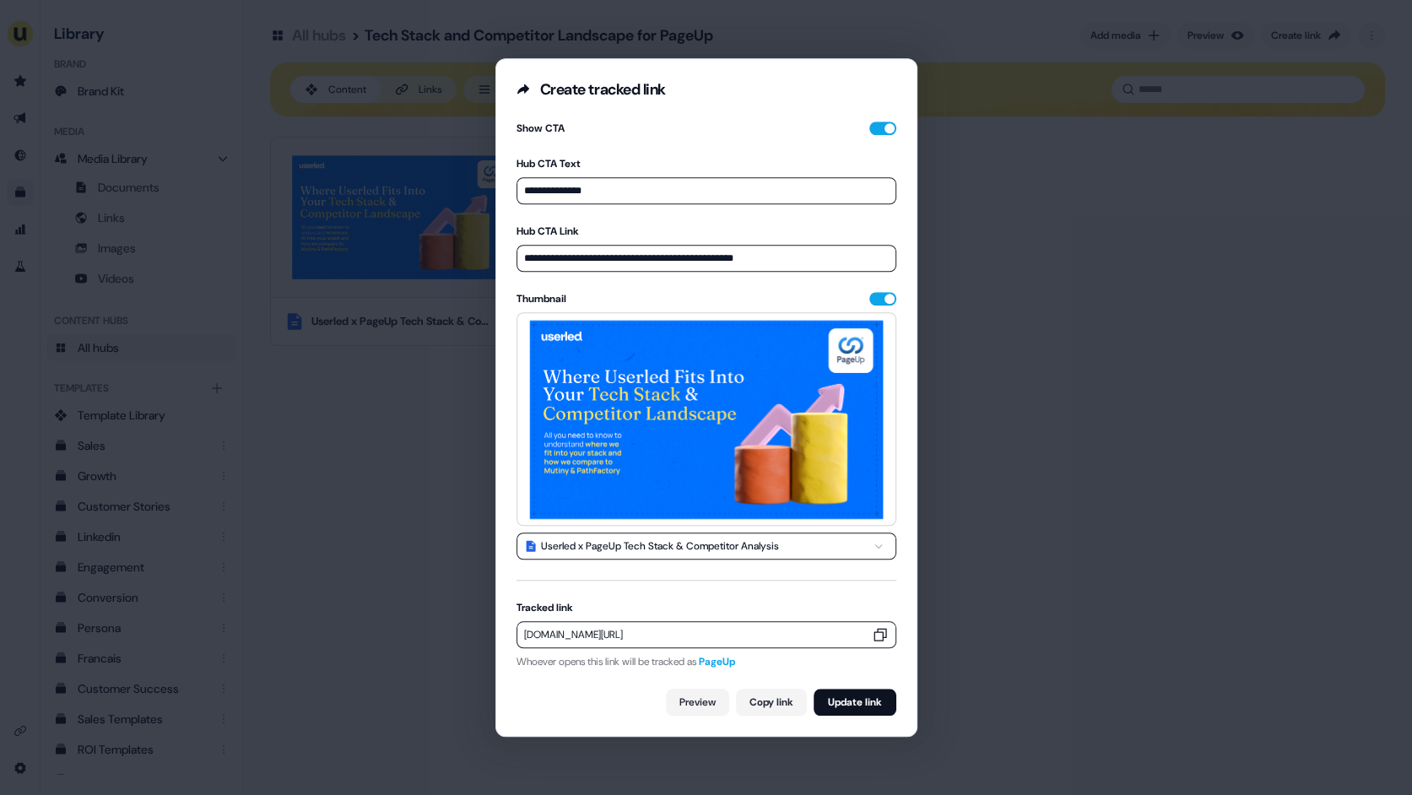
click at [877, 633] on icon "button" at bounding box center [879, 635] width 13 height 13
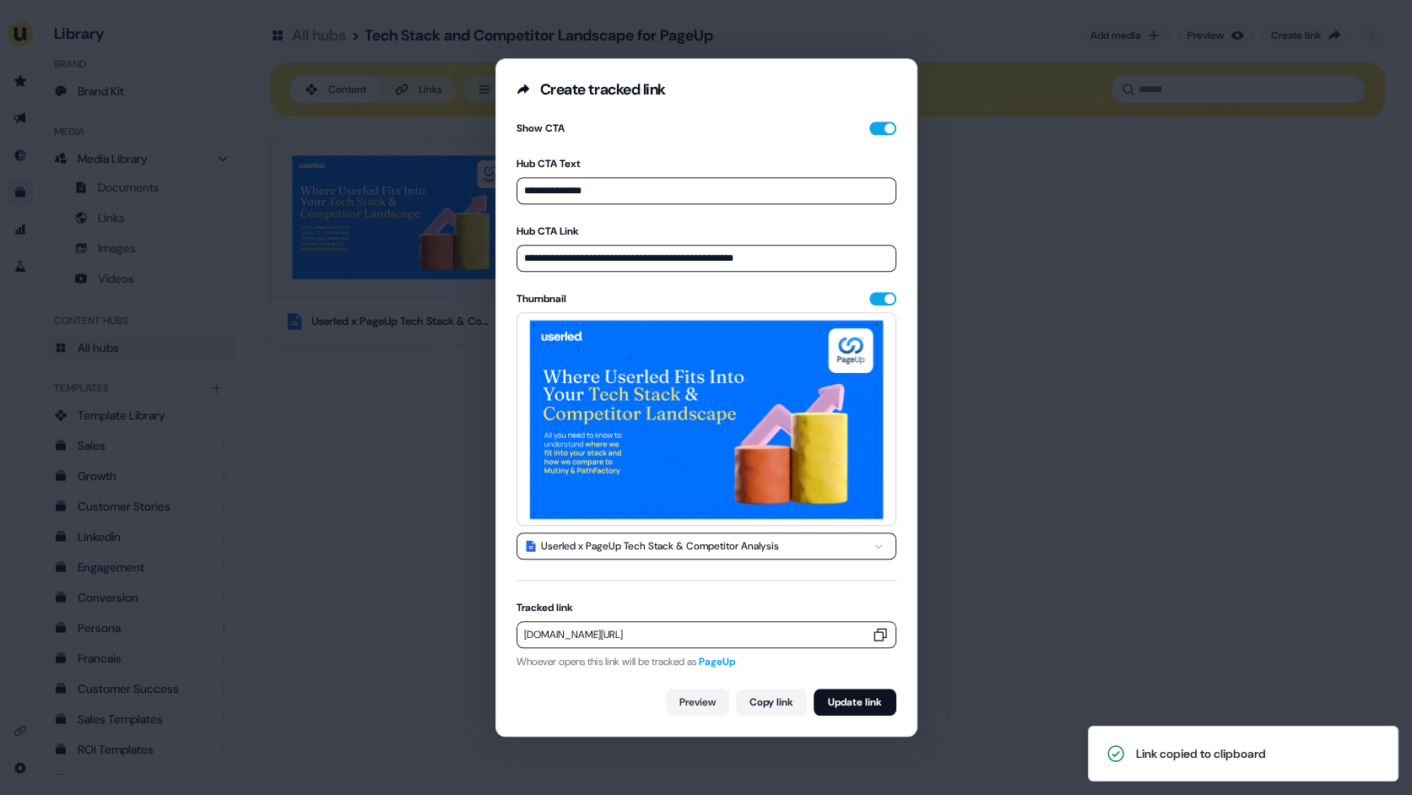
click at [334, 544] on div "**********" at bounding box center [706, 397] width 1412 height 795
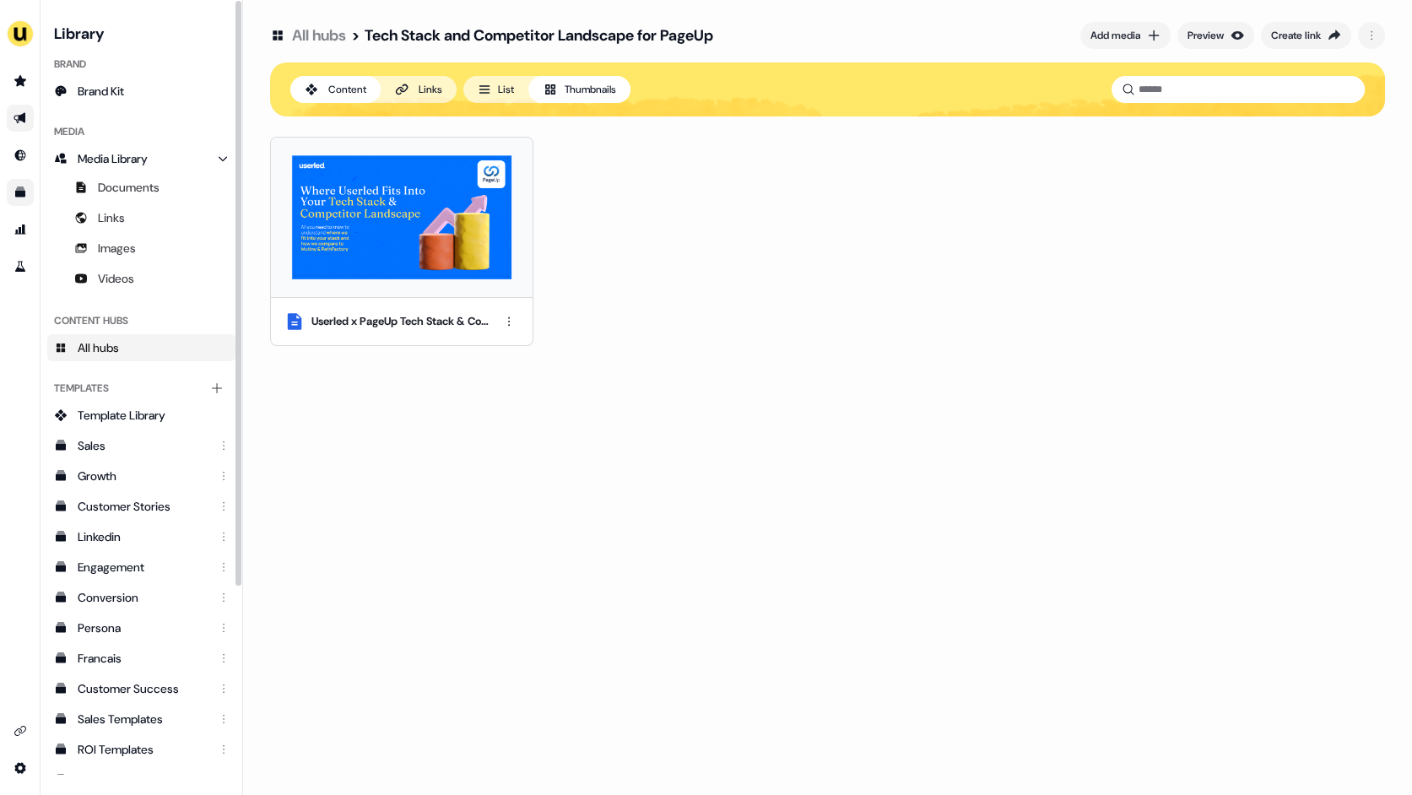
click at [17, 115] on icon "Go to outbound experience" at bounding box center [21, 118] width 14 height 14
